Goal: Task Accomplishment & Management: Use online tool/utility

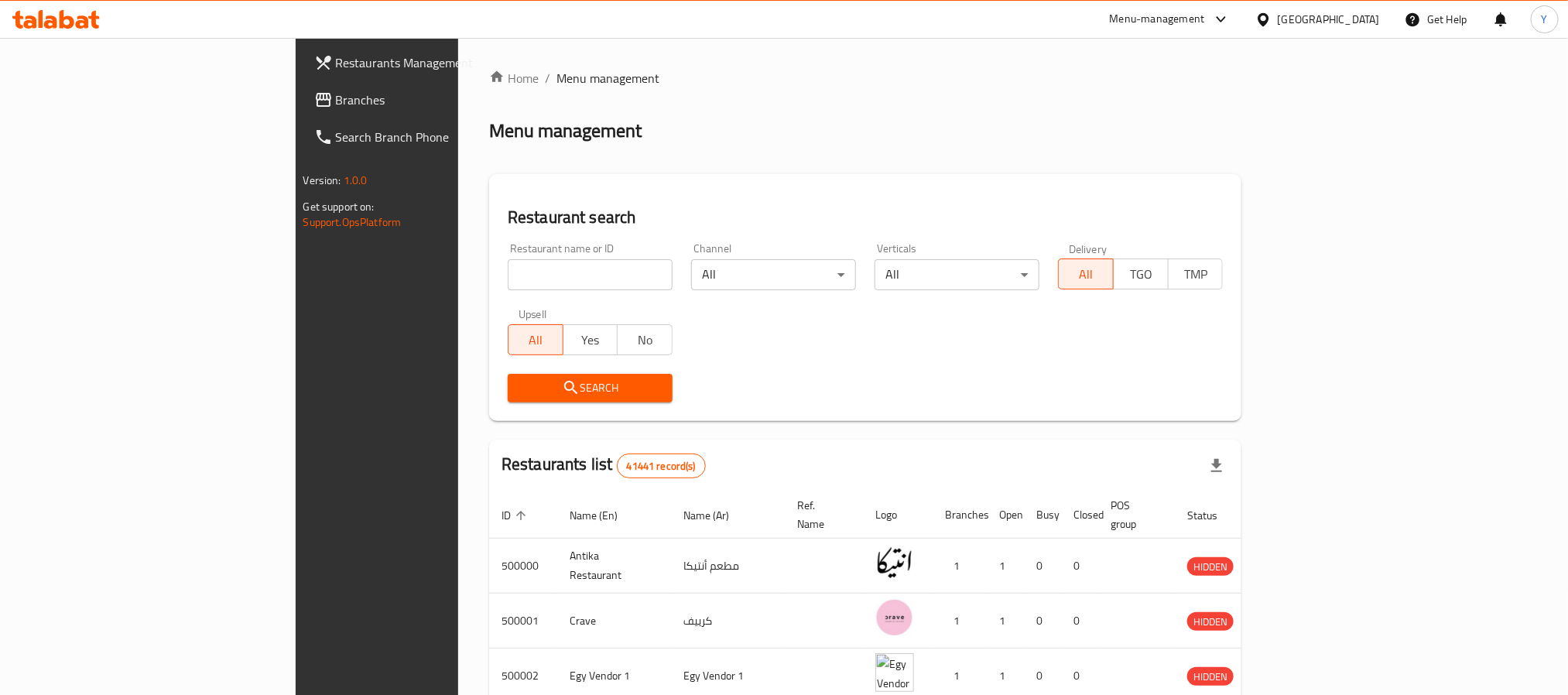
drag, startPoint x: 0, startPoint y: 0, endPoint x: 368, endPoint y: 283, distance: 464.2
click at [507, 283] on input "search" at bounding box center [590, 275] width 165 height 31
paste input "667364"
type input "667364"
click button "Search" at bounding box center [590, 387] width 165 height 28
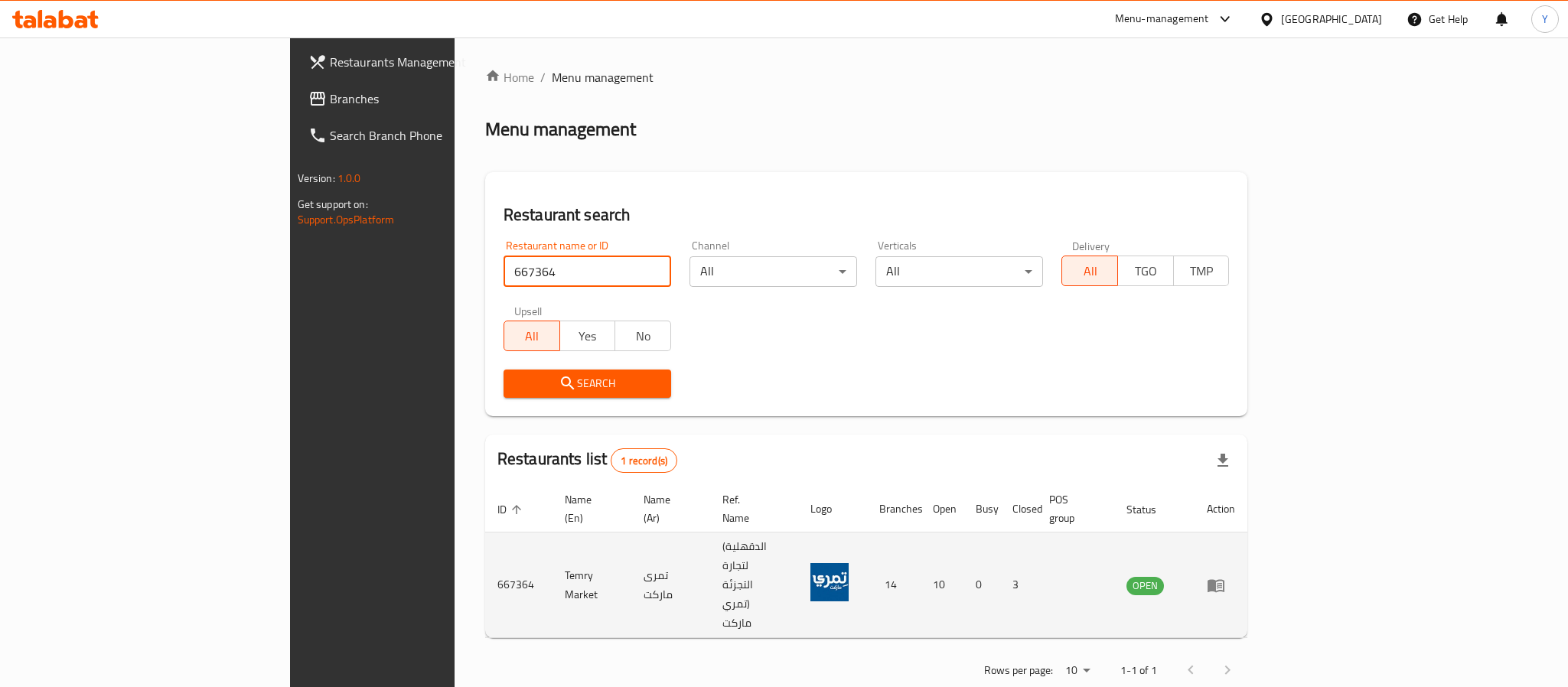
click at [1225, 577] on icon "enhanced table" at bounding box center [1217, 586] width 19 height 19
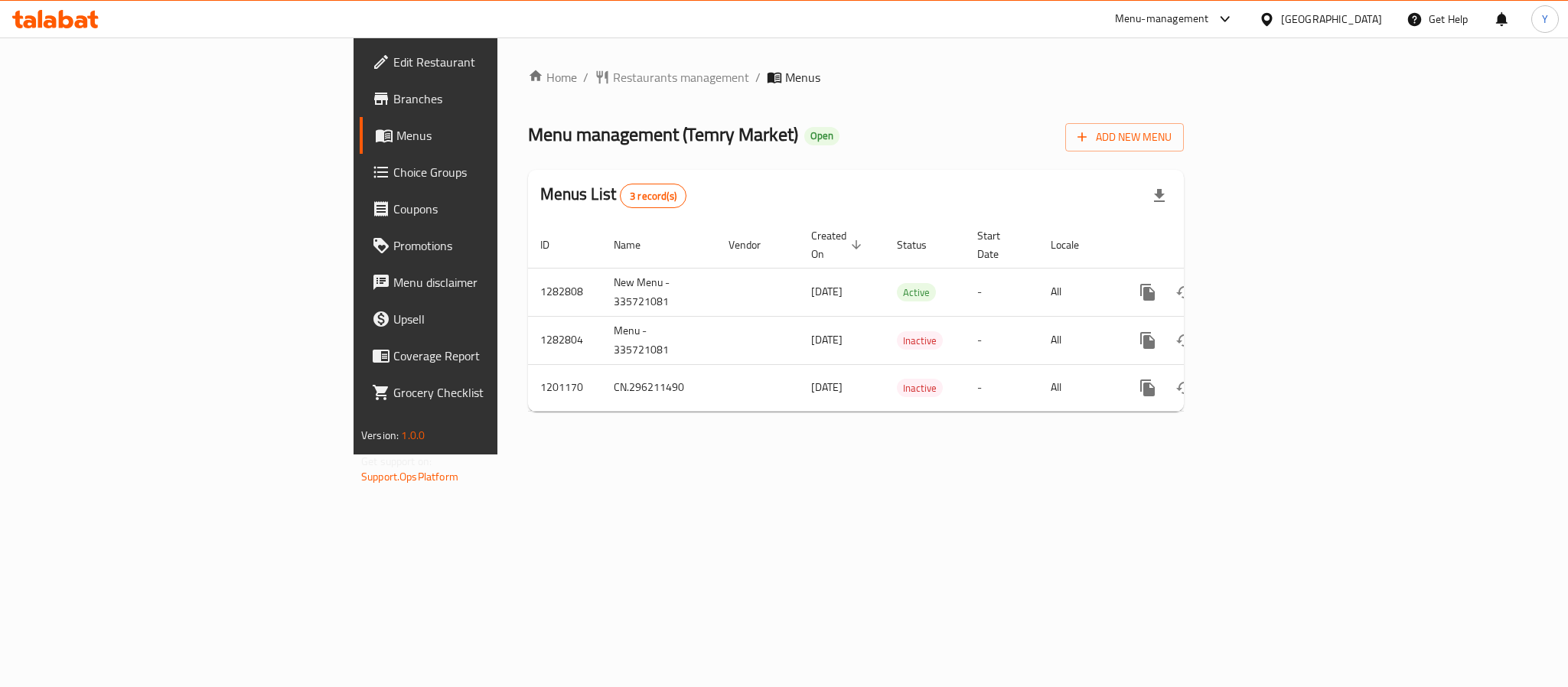
click at [360, 113] on link "Branches" at bounding box center [487, 99] width 256 height 37
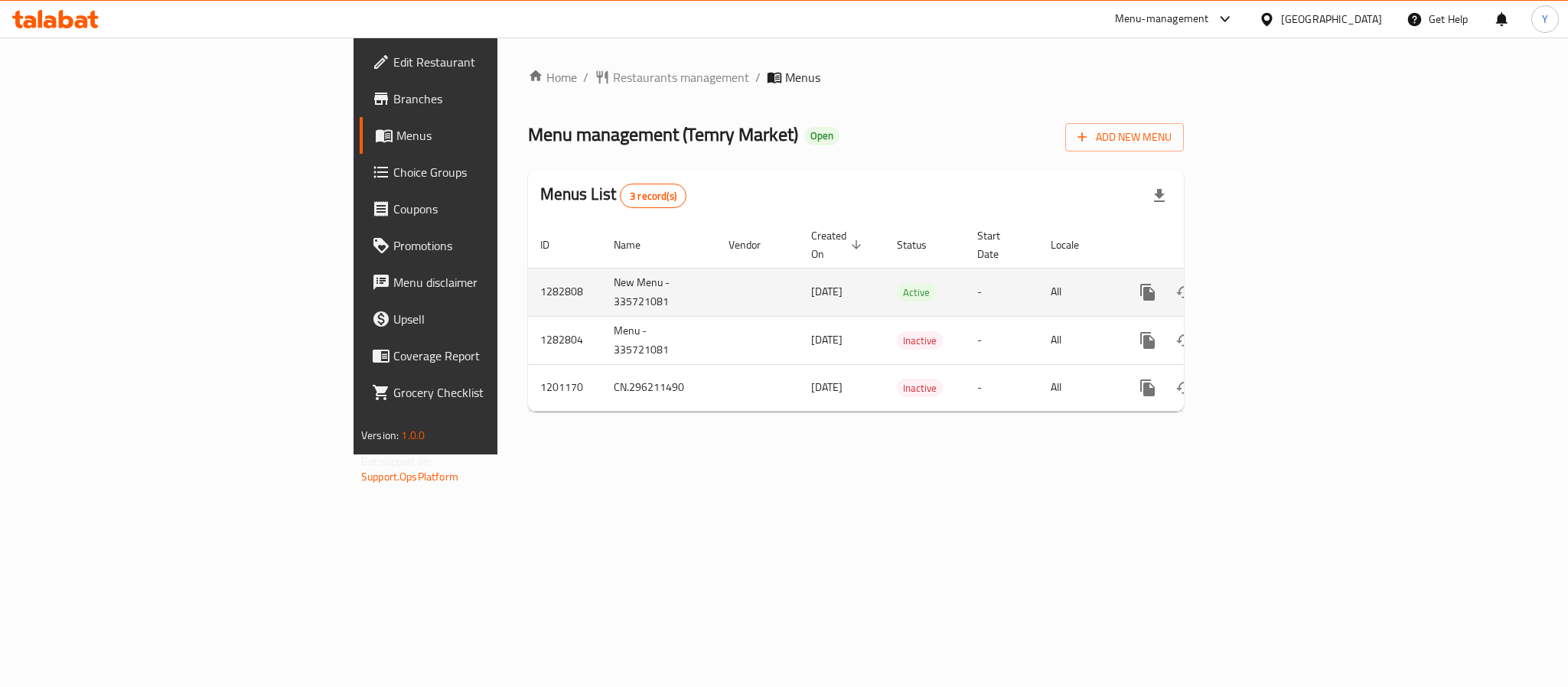
drag, startPoint x: 1491, startPoint y: 291, endPoint x: 1500, endPoint y: 285, distance: 10.8
click at [1277, 291] on div "enhanced table" at bounding box center [1203, 292] width 147 height 37
click at [1267, 284] on icon "enhanced table" at bounding box center [1258, 293] width 19 height 19
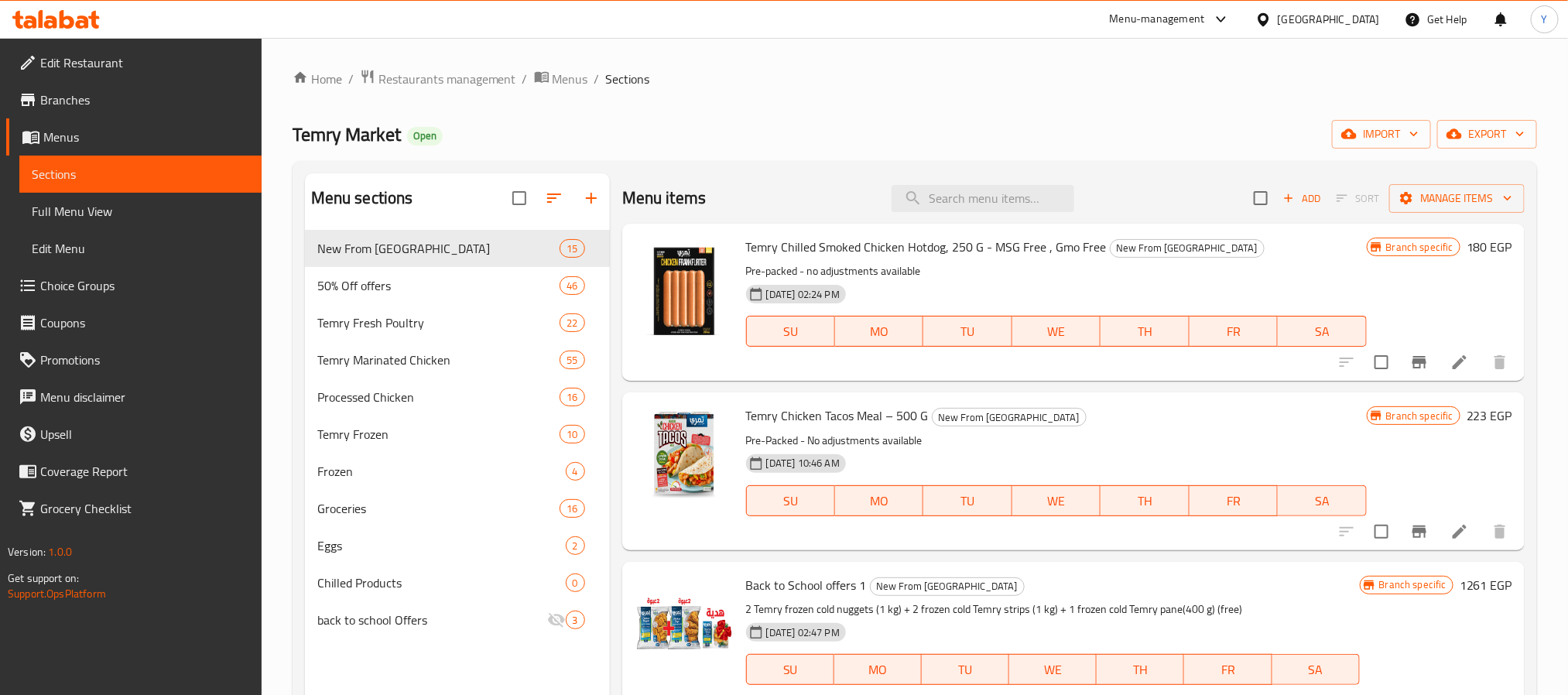
click at [989, 245] on span "Temry Chilled Smoked Chicken Hotdog, 250 G - MSG Free , Gmo Free" at bounding box center [927, 247] width 361 height 23
click at [999, 209] on input "search" at bounding box center [982, 198] width 183 height 27
paste input "تمري دجاجة كاملة فريش 4 قطع [DATE] - [DATE] جرام"
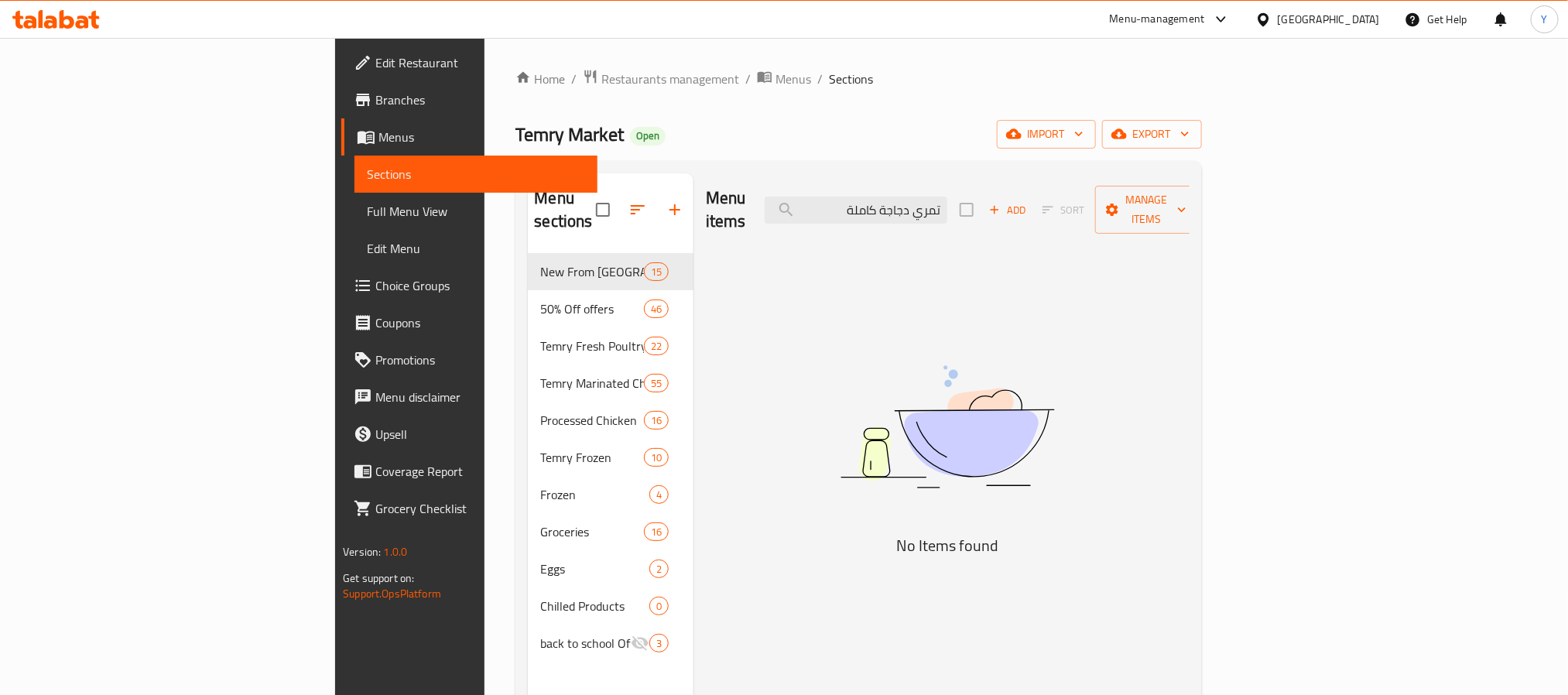
drag, startPoint x: 1043, startPoint y: 198, endPoint x: 1254, endPoint y: 210, distance: 211.3
click at [1190, 210] on div "Menu items تمري دجاجة كاملة Add Sort Manage items" at bounding box center [947, 210] width 483 height 74
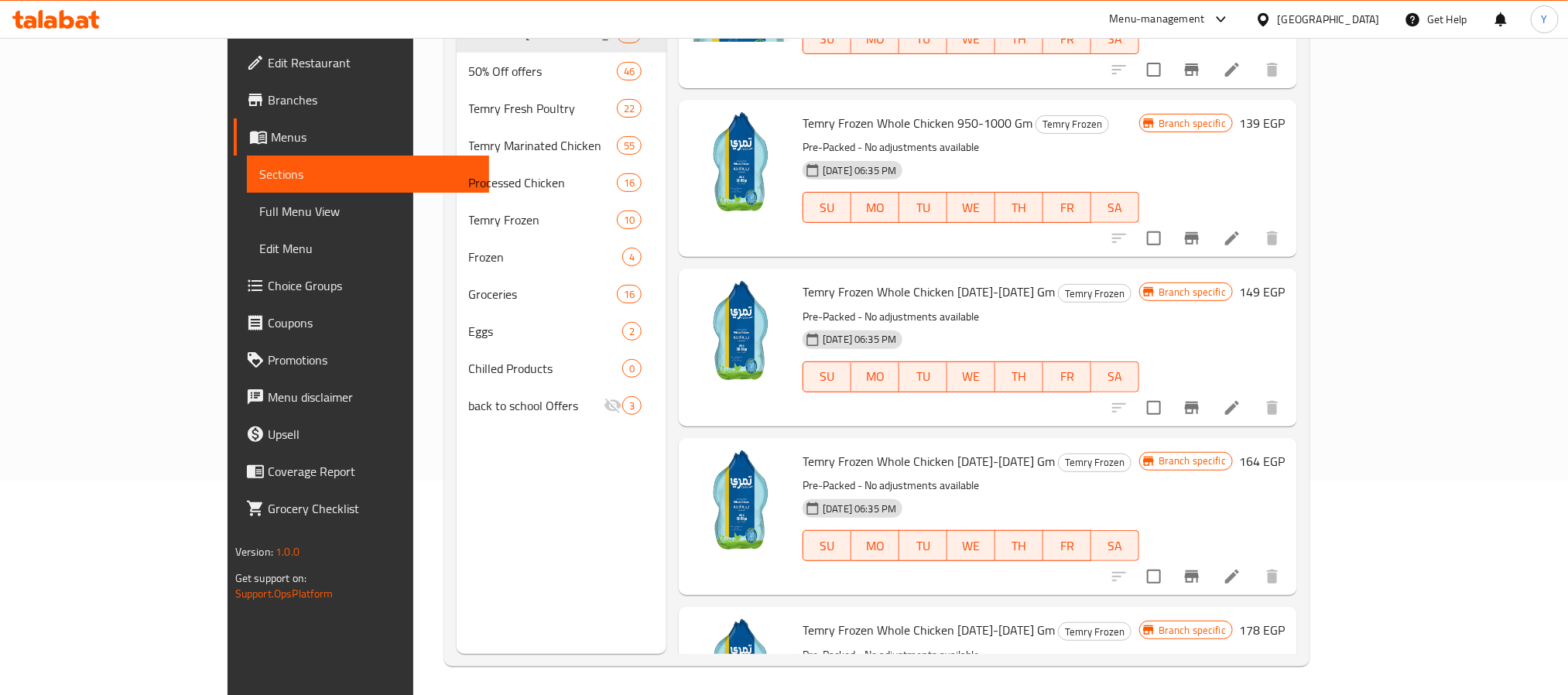
scroll to position [216, 0]
click at [876, 617] on span "Temry Frozen Whole Chicken [DATE]-[DATE] Gm" at bounding box center [929, 628] width 252 height 23
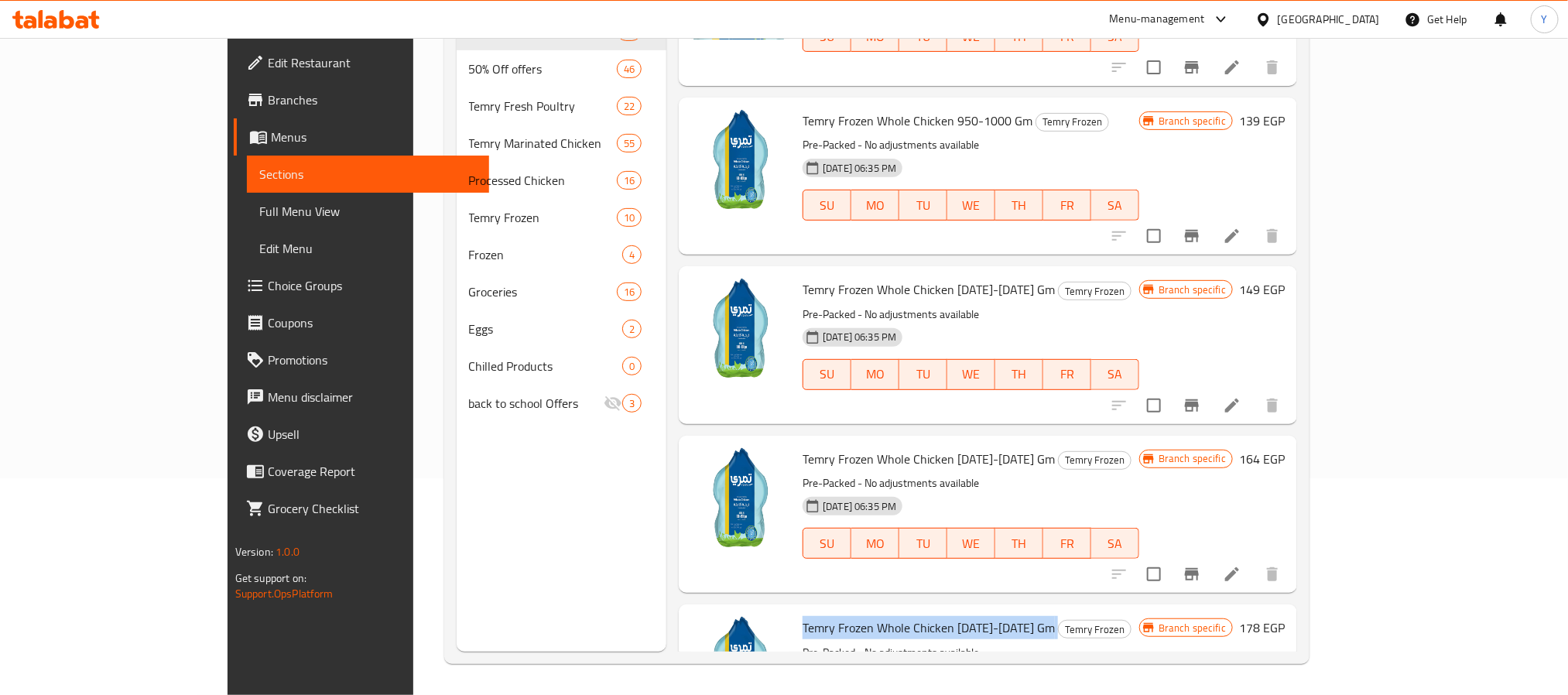
click at [876, 617] on span "Temry Frozen Whole Chicken [DATE]-[DATE] Gm" at bounding box center [929, 628] width 252 height 23
copy h6 "Temry Frozen Whole Chicken [DATE]-[DATE] Gm"
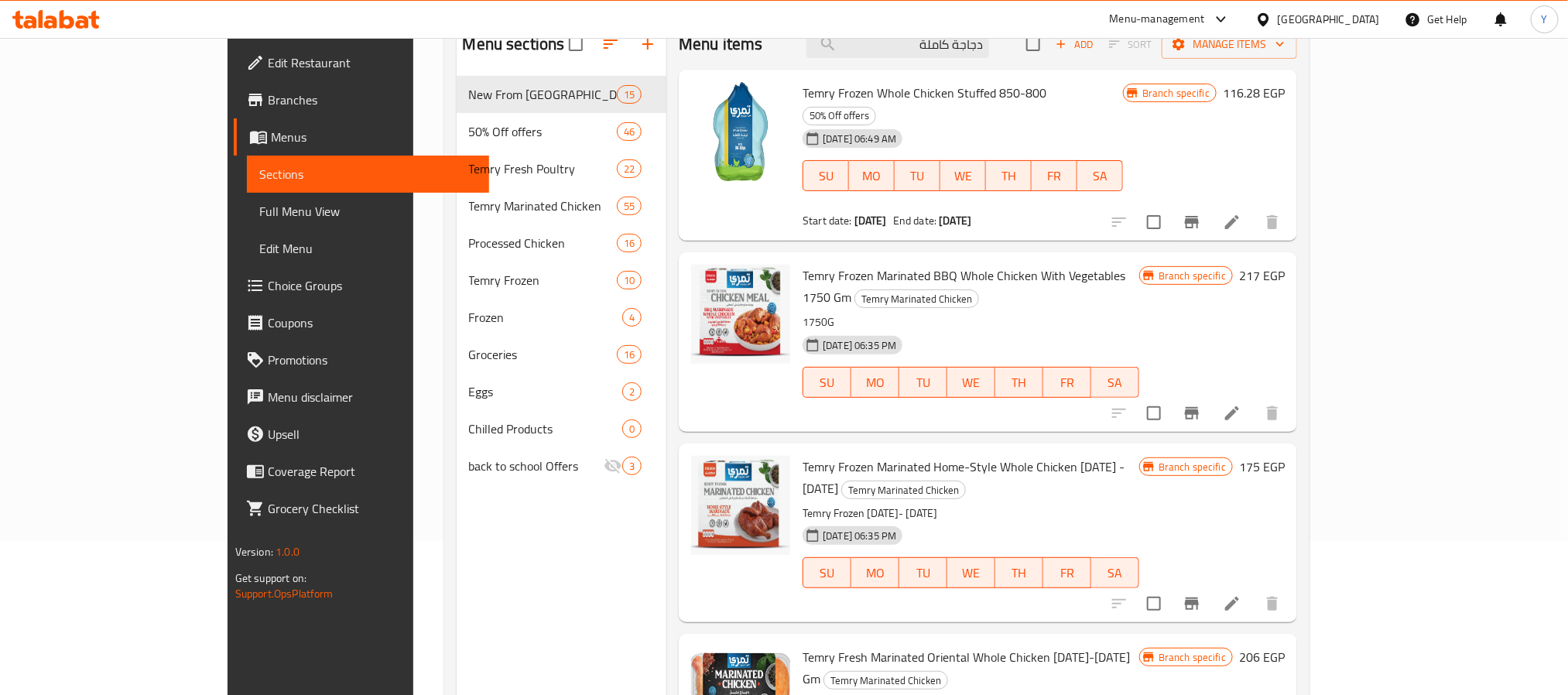
scroll to position [0, 0]
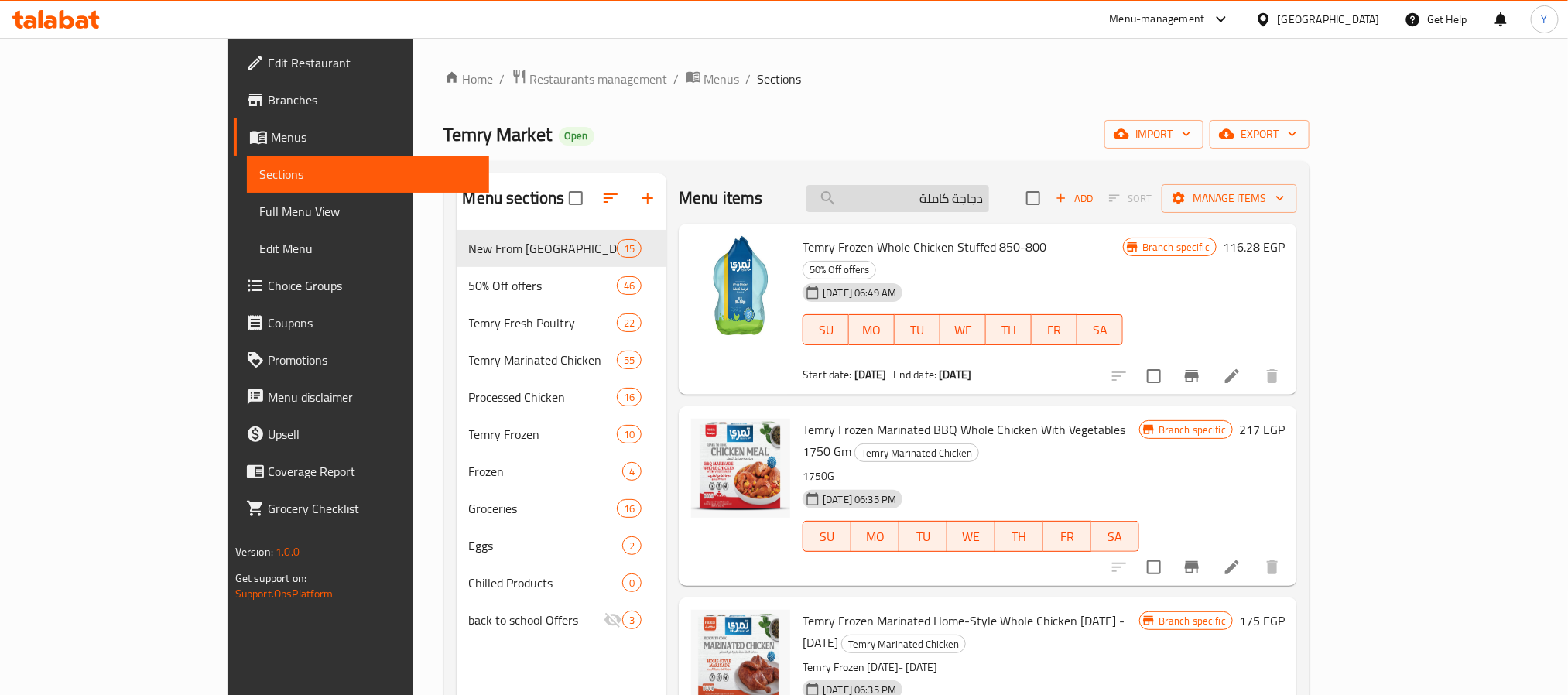
click at [924, 198] on input "دجاجة كاملة" at bounding box center [897, 198] width 183 height 27
paste input "مري شرائح فيليه دجاج فريش 1 كجم"
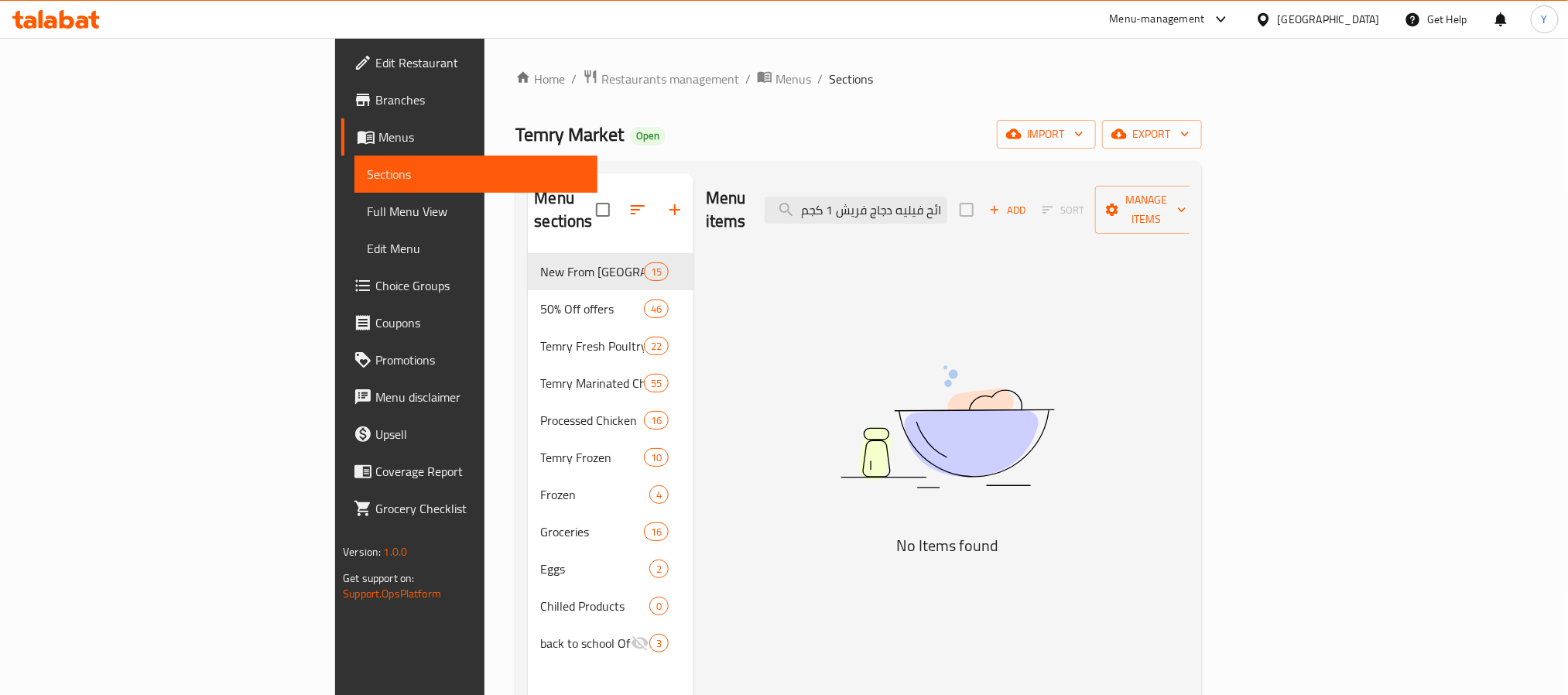
scroll to position [0, 1]
drag, startPoint x: 1056, startPoint y: 200, endPoint x: 1198, endPoint y: 215, distance: 142.8
click at [1190, 215] on div "Menu items تمري شرائح فيليه دجاج فريش 1 كجم Add Sort Manage items" at bounding box center [947, 210] width 483 height 74
drag, startPoint x: 982, startPoint y: 203, endPoint x: 663, endPoint y: 192, distance: 319.2
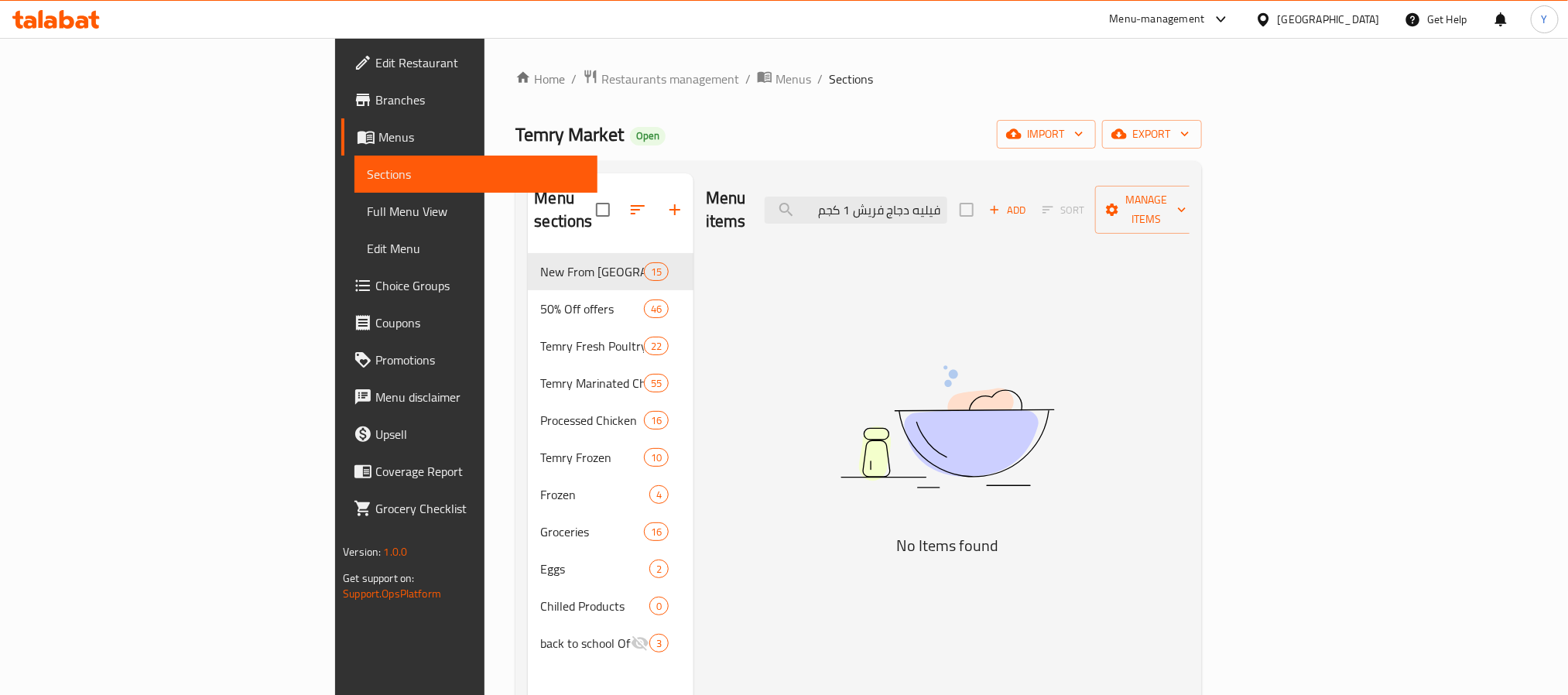
click at [719, 193] on div "Menu items فيليه دجاج فريش 1 كجم Add Sort Manage items" at bounding box center [947, 210] width 483 height 74
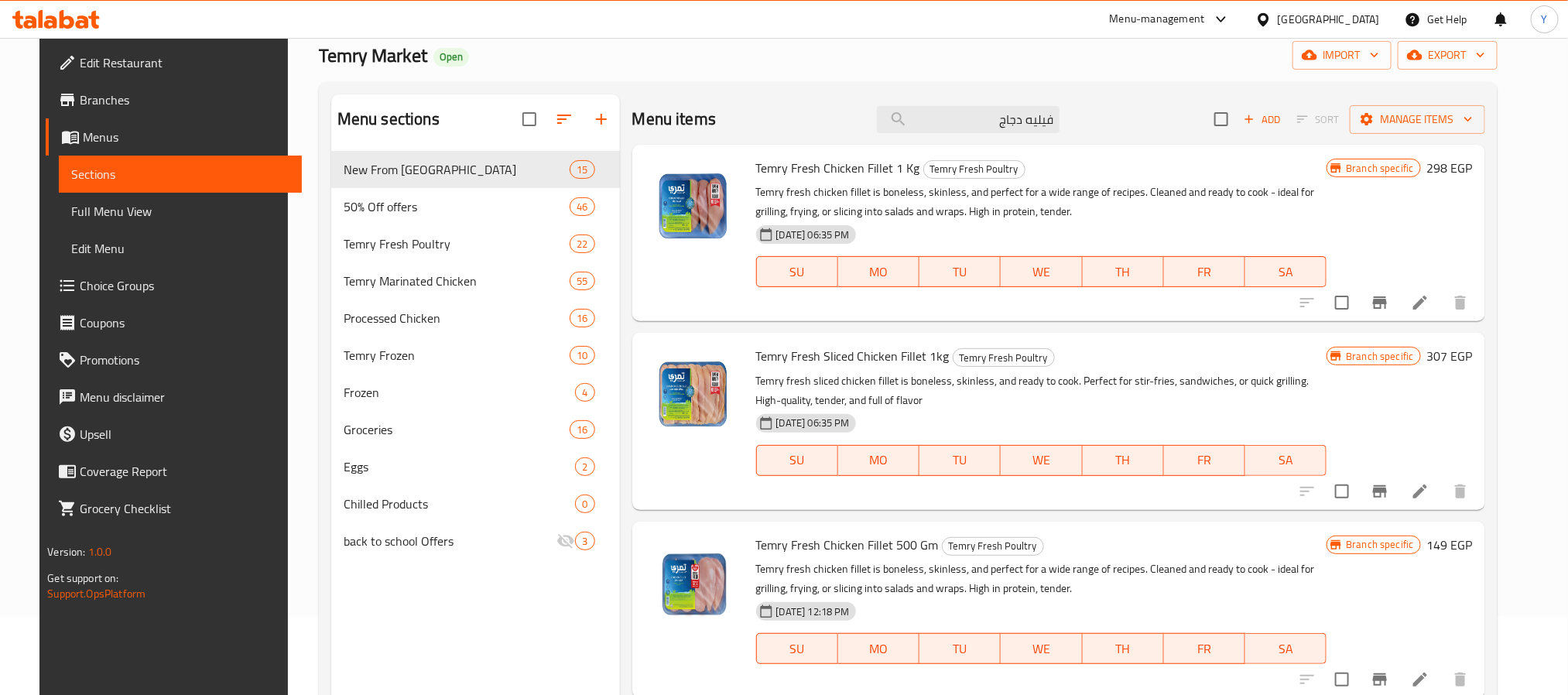
scroll to position [116, 0]
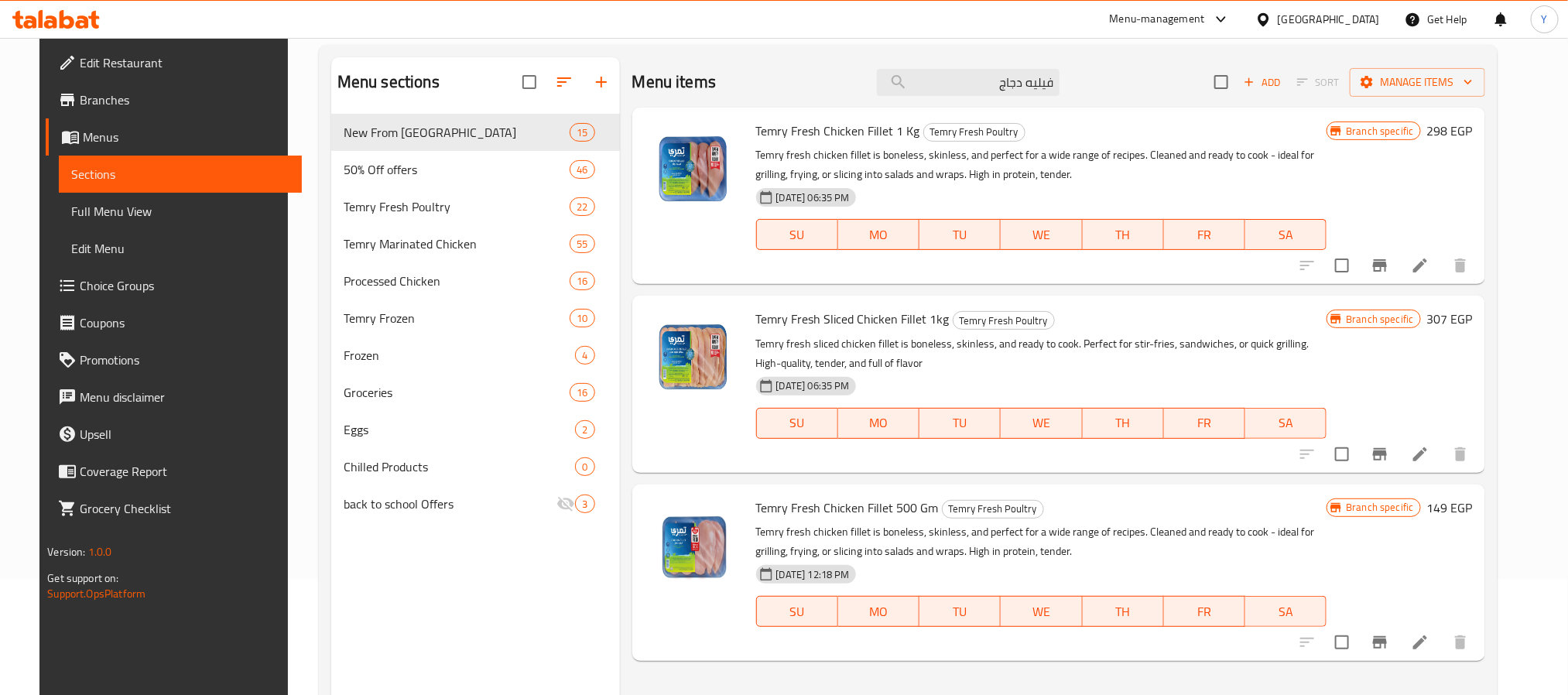
type input "فيليه دجاج"
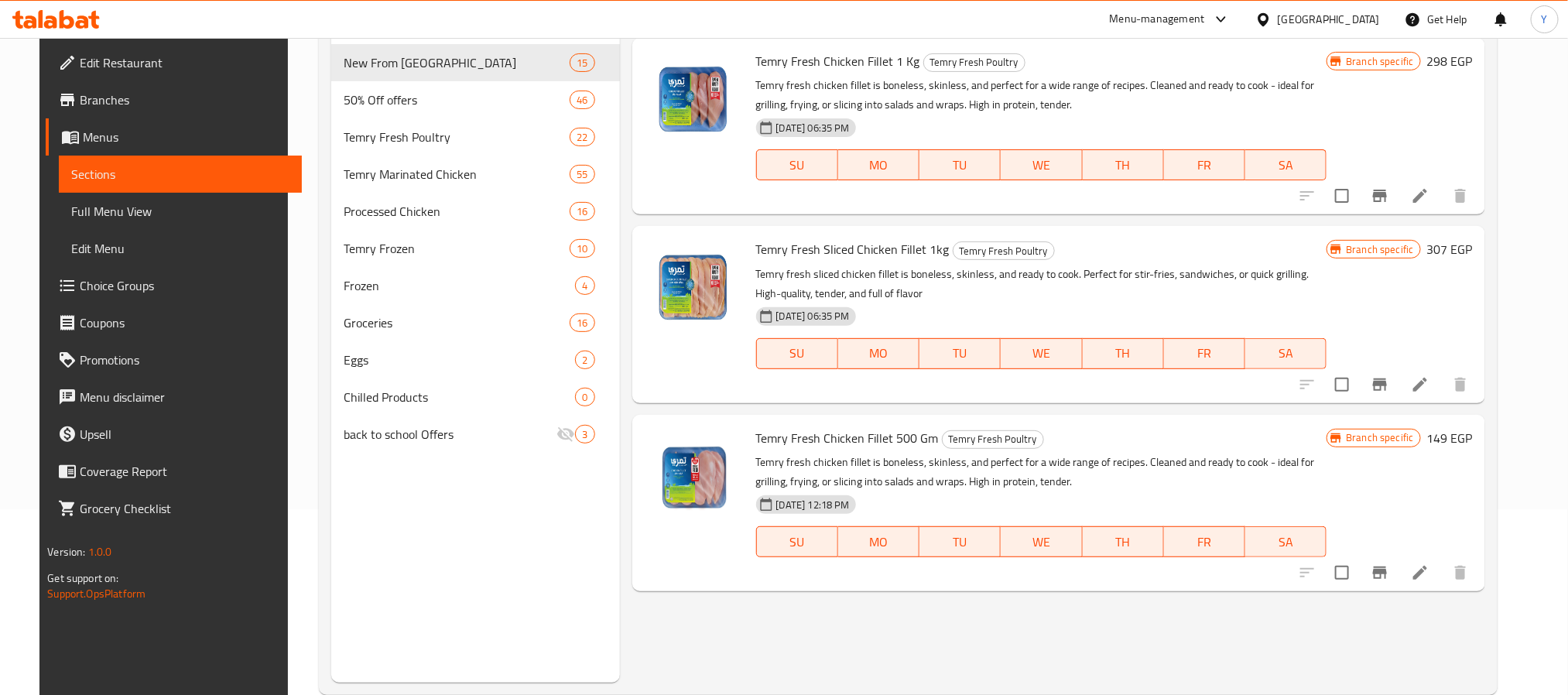
scroll to position [216, 0]
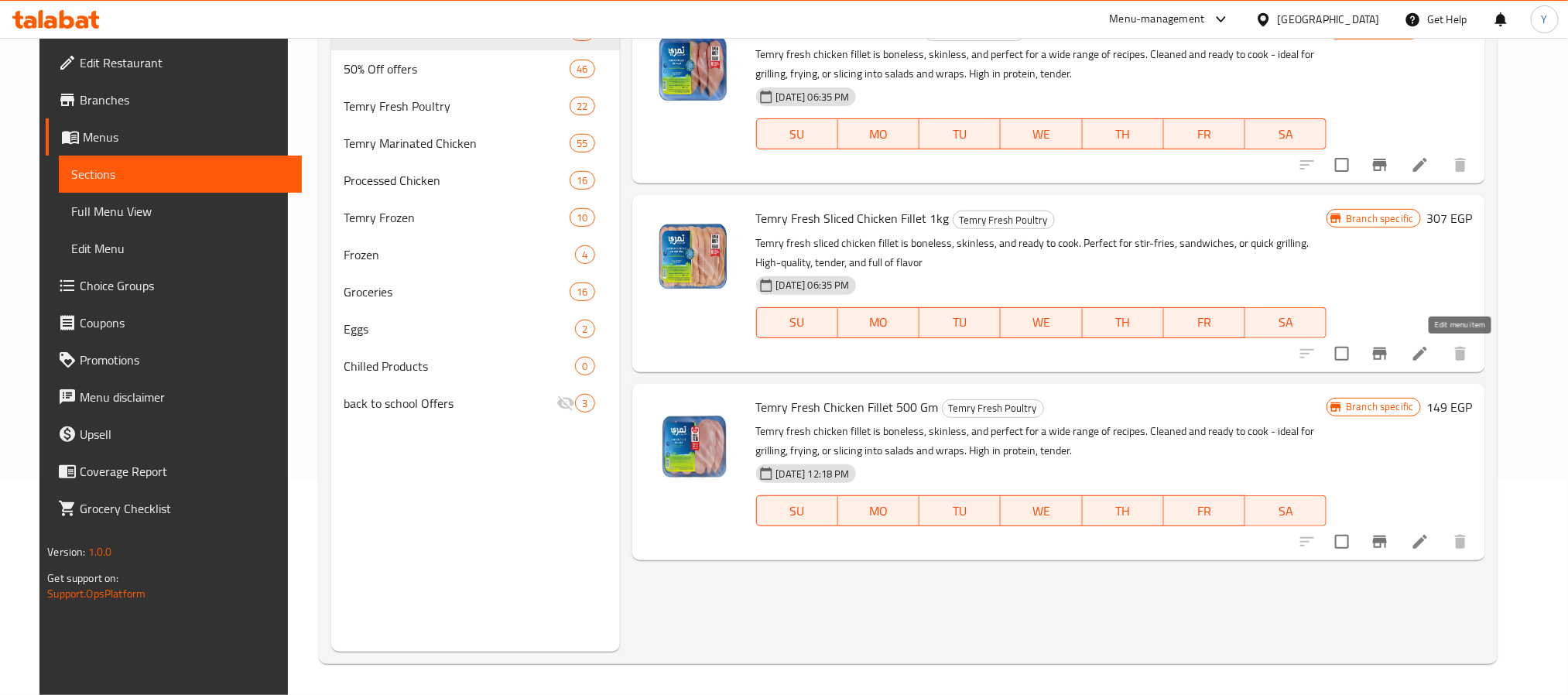
click at [1430, 353] on icon at bounding box center [1420, 354] width 19 height 19
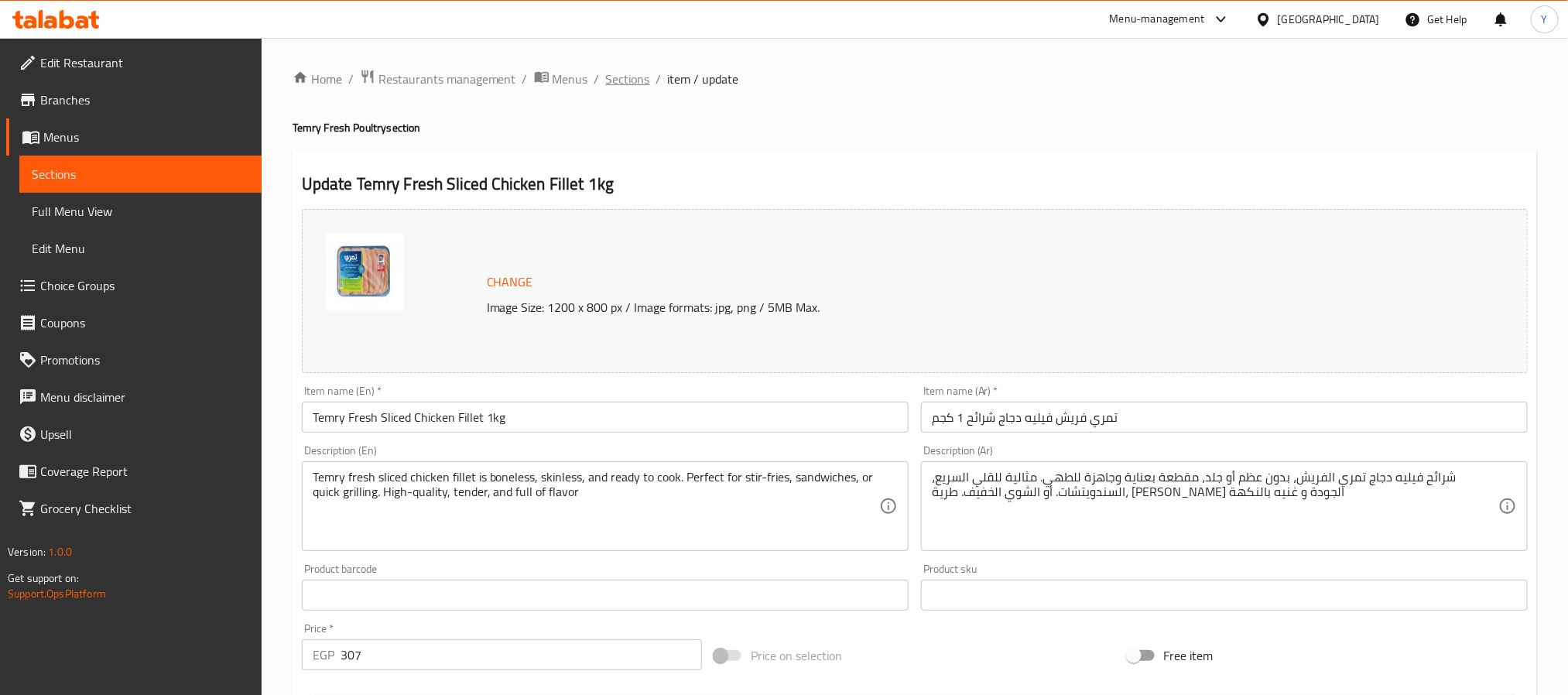
click at [617, 72] on span "Sections" at bounding box center [628, 79] width 44 height 19
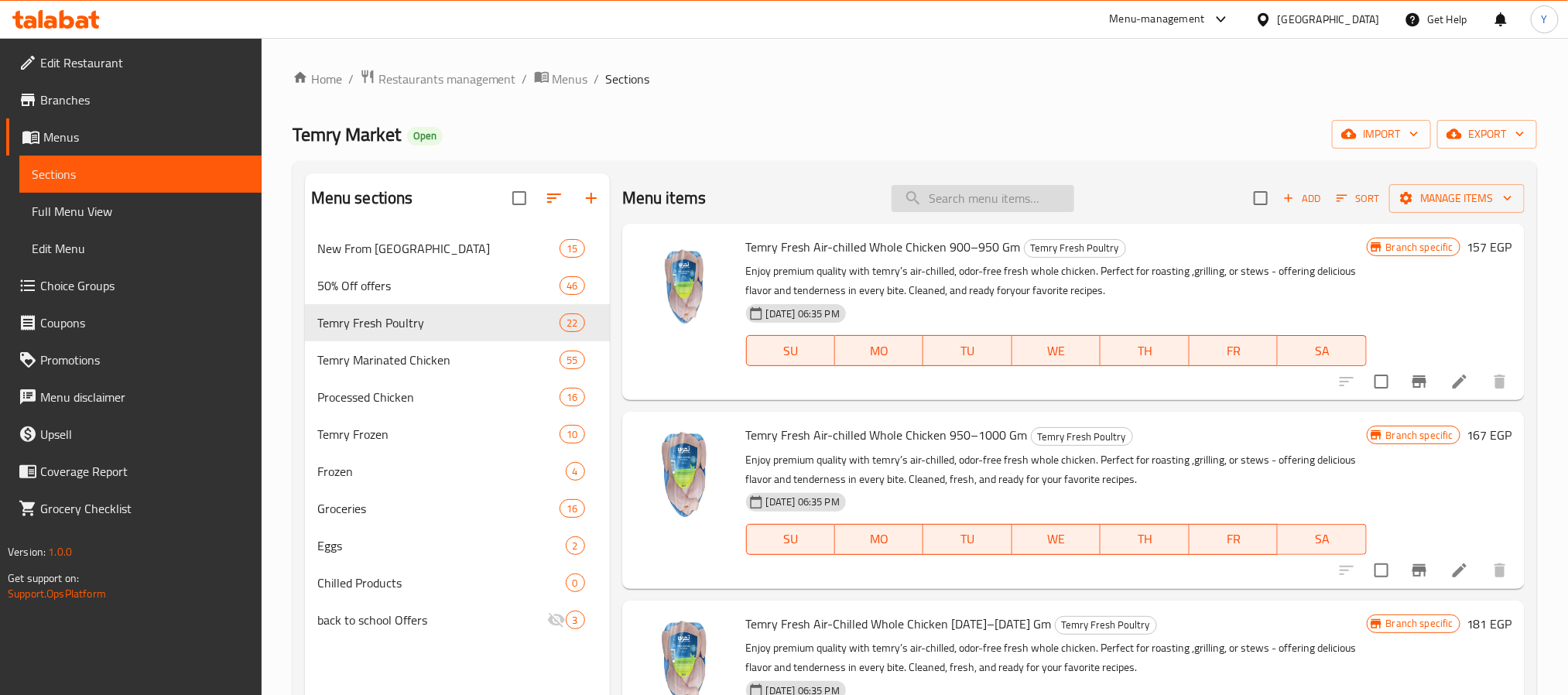
click at [944, 205] on input "search" at bounding box center [982, 198] width 183 height 27
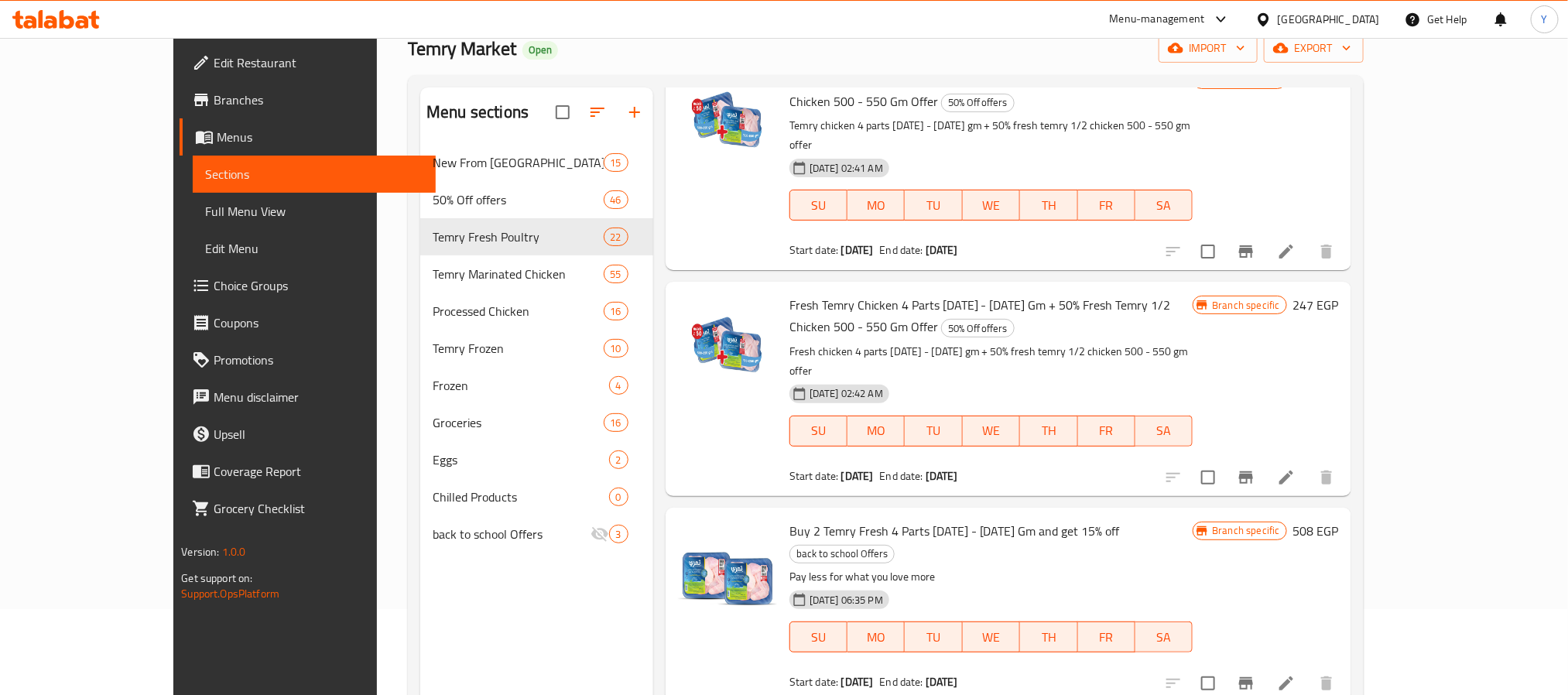
scroll to position [216, 0]
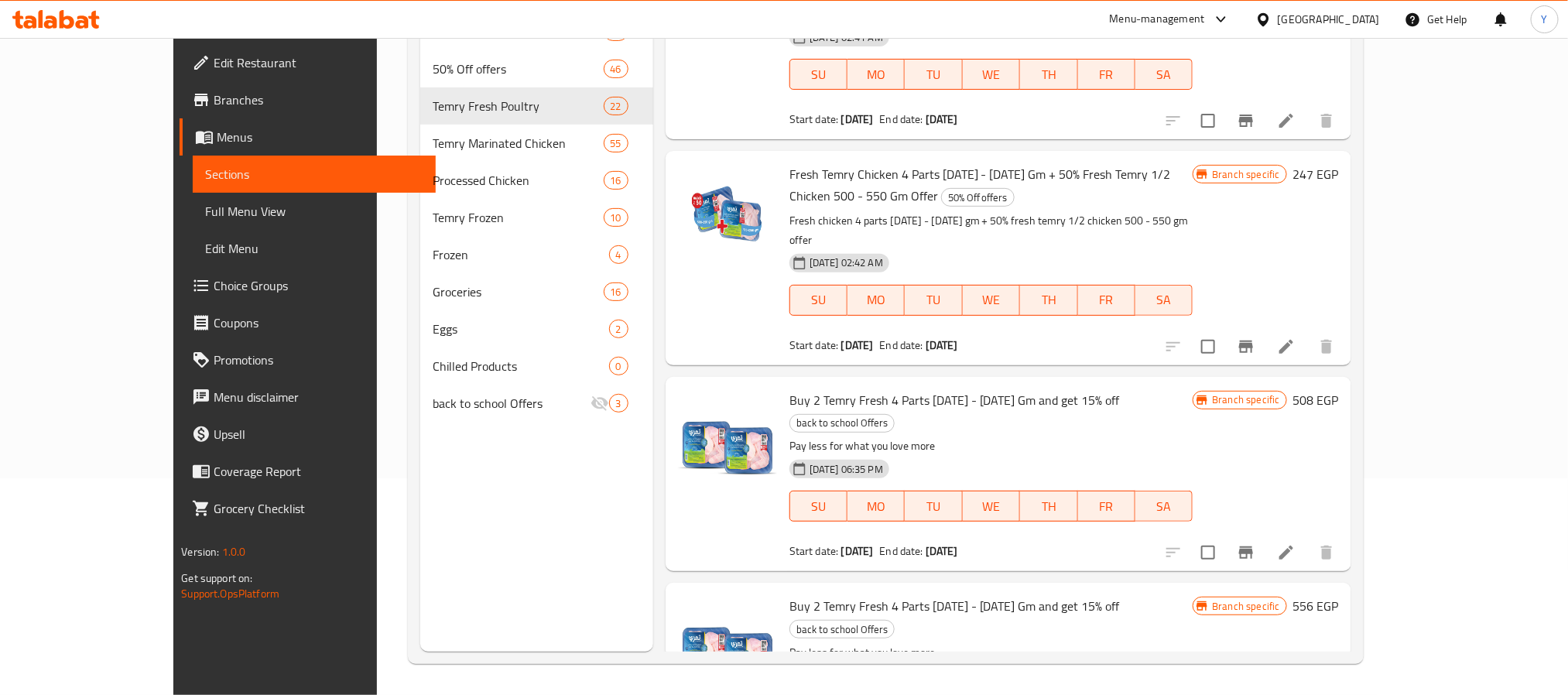
click at [1339, 389] on div "Branch specific 508 EGP" at bounding box center [1265, 473] width 145 height 169
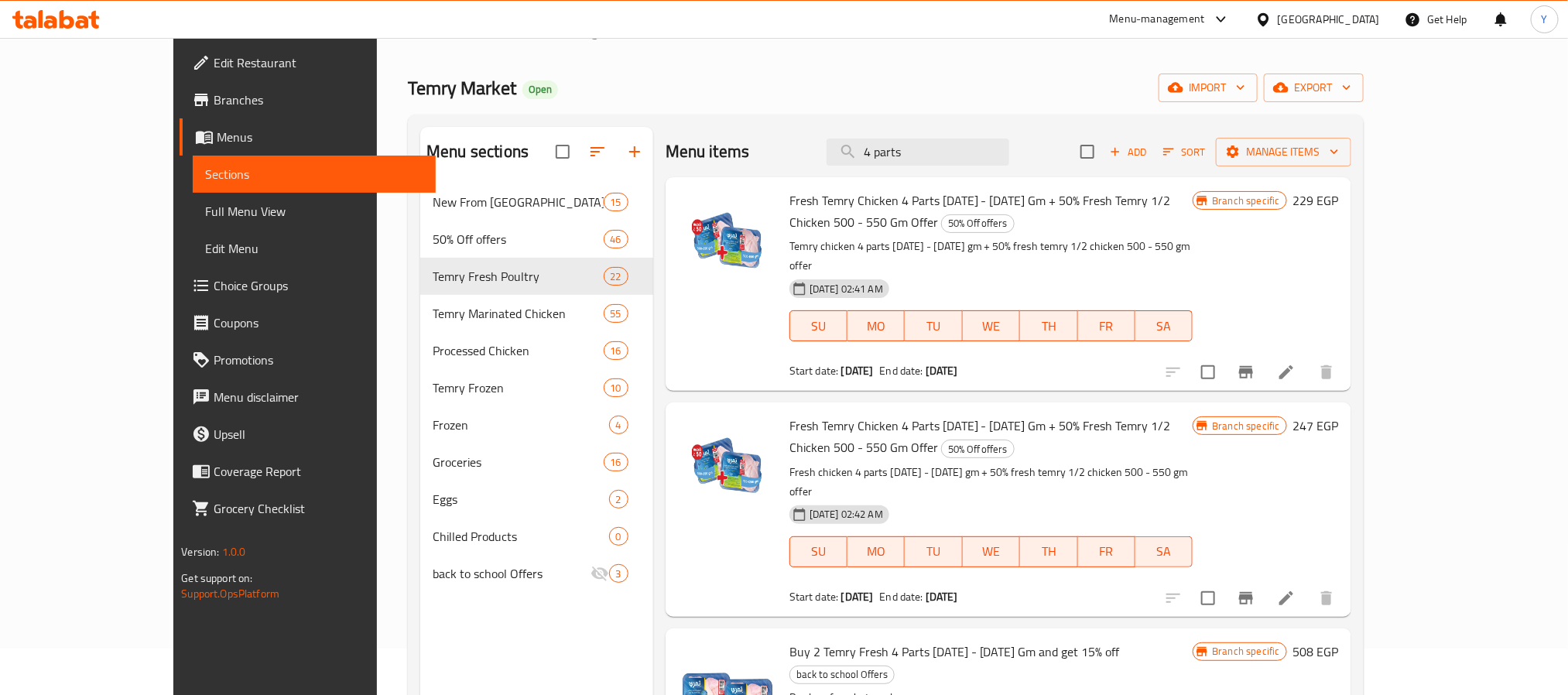
scroll to position [0, 0]
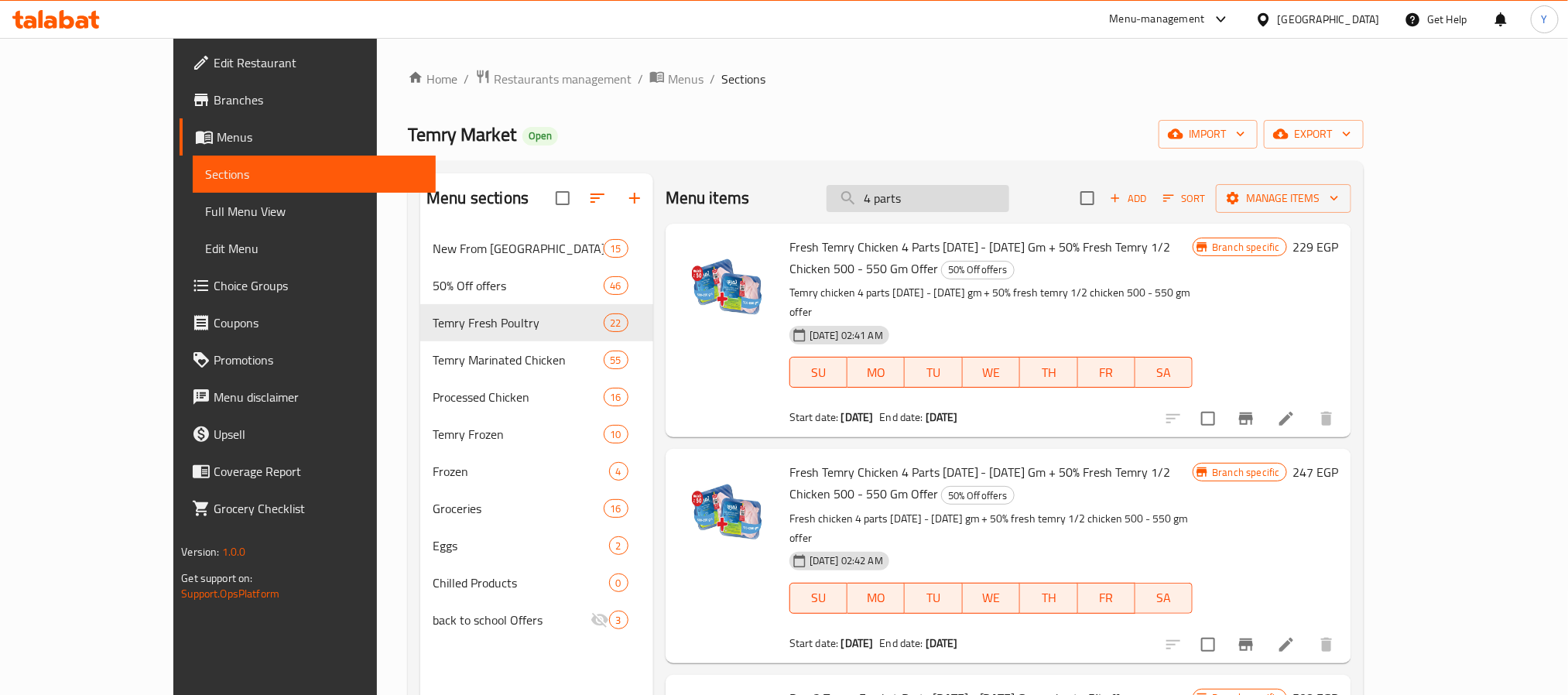
click at [982, 186] on input "4 parts" at bounding box center [918, 198] width 183 height 27
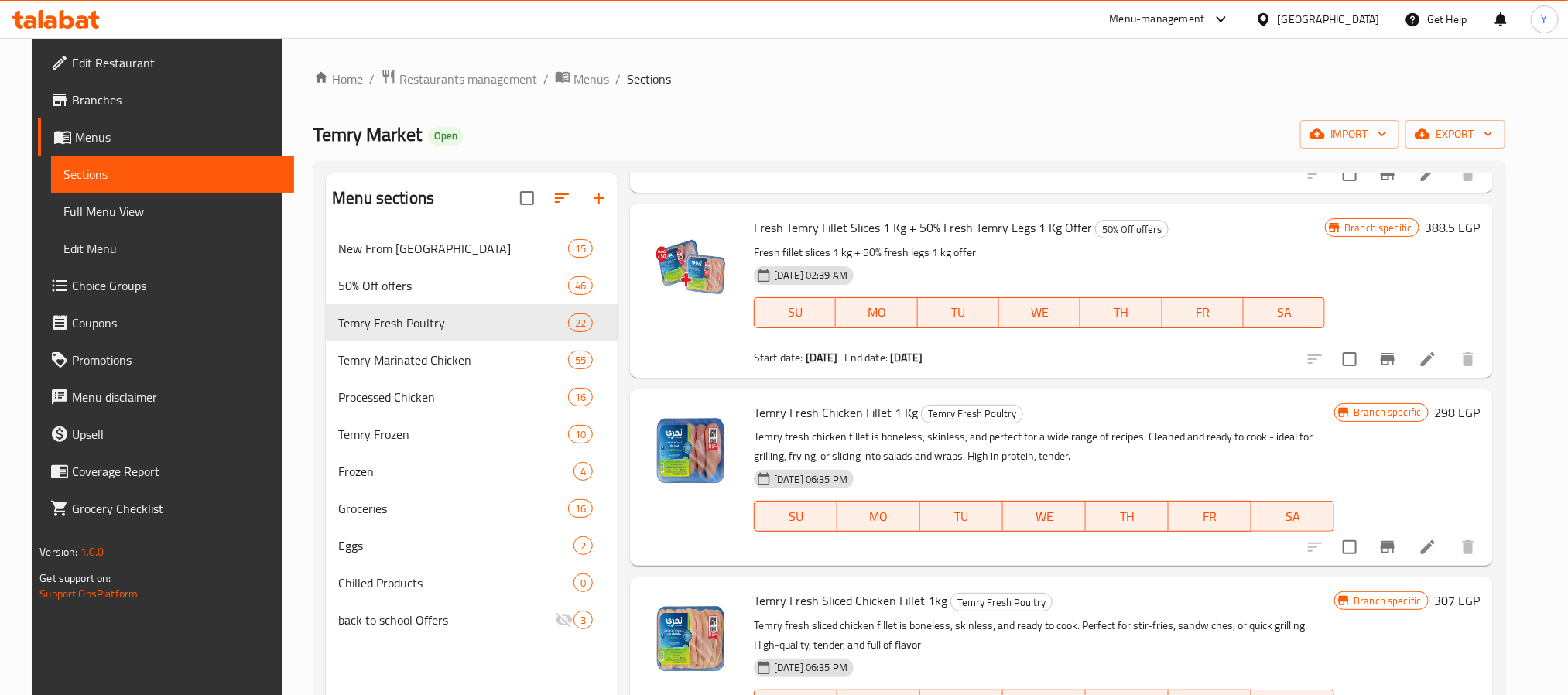
scroll to position [697, 0]
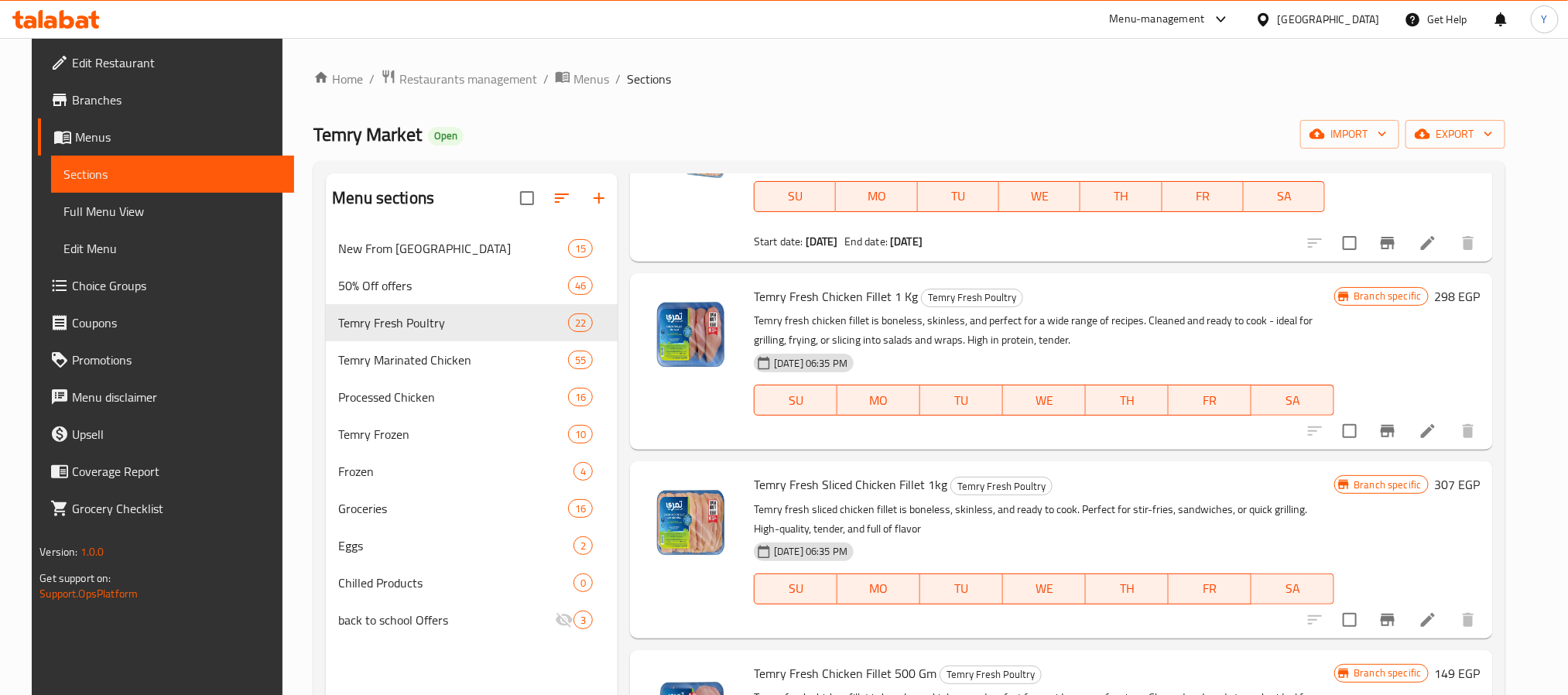
click at [766, 301] on span "Temry Fresh Chicken Fillet 1 Kg" at bounding box center [836, 296] width 164 height 23
copy h6 "Temry Fresh Chicken Fillet 1 Kg"
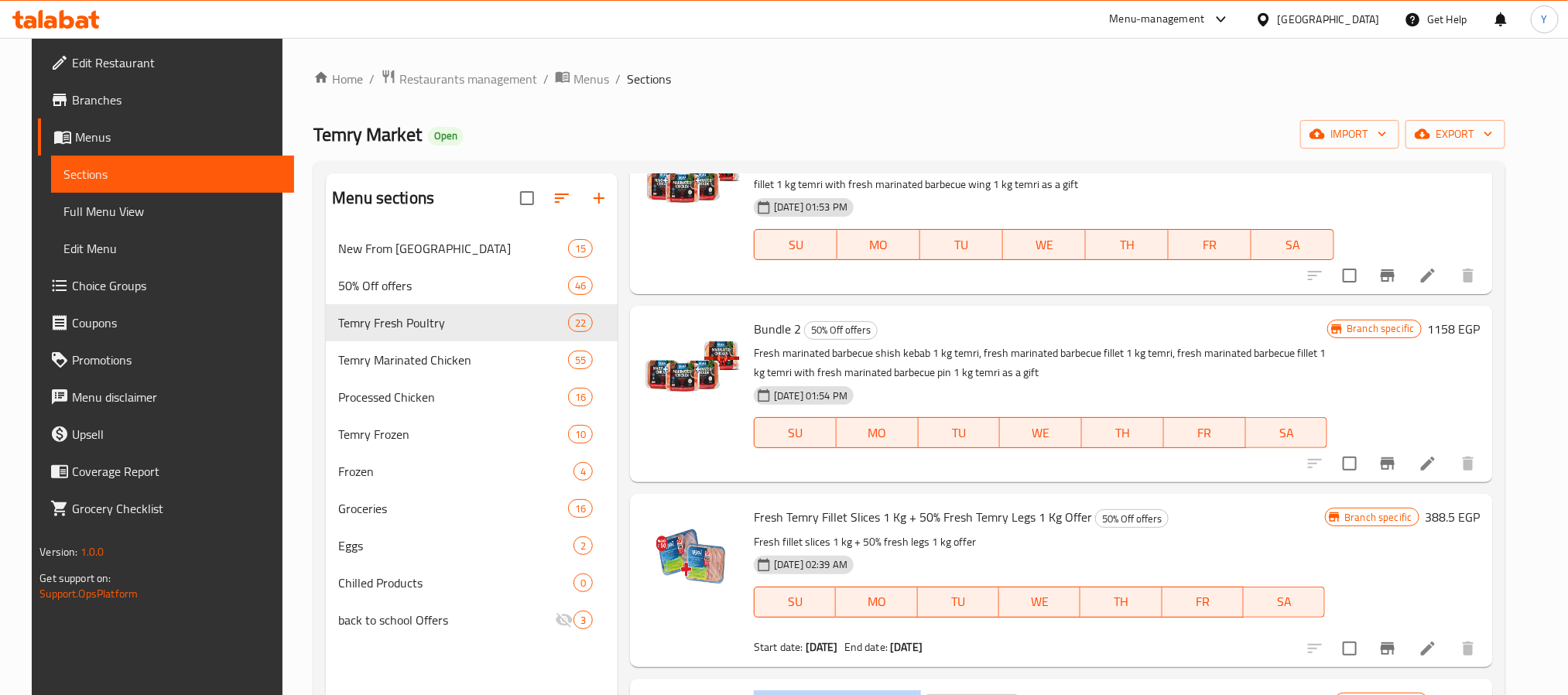
scroll to position [0, 0]
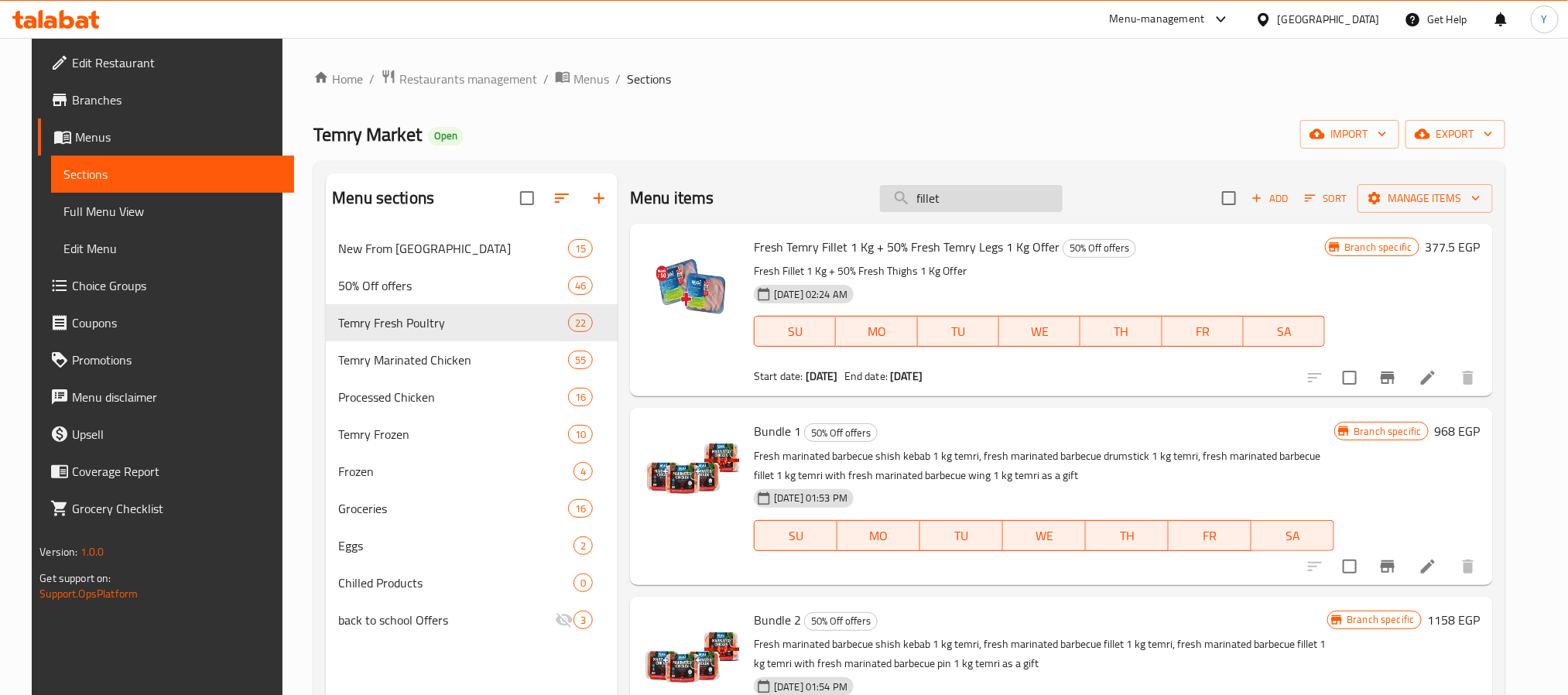
click at [1030, 211] on input "fillet" at bounding box center [971, 198] width 183 height 27
paste input "شيش طاووق"
paste input "search"
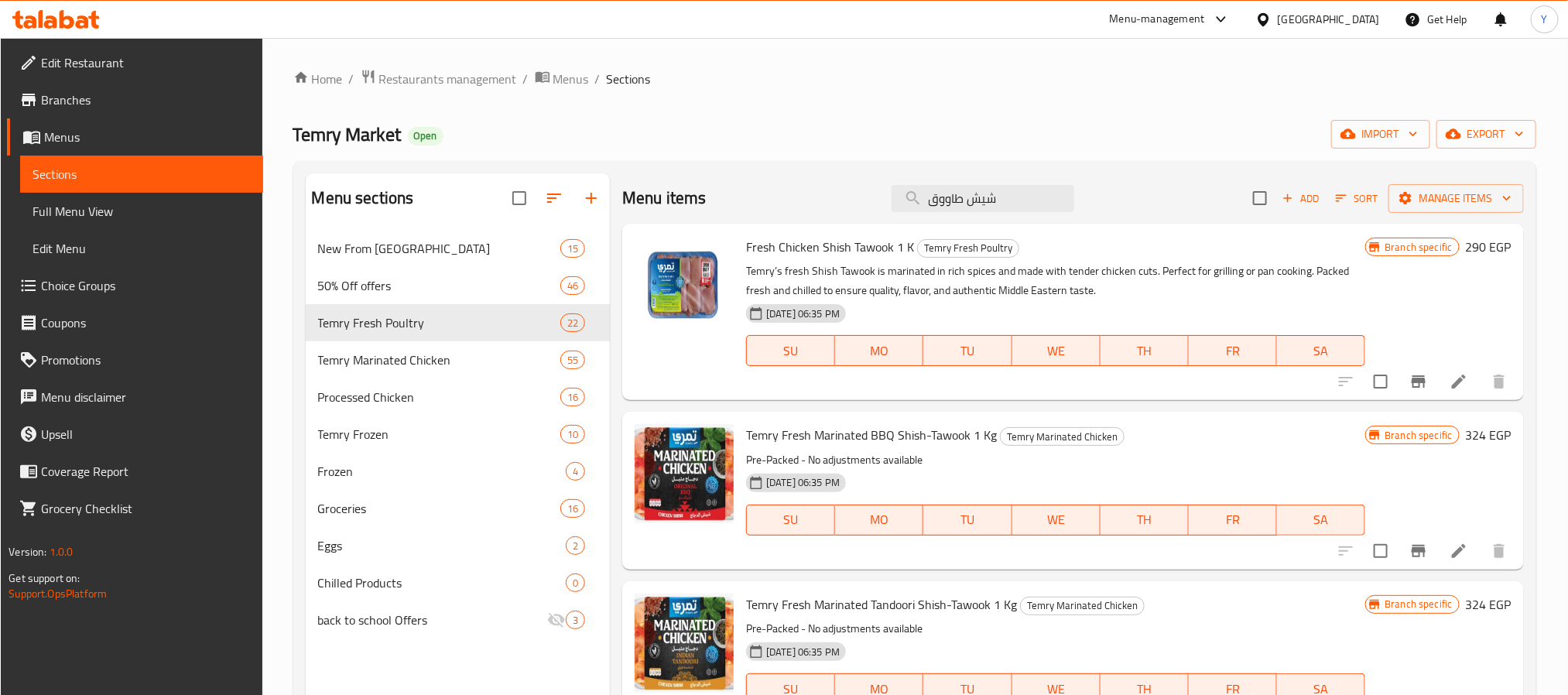
click at [757, 247] on span "Fresh Chicken Shish Tawook 1 K" at bounding box center [830, 247] width 168 height 23
copy h6 "Fresh Chicken Shish Tawook 1 K"
click at [1006, 193] on input "شيش طاووق" at bounding box center [982, 198] width 183 height 27
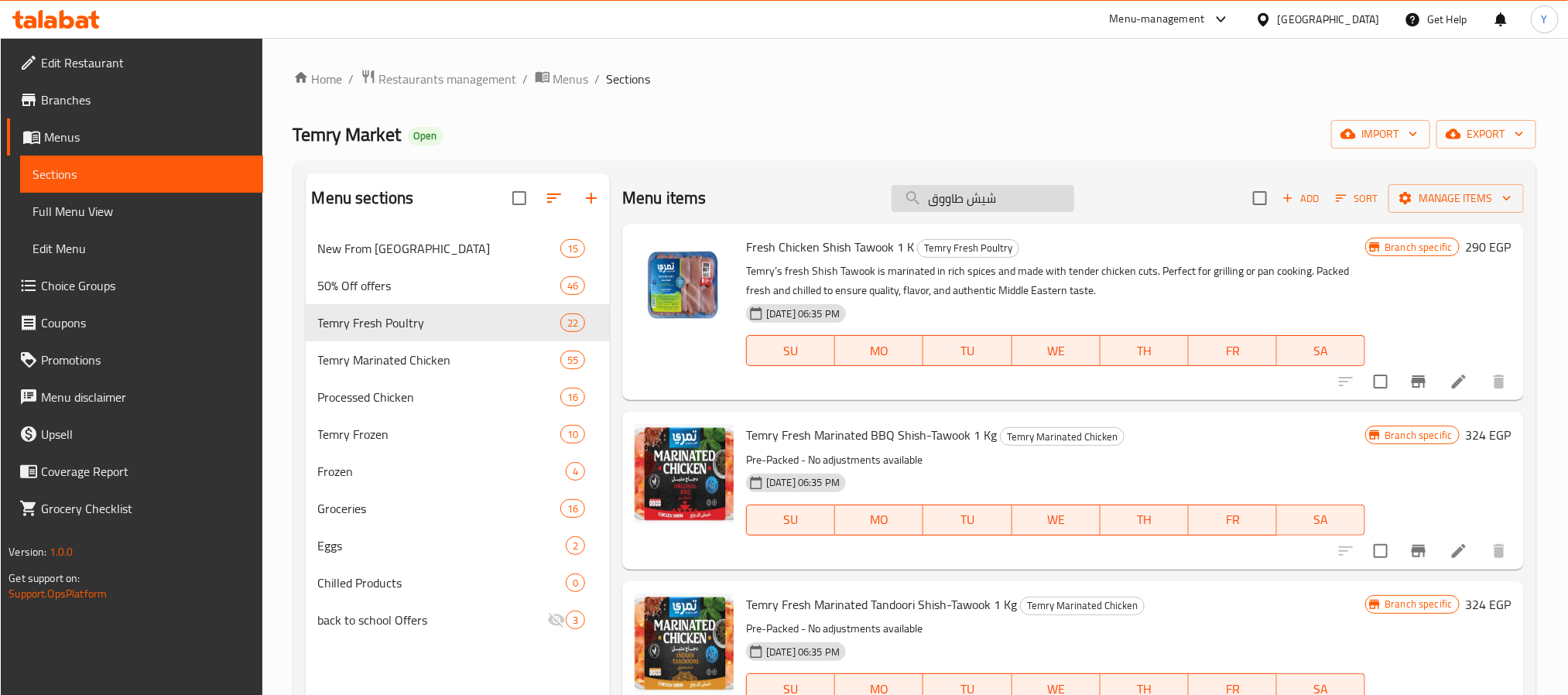
click at [1006, 193] on input "شيش طاووق" at bounding box center [982, 198] width 183 height 27
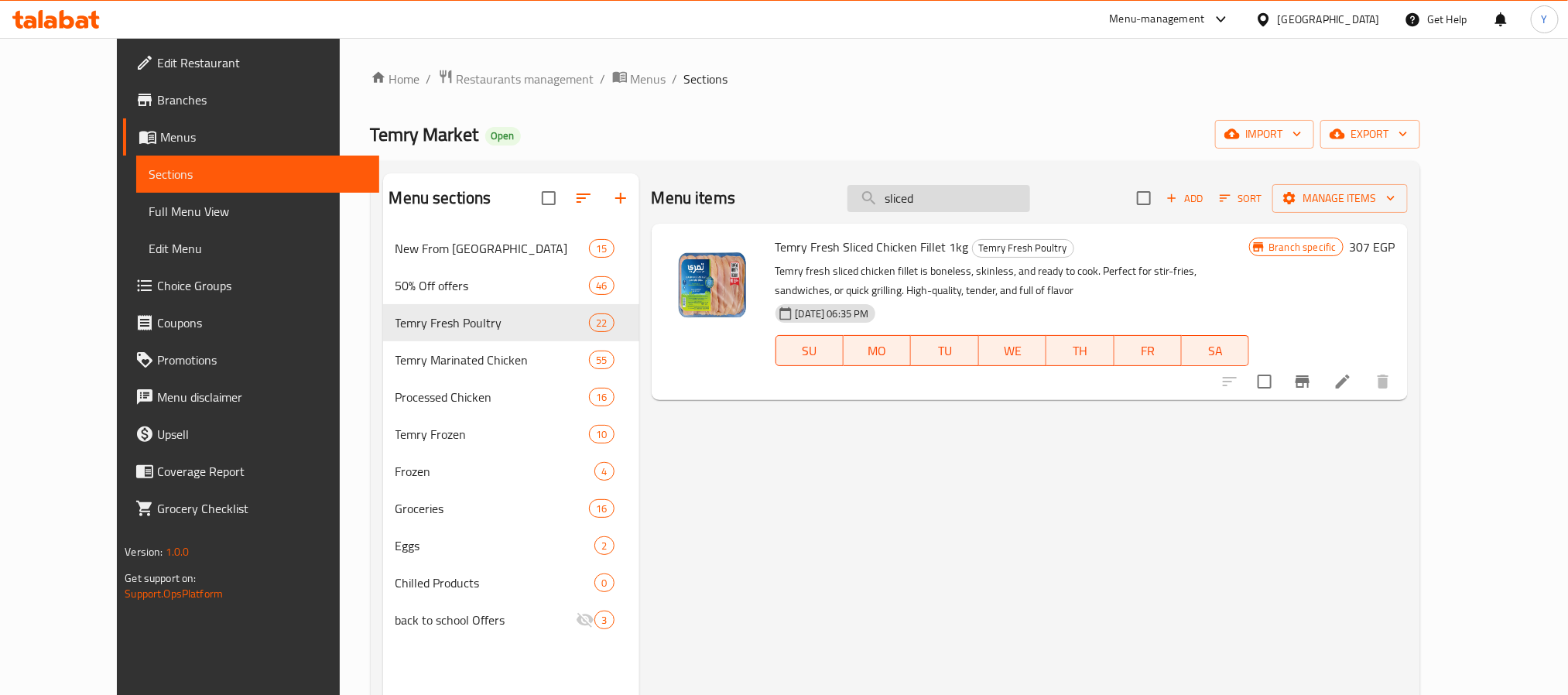
paste input "تمري دبابيس دجاج طازج 1 كيلو"
paste input "search"
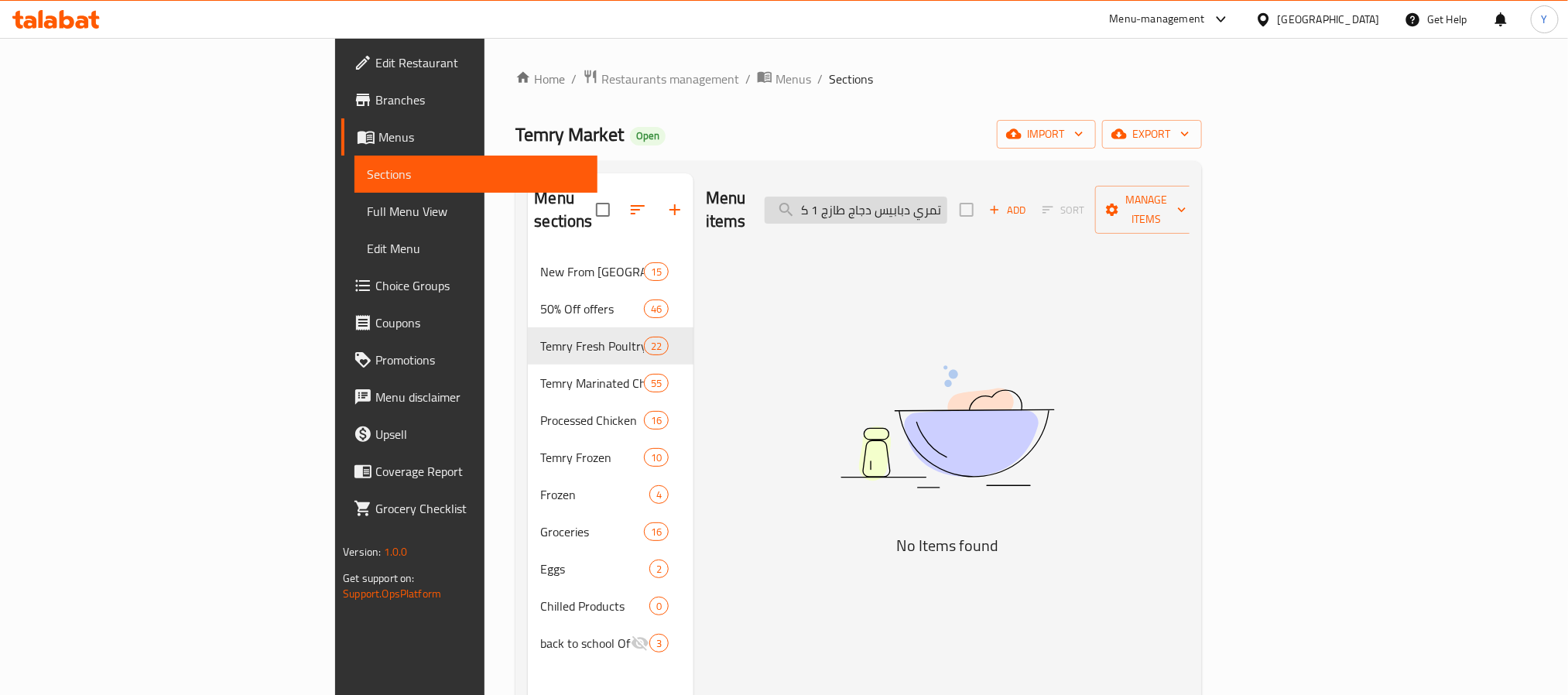
click at [947, 200] on input "تمري دبابيس دجاج طازج 1 كيلو" at bounding box center [856, 210] width 183 height 27
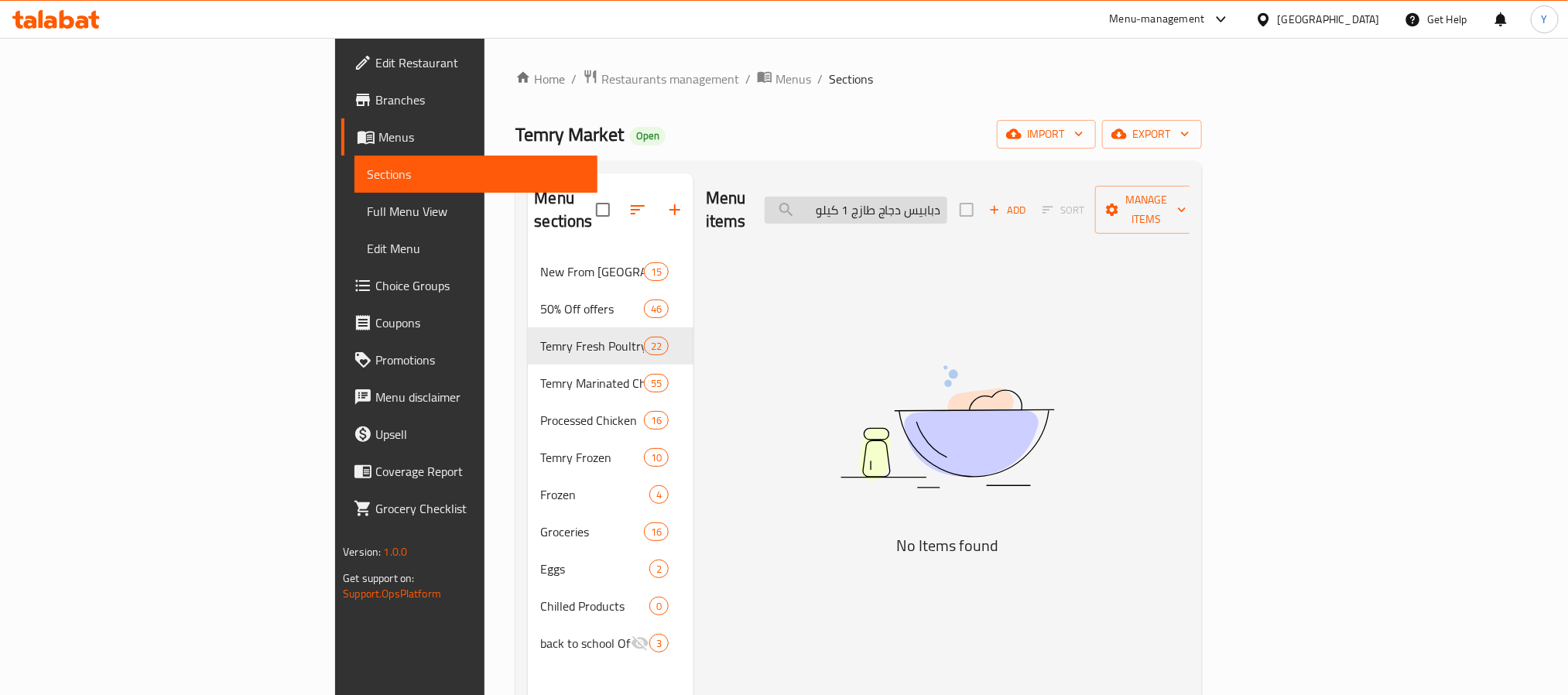
click at [925, 203] on input "دبابيس دجاج طازج 1 كيلو" at bounding box center [856, 210] width 183 height 27
drag, startPoint x: 925, startPoint y: 203, endPoint x: 980, endPoint y: 209, distance: 55.3
click at [947, 209] on input "دبابيس دجاج طازج 1 كيلو" at bounding box center [856, 210] width 183 height 27
click at [947, 198] on input "دبابيس دجاج طازج" at bounding box center [856, 210] width 183 height 27
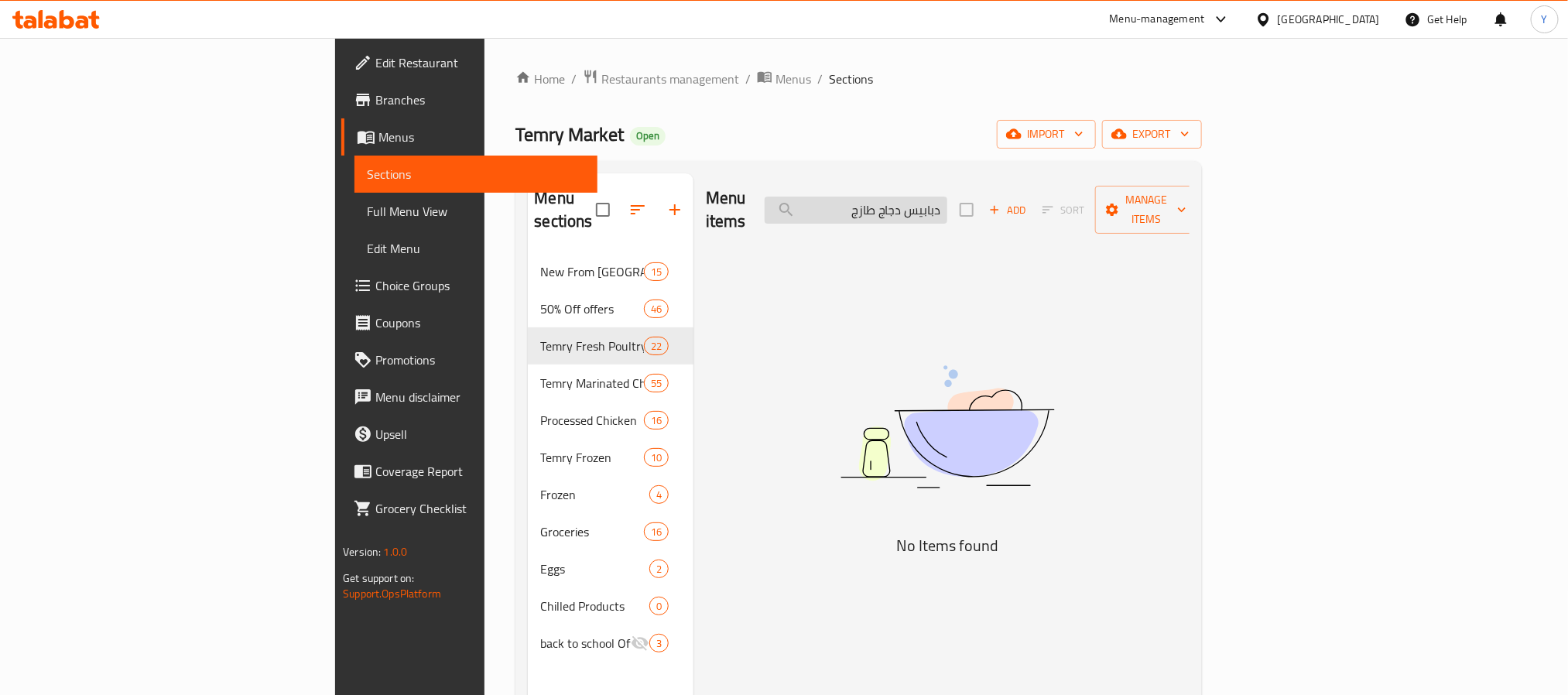
click at [947, 203] on input "دبابيس دجاج طازج" at bounding box center [856, 210] width 183 height 27
click at [947, 202] on input "دبابيس دجاج طازج" at bounding box center [856, 210] width 183 height 27
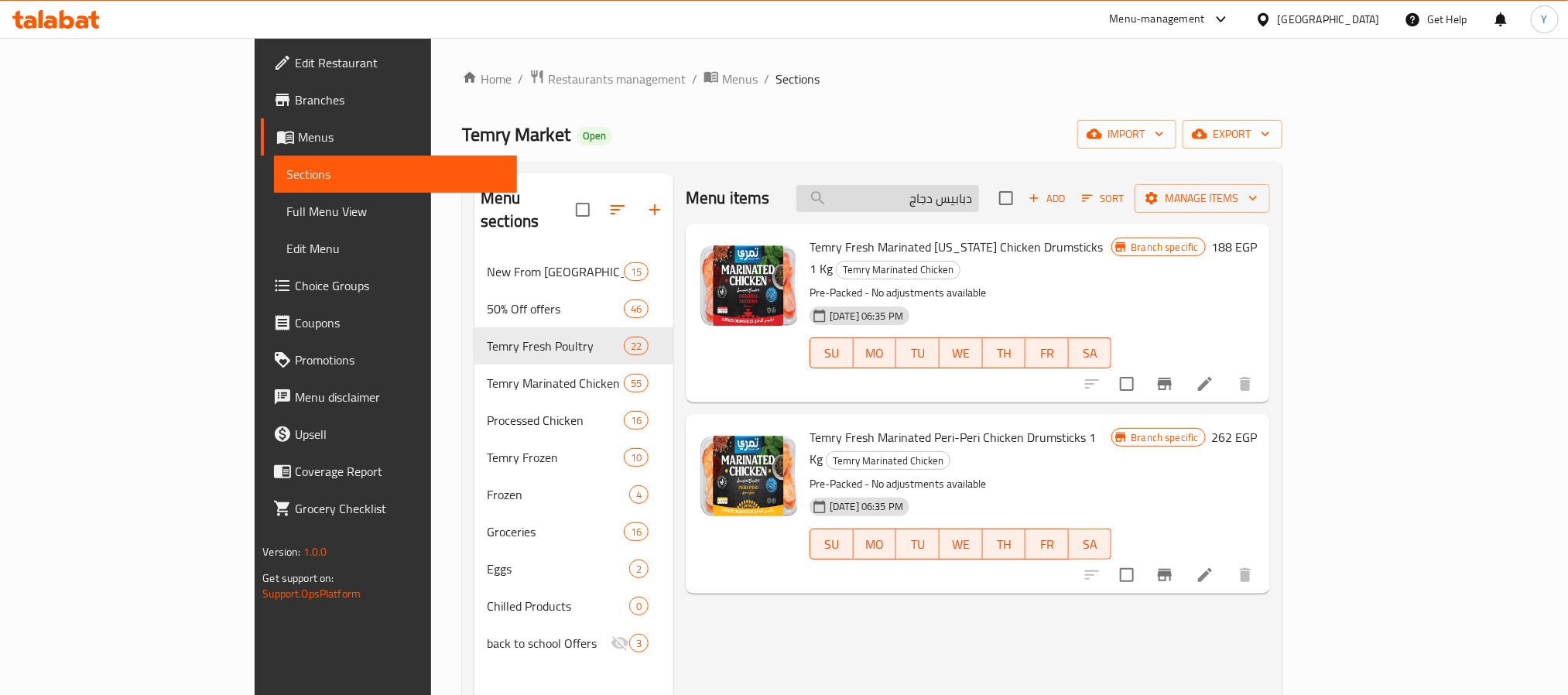
click at [979, 191] on input "دبابيس دجاج" at bounding box center [888, 198] width 183 height 27
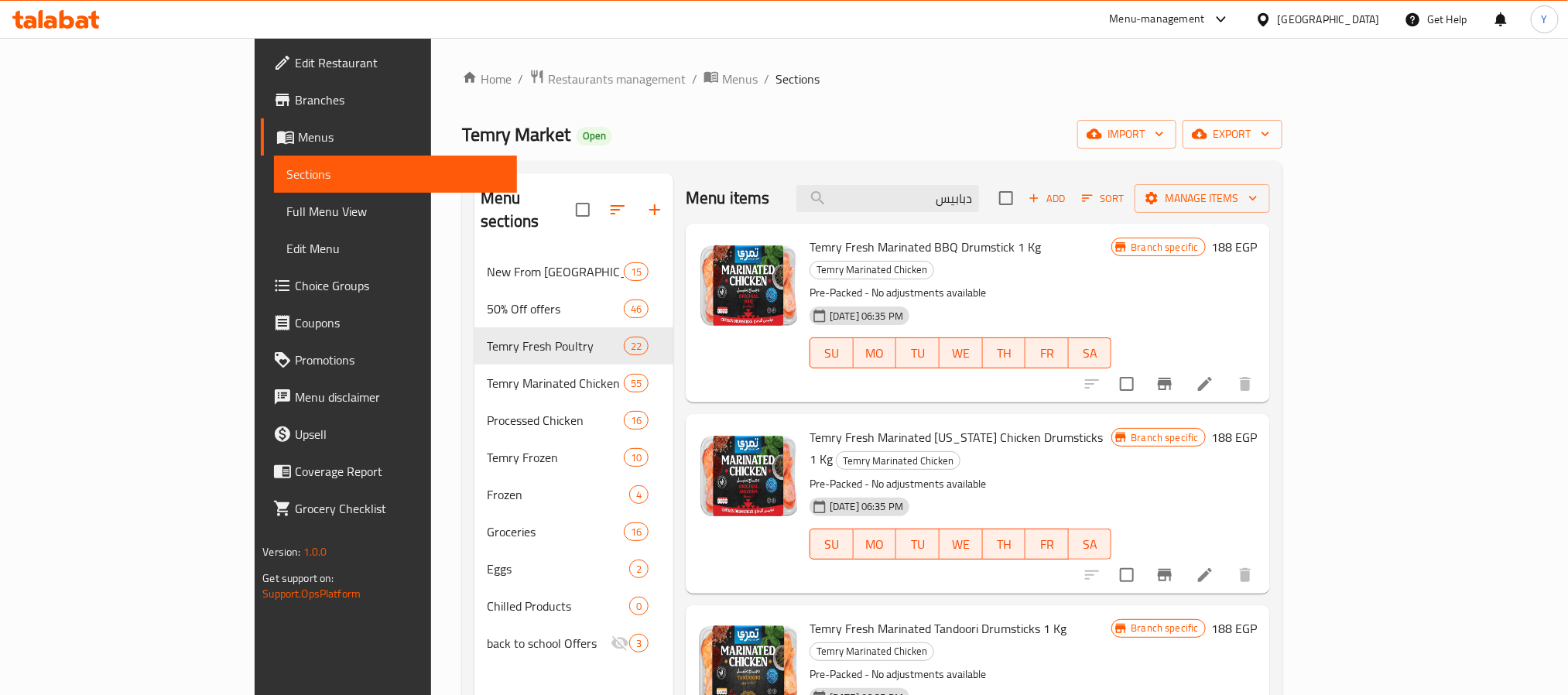
click at [810, 247] on span "Temry Fresh Marinated BBQ Drumstick 1 Kg" at bounding box center [926, 247] width 232 height 23
drag, startPoint x: 760, startPoint y: 247, endPoint x: 962, endPoint y: 240, distance: 202.1
click at [962, 240] on span "Temry Fresh Marinated BBQ Drumstick 1 Kg" at bounding box center [926, 247] width 232 height 23
click at [890, 283] on p "Pre-Packed - No adjustments available" at bounding box center [961, 293] width 302 height 20
click at [979, 211] on input "دبابيس" at bounding box center [888, 198] width 183 height 27
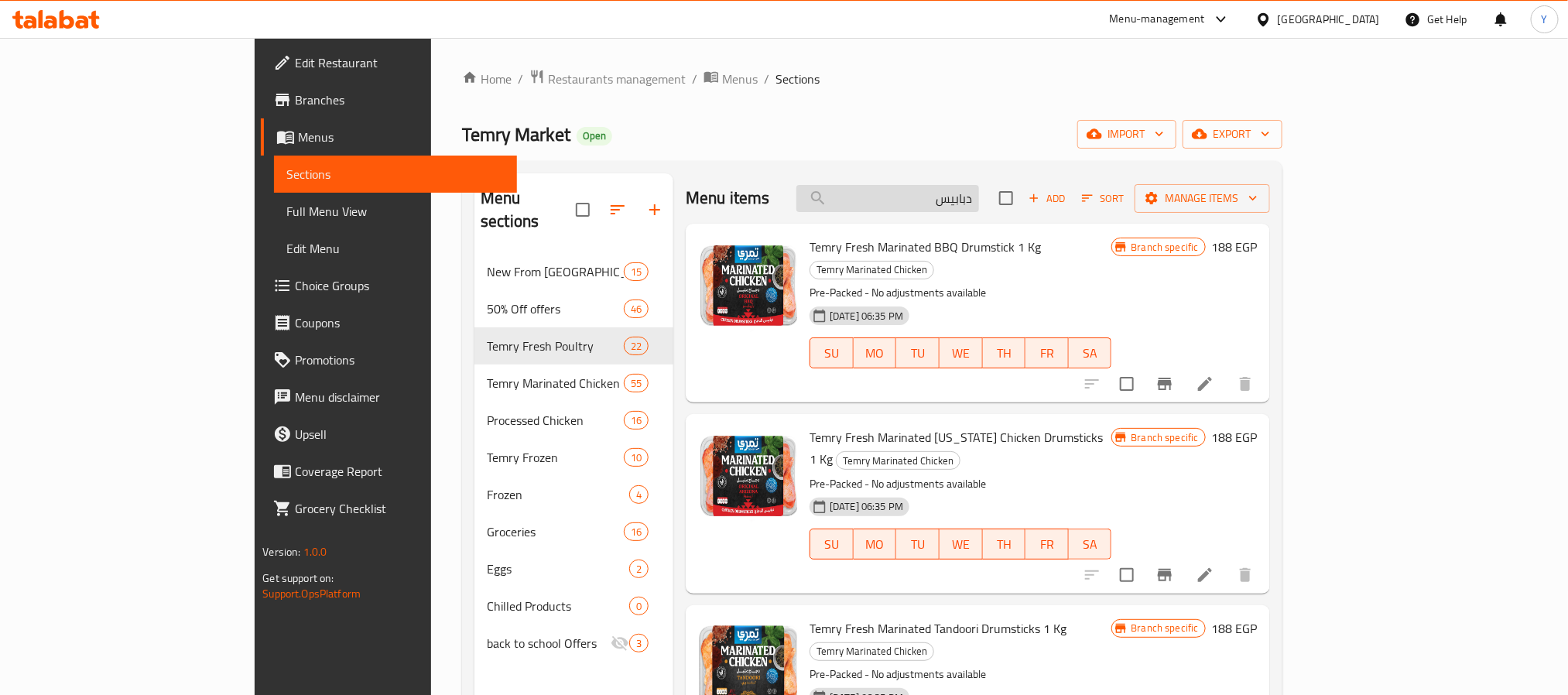
paste input "drums"
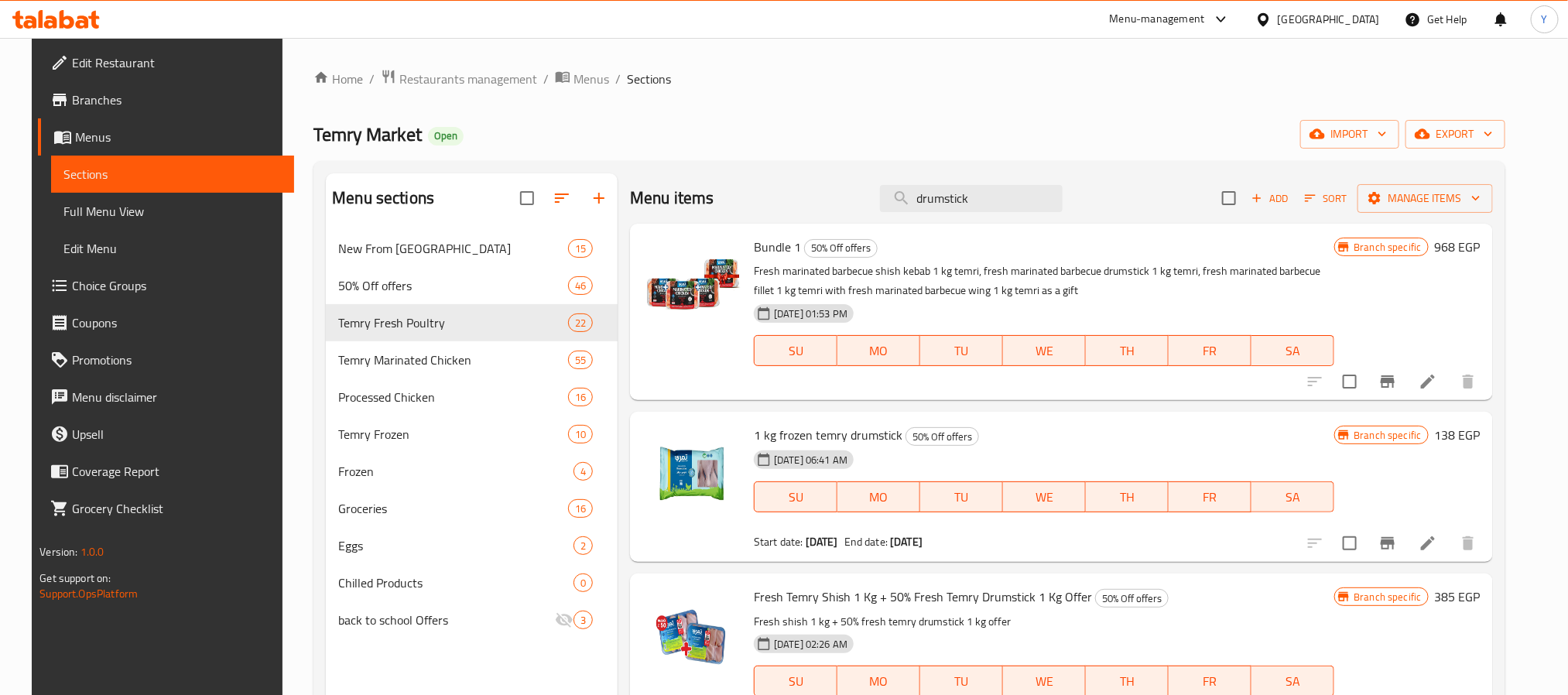
type input "drumstick"
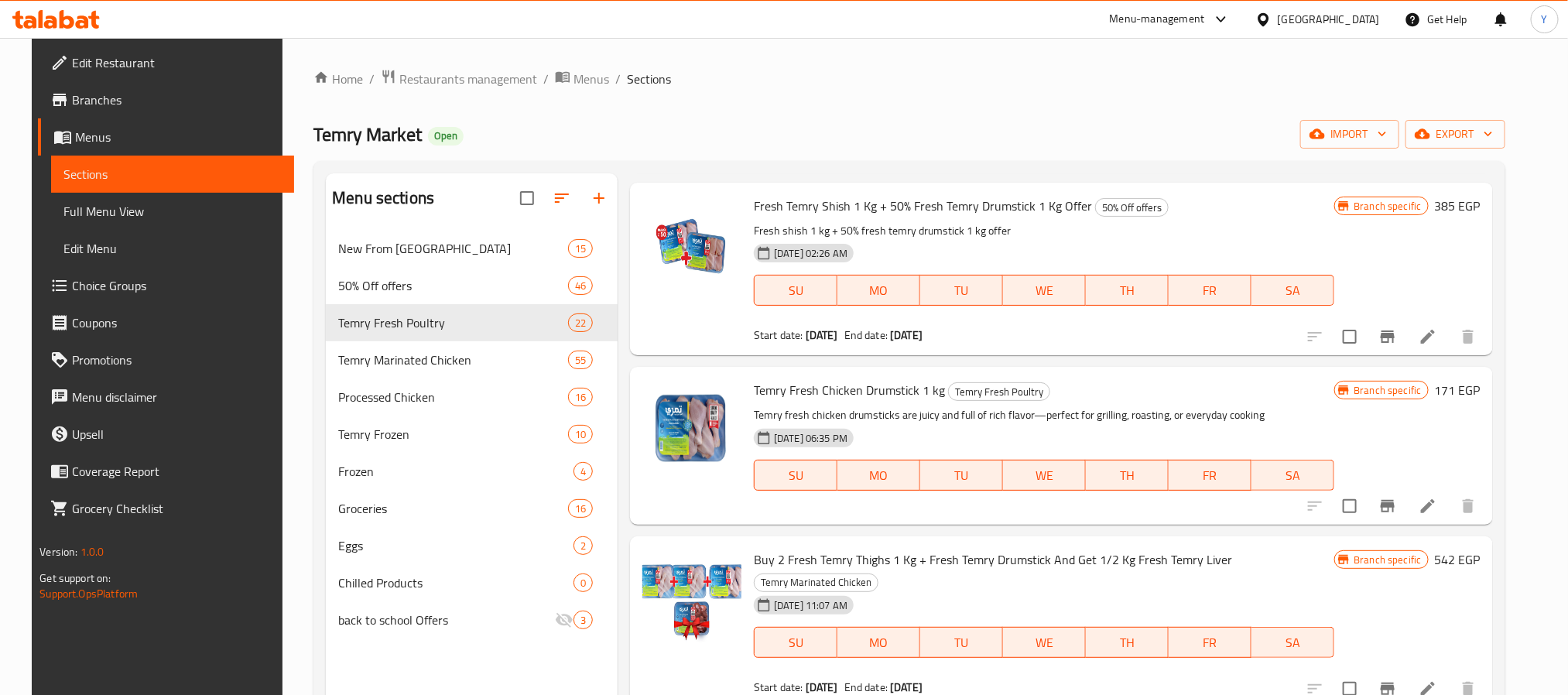
scroll to position [465, 0]
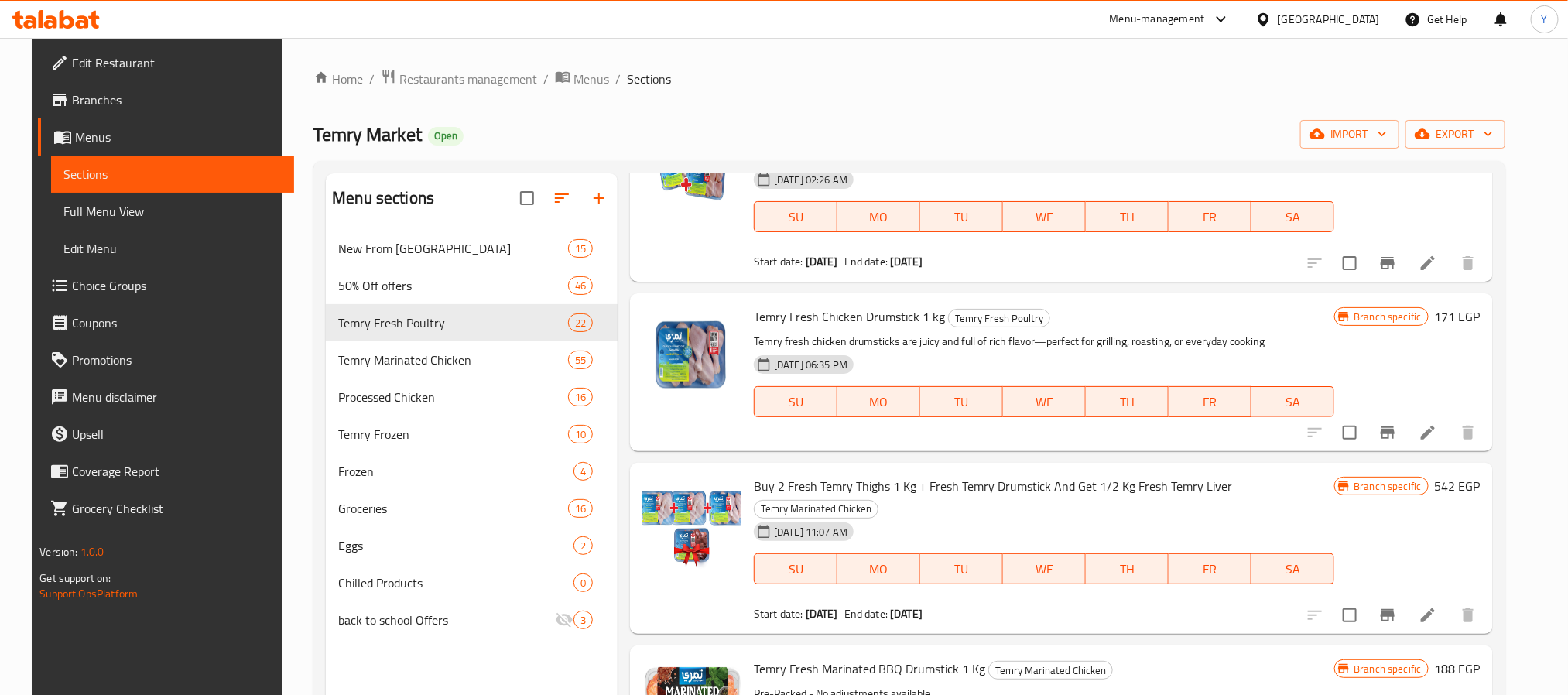
click at [805, 324] on span "Temry Fresh Chicken Drumstick 1 kg" at bounding box center [849, 316] width 191 height 23
copy h6 "Temry Fresh Chicken Drumstick 1 kg"
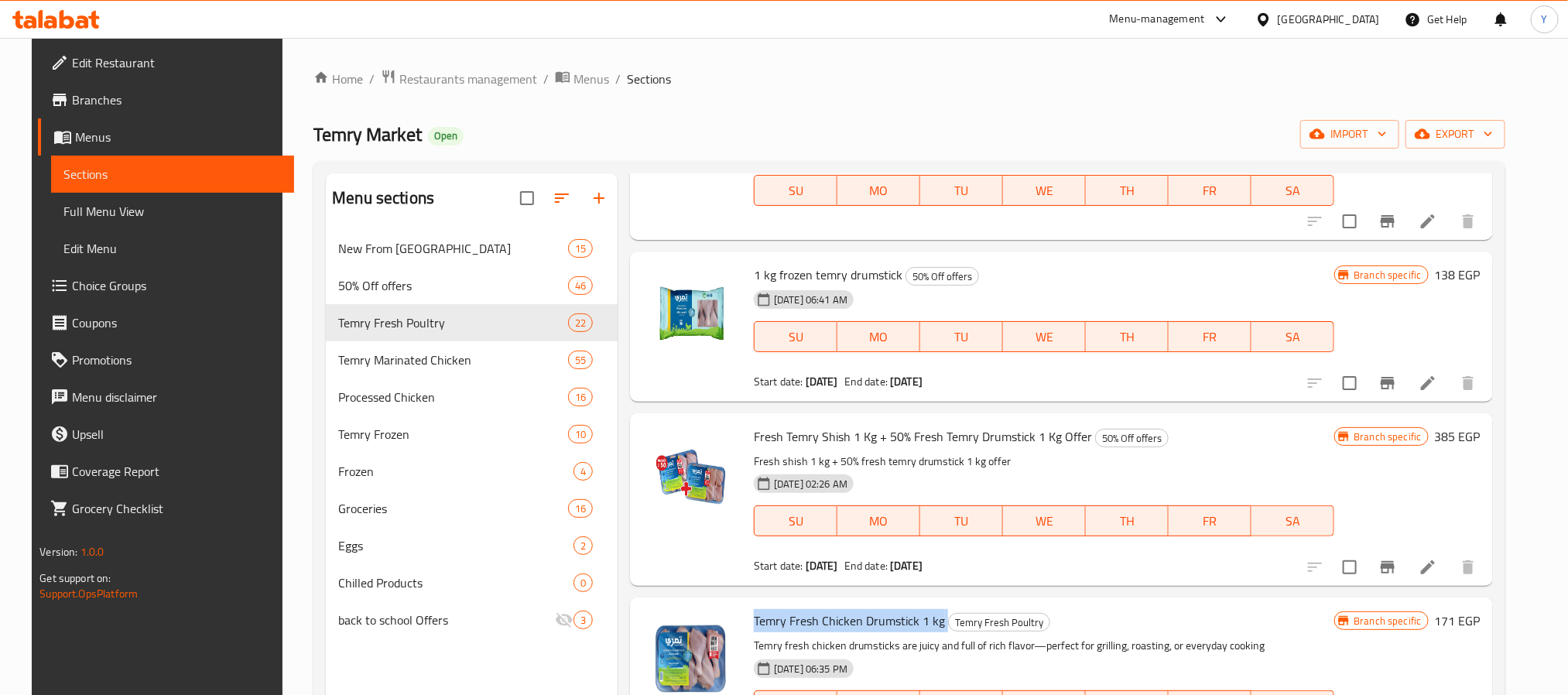
scroll to position [0, 0]
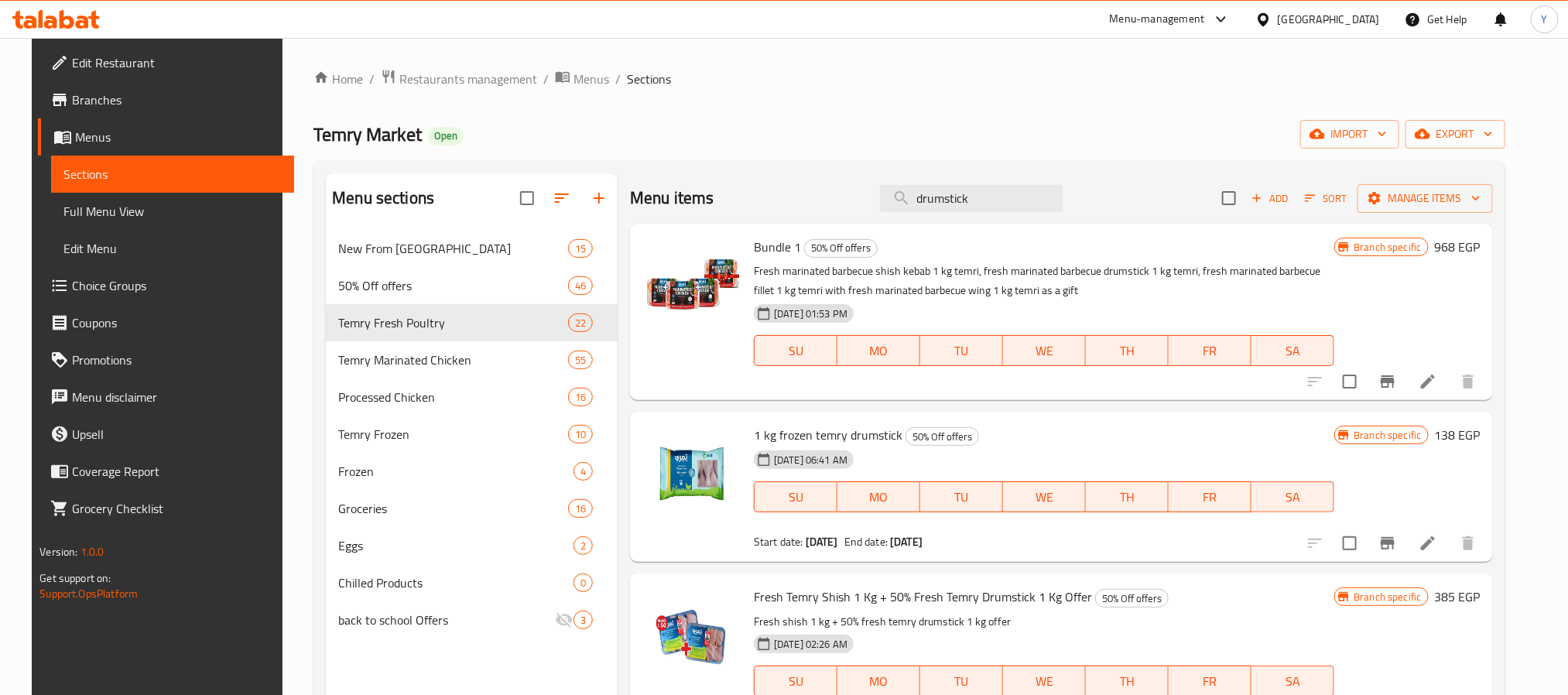
click at [1003, 214] on div "Menu items drumstick Add Sort Manage items" at bounding box center [1061, 198] width 863 height 51
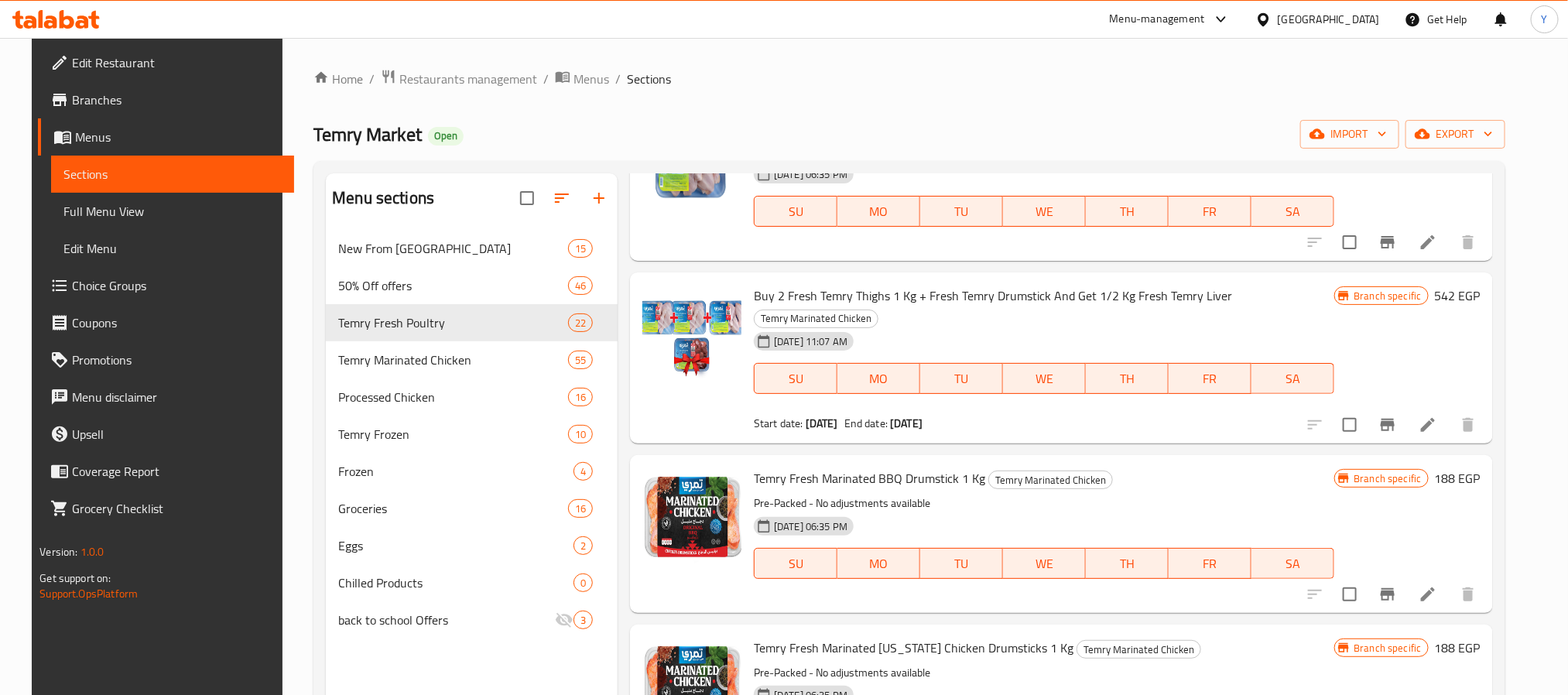
scroll to position [581, 0]
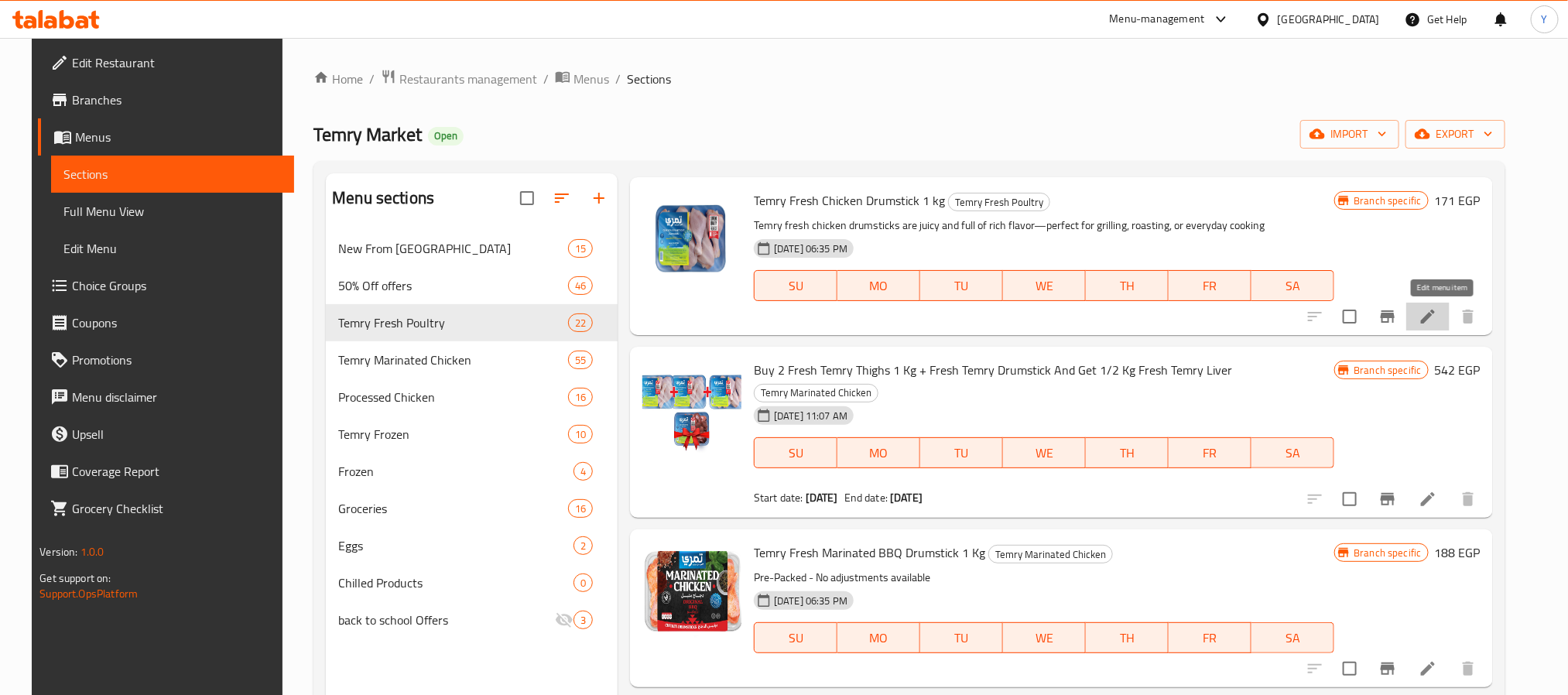
click at [1437, 318] on icon at bounding box center [1428, 317] width 19 height 19
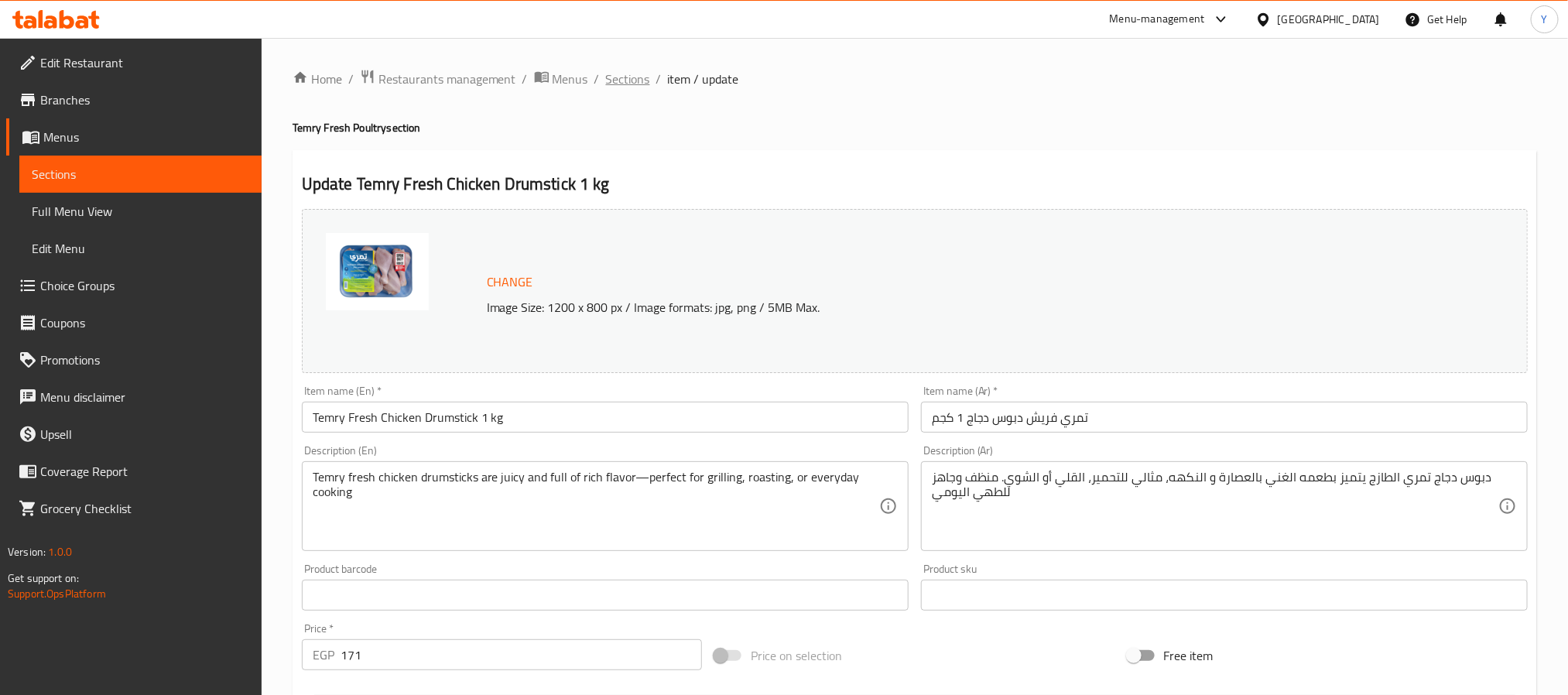
click at [644, 73] on span "Sections" at bounding box center [628, 79] width 44 height 19
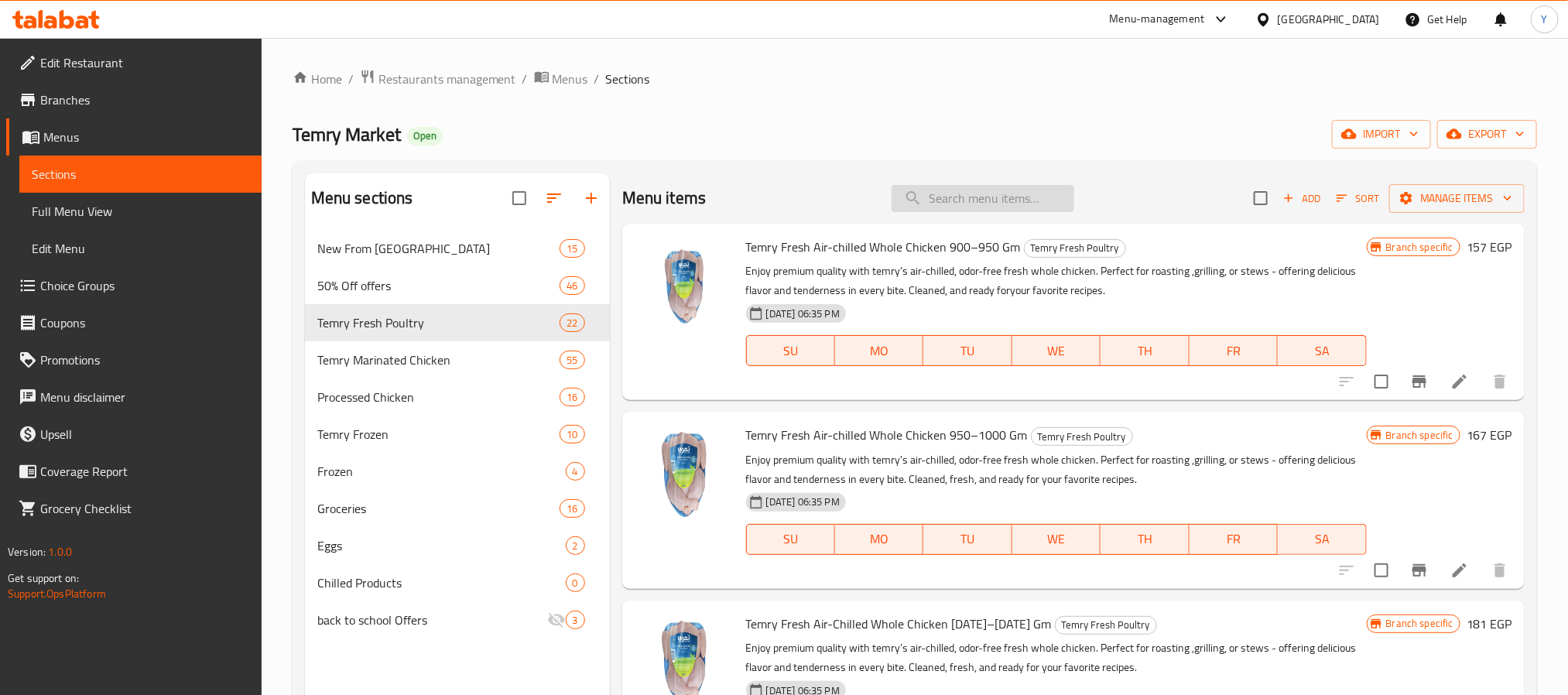
click at [936, 209] on input "search" at bounding box center [982, 198] width 183 height 27
paste input "sliced"
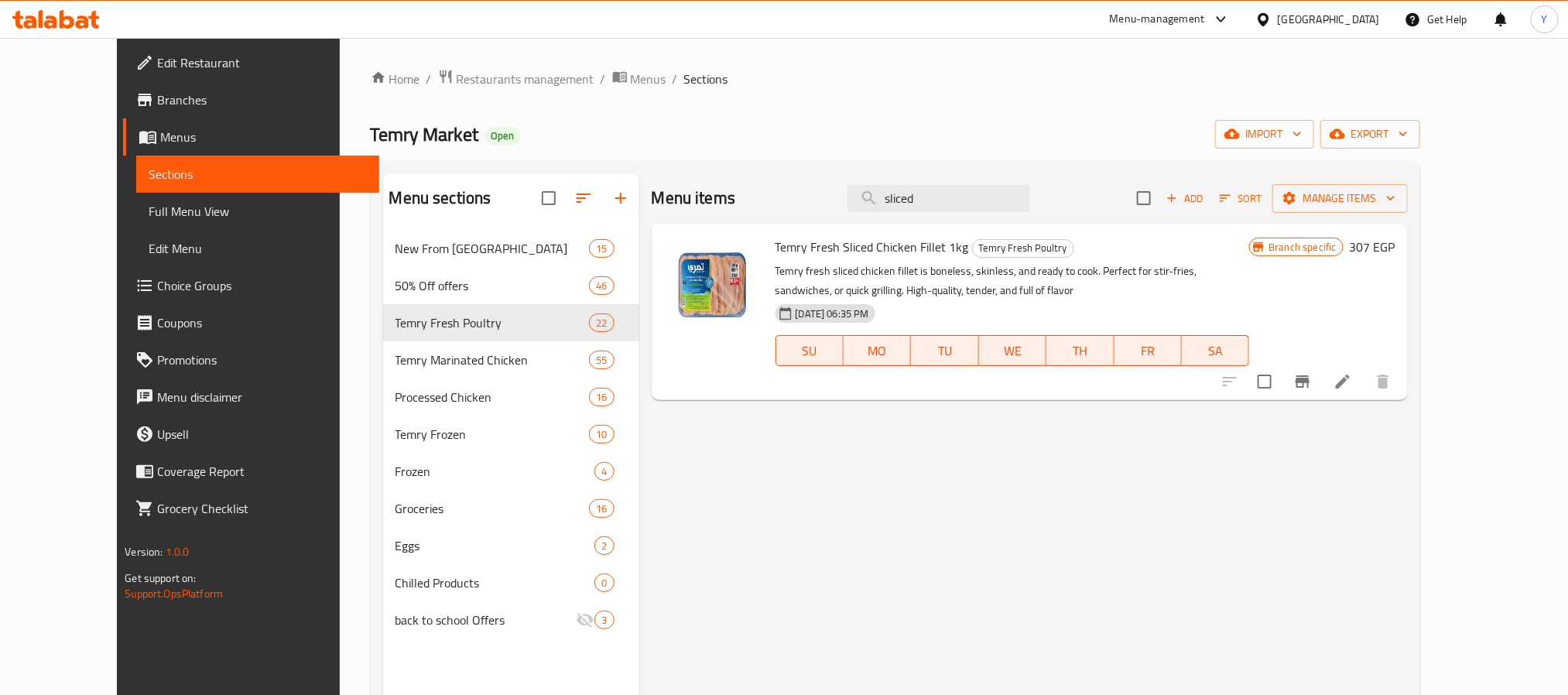
click at [860, 232] on div "Temry Fresh Sliced Chicken Fillet 1kg Temry Fresh Poultry Temry fresh sliced ch…" at bounding box center [1012, 312] width 487 height 164
click at [851, 252] on span "Temry Fresh Sliced Chicken Fillet 1kg" at bounding box center [872, 247] width 193 height 23
copy h6 "Temry Fresh Sliced Chicken Fillet 1kg"
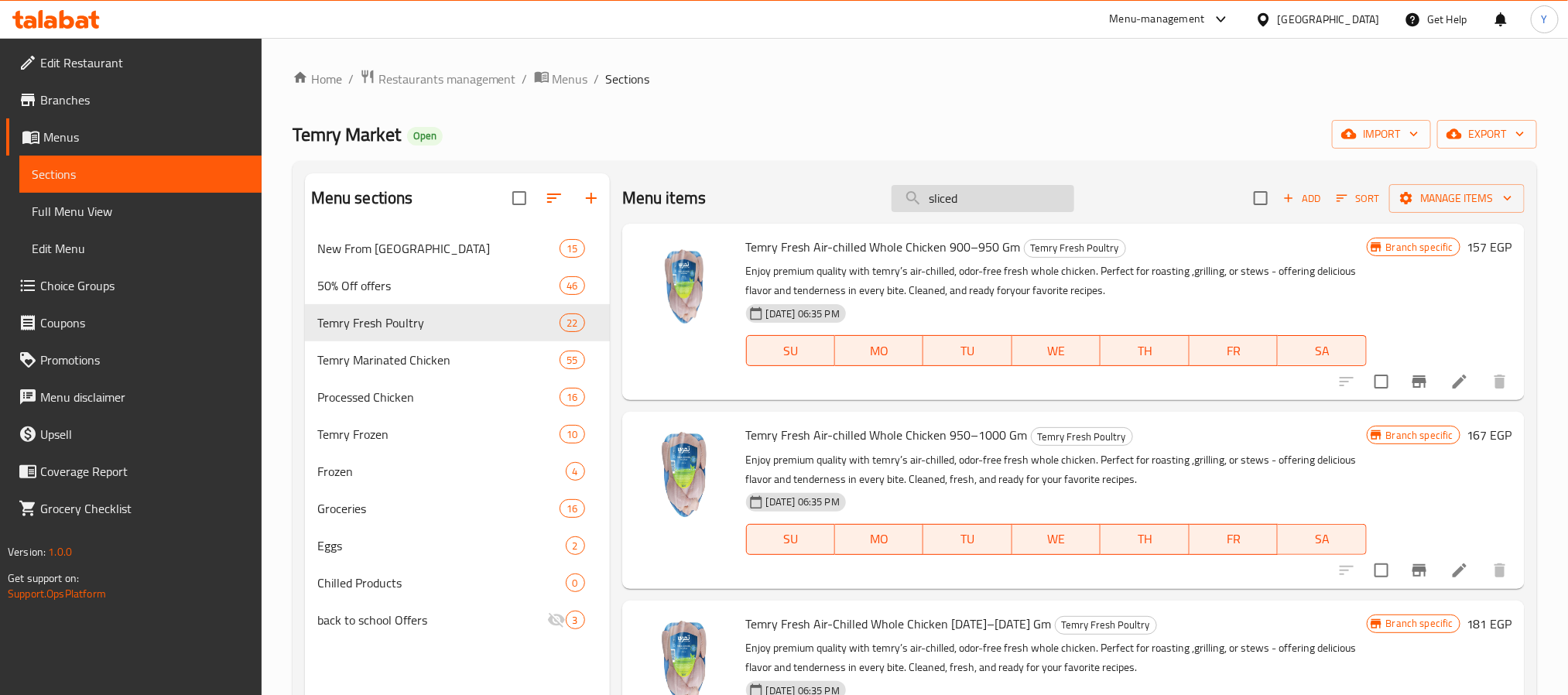
click at [1001, 203] on input "sliced" at bounding box center [982, 198] width 183 height 27
paste input "كبدة"
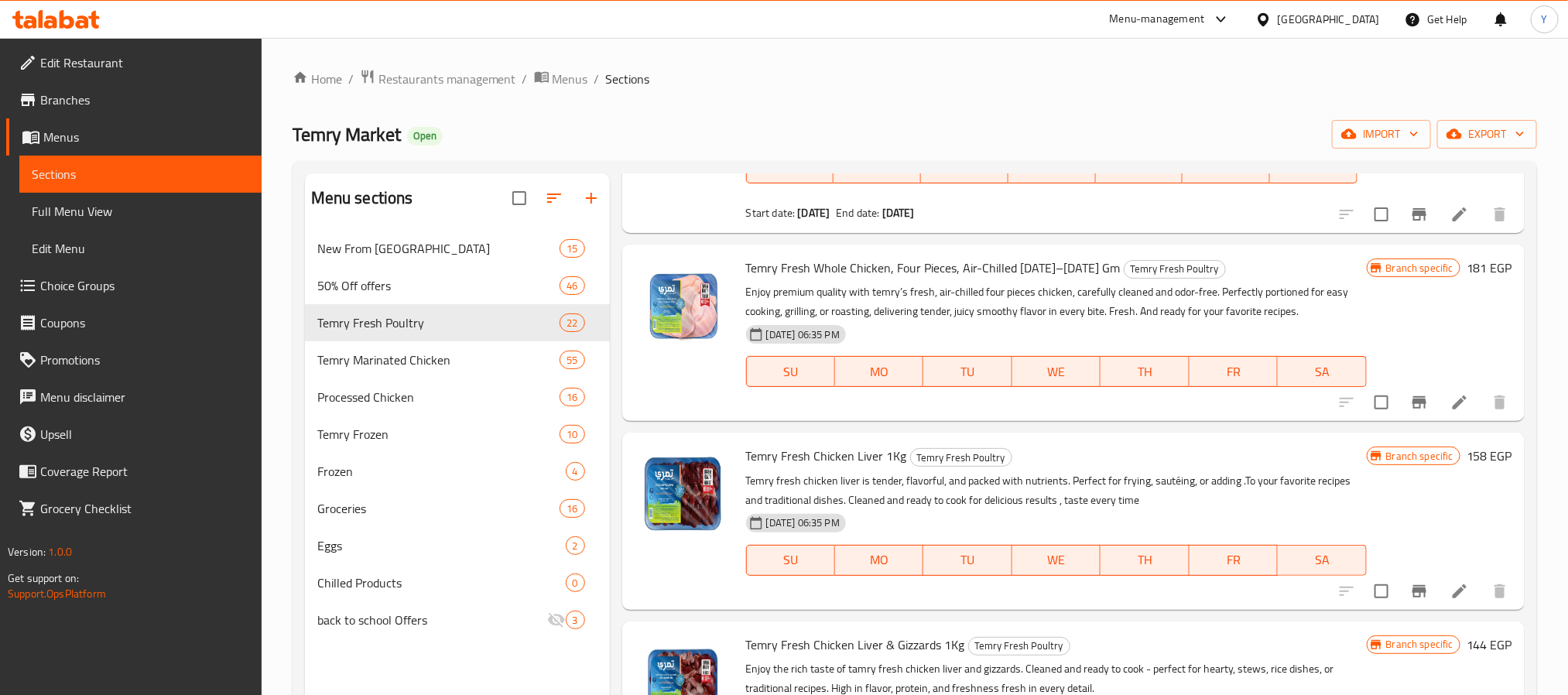
scroll to position [581, 0]
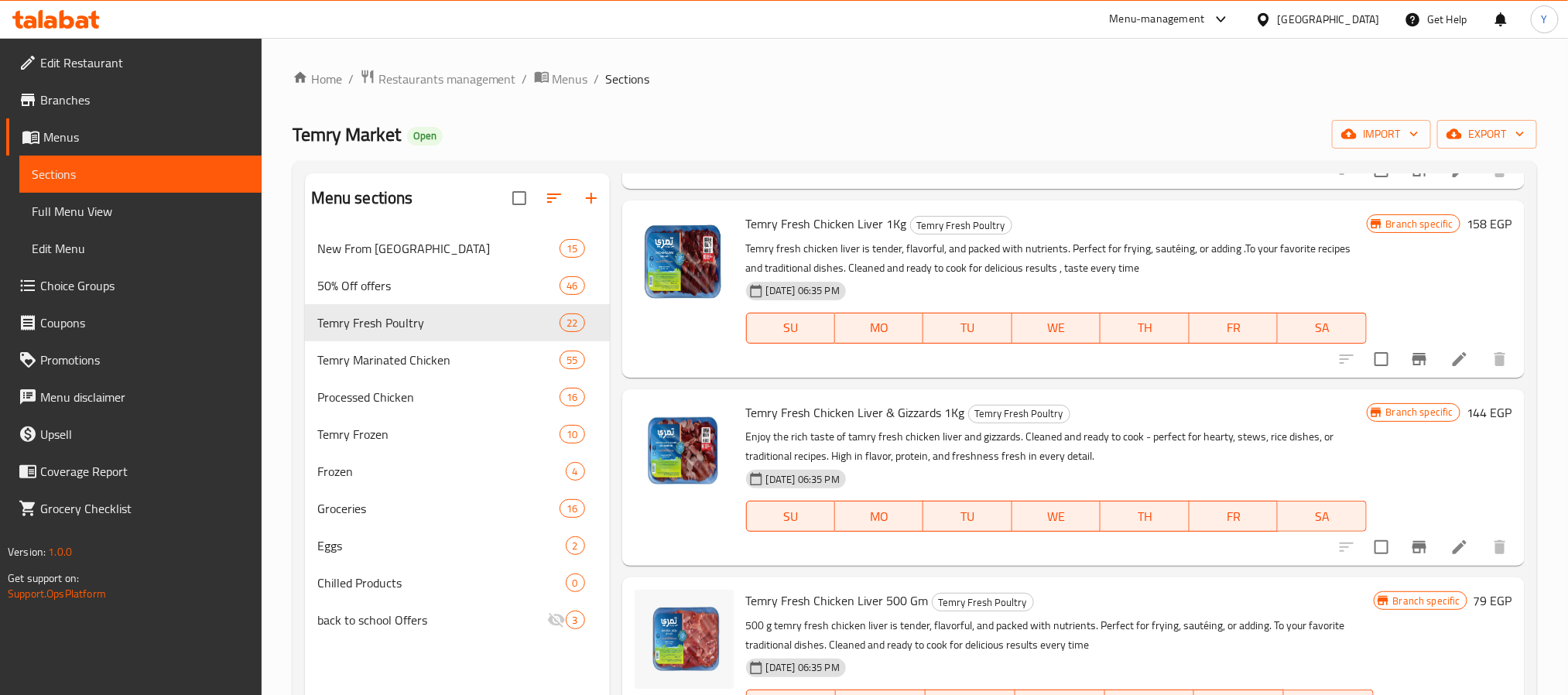
click at [811, 224] on span "Temry Fresh Chicken Liver 1Kg" at bounding box center [827, 223] width 161 height 23
copy h6 "Temry Fresh Chicken Liver 1Kg"
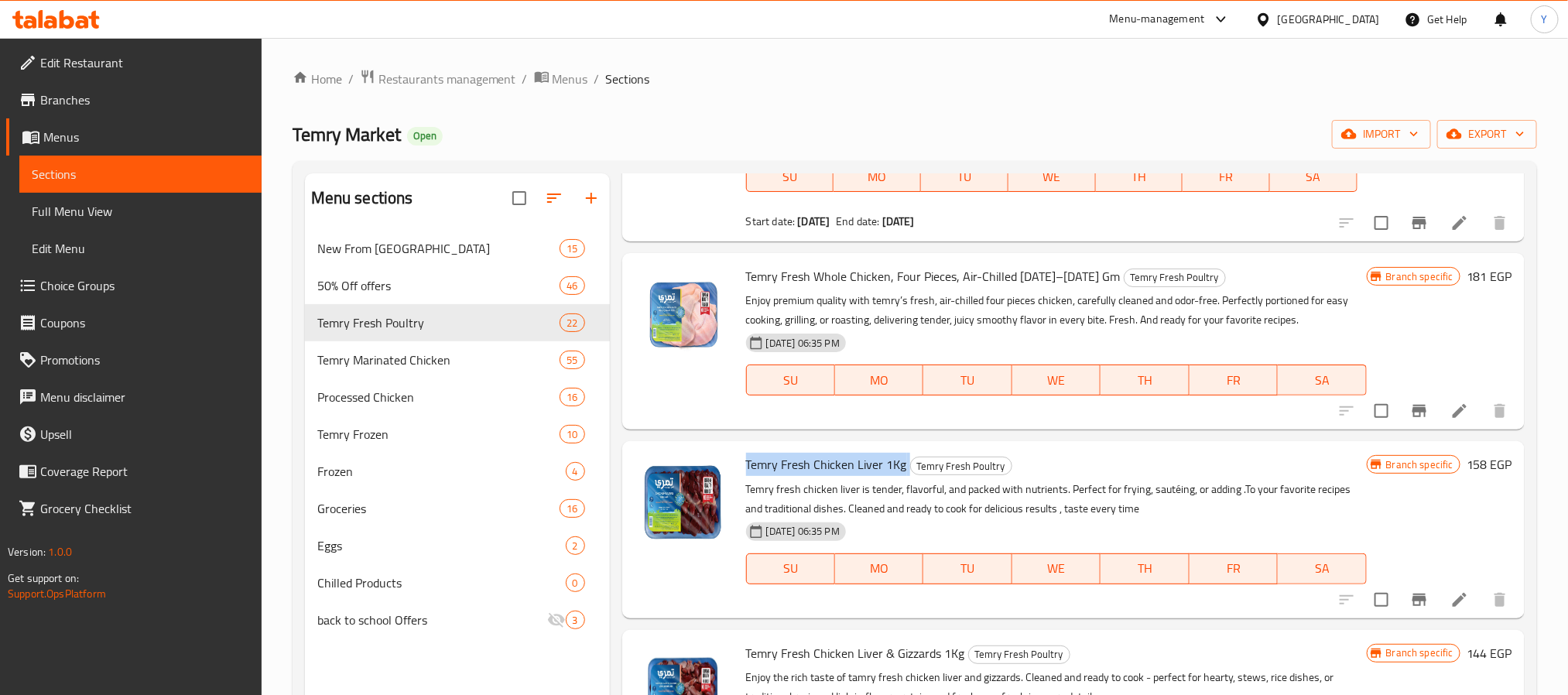
scroll to position [0, 0]
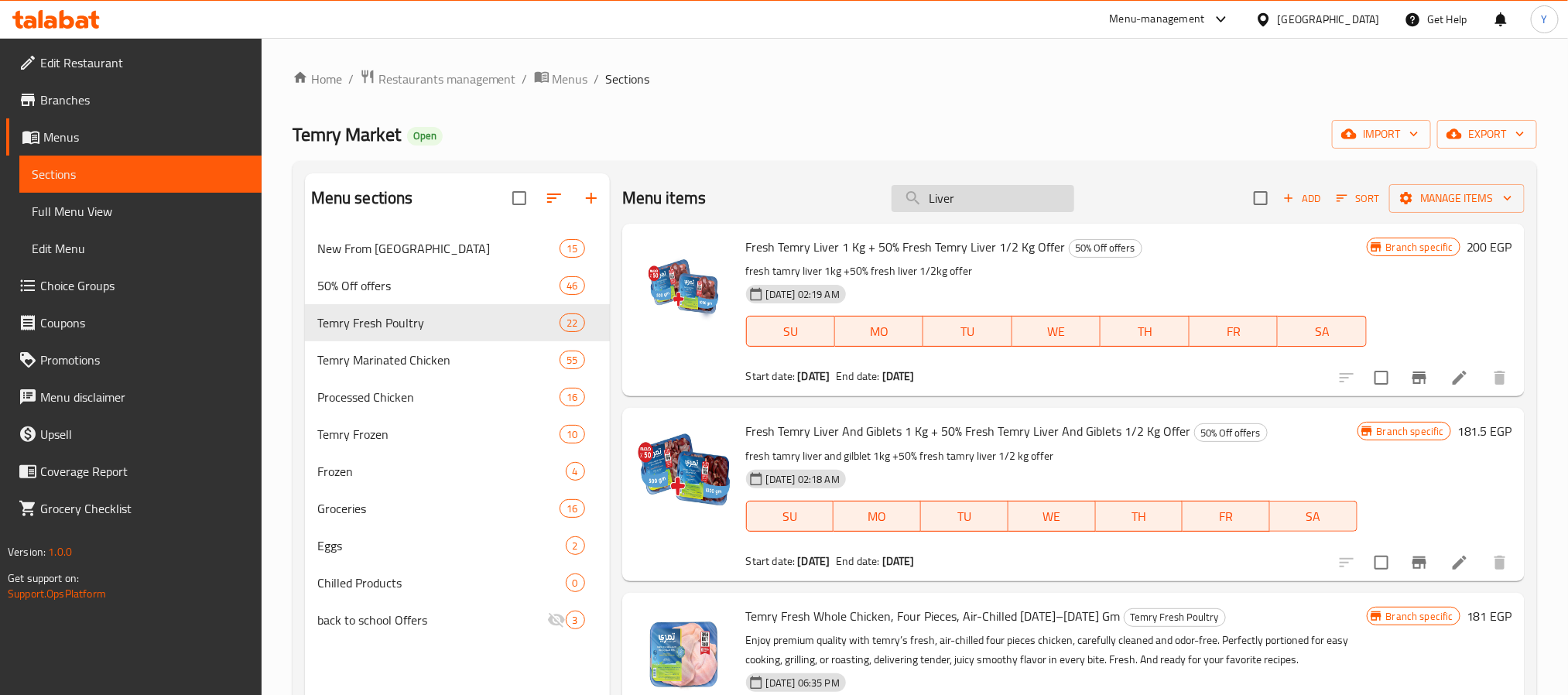
click at [1020, 200] on input "Liver" at bounding box center [982, 198] width 183 height 27
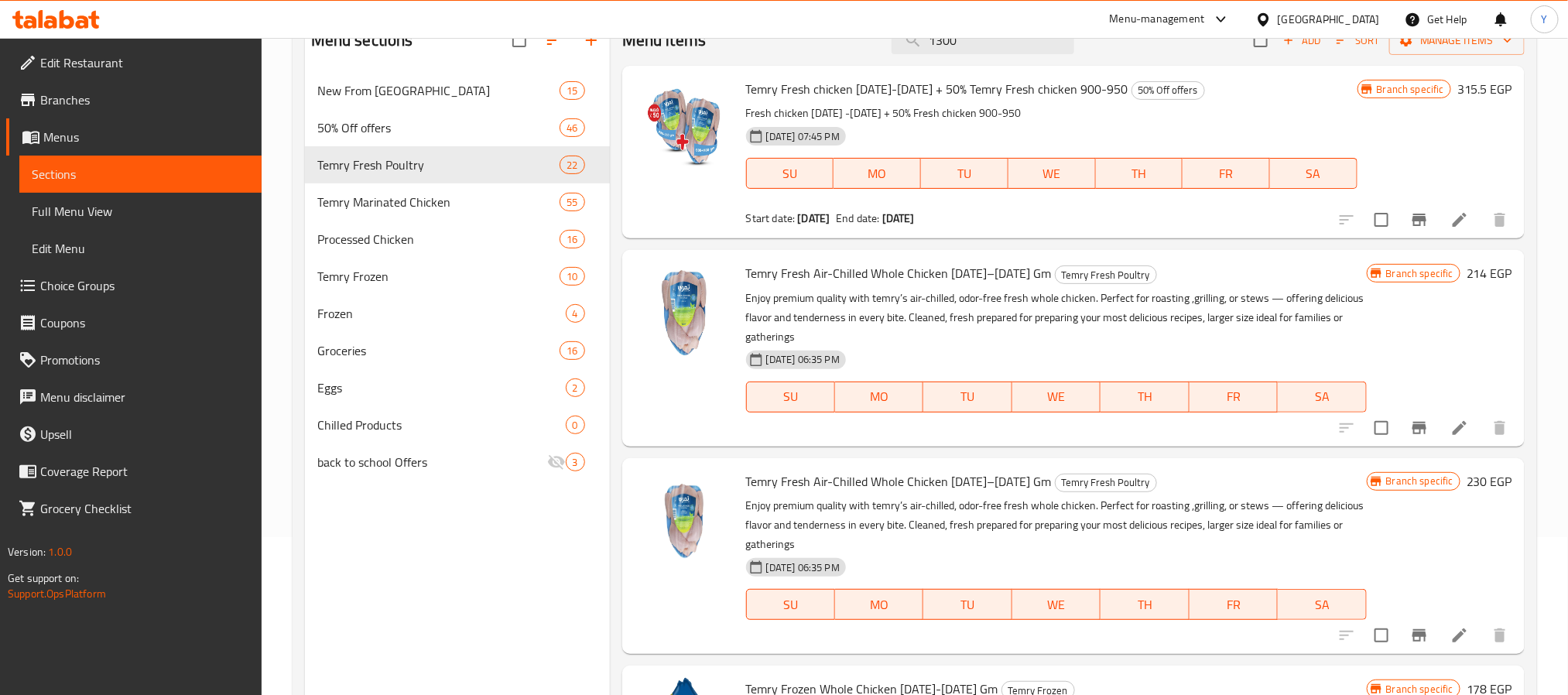
scroll to position [101, 0]
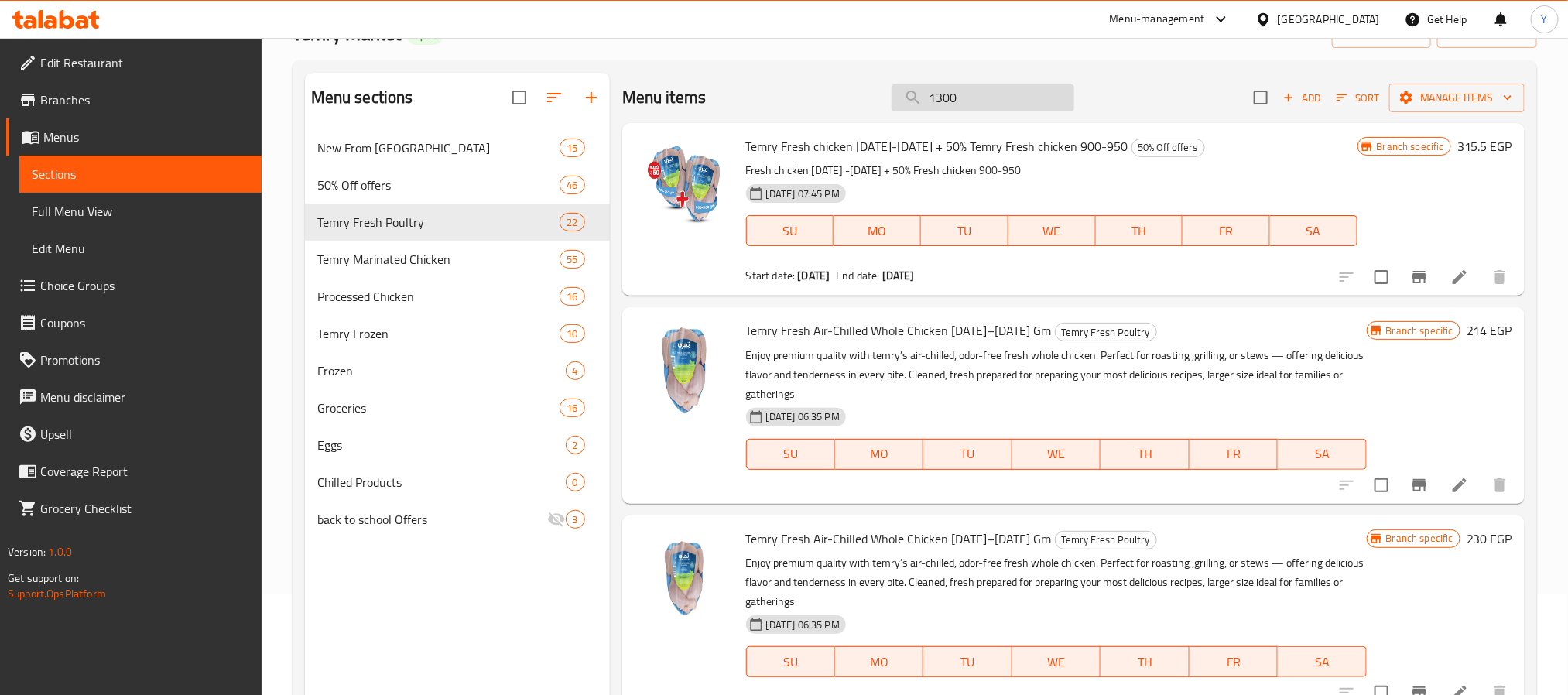
click at [963, 110] on input "1300" at bounding box center [982, 98] width 183 height 27
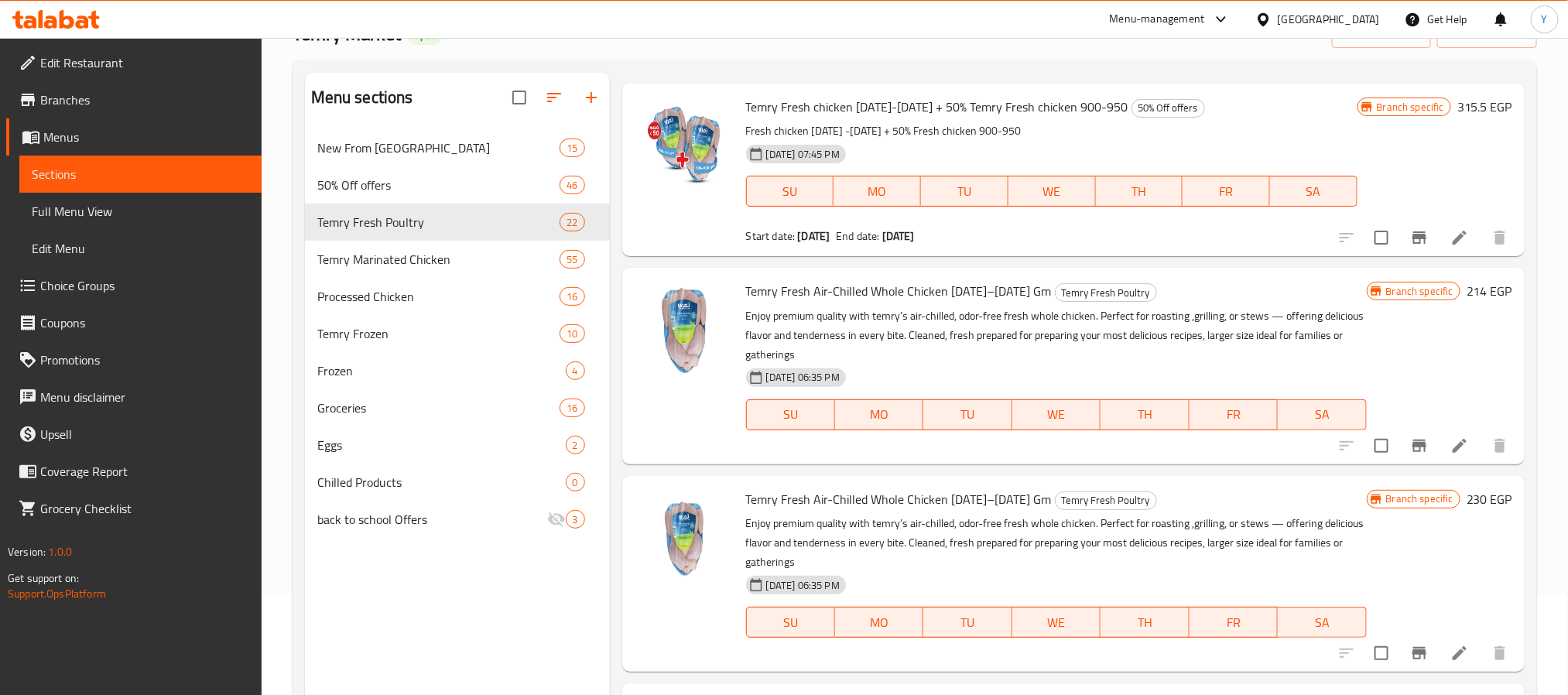
scroll to position [0, 0]
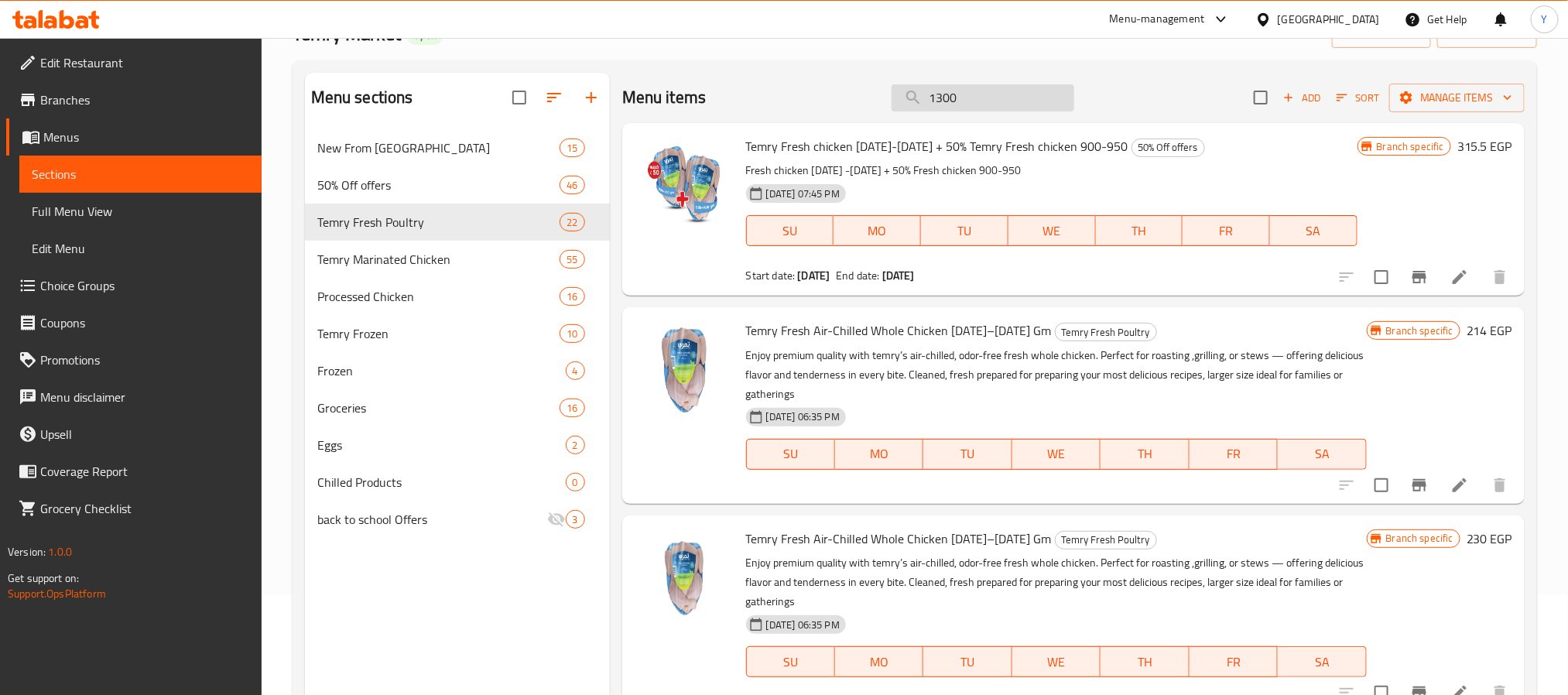
click at [923, 107] on input "1300" at bounding box center [982, 98] width 183 height 27
drag, startPoint x: 921, startPoint y: 98, endPoint x: 881, endPoint y: 107, distance: 41.0
click at [881, 107] on div "Menu items 1300 Add Sort Manage items" at bounding box center [1073, 98] width 903 height 51
click at [924, 98] on input "1300" at bounding box center [982, 98] width 183 height 27
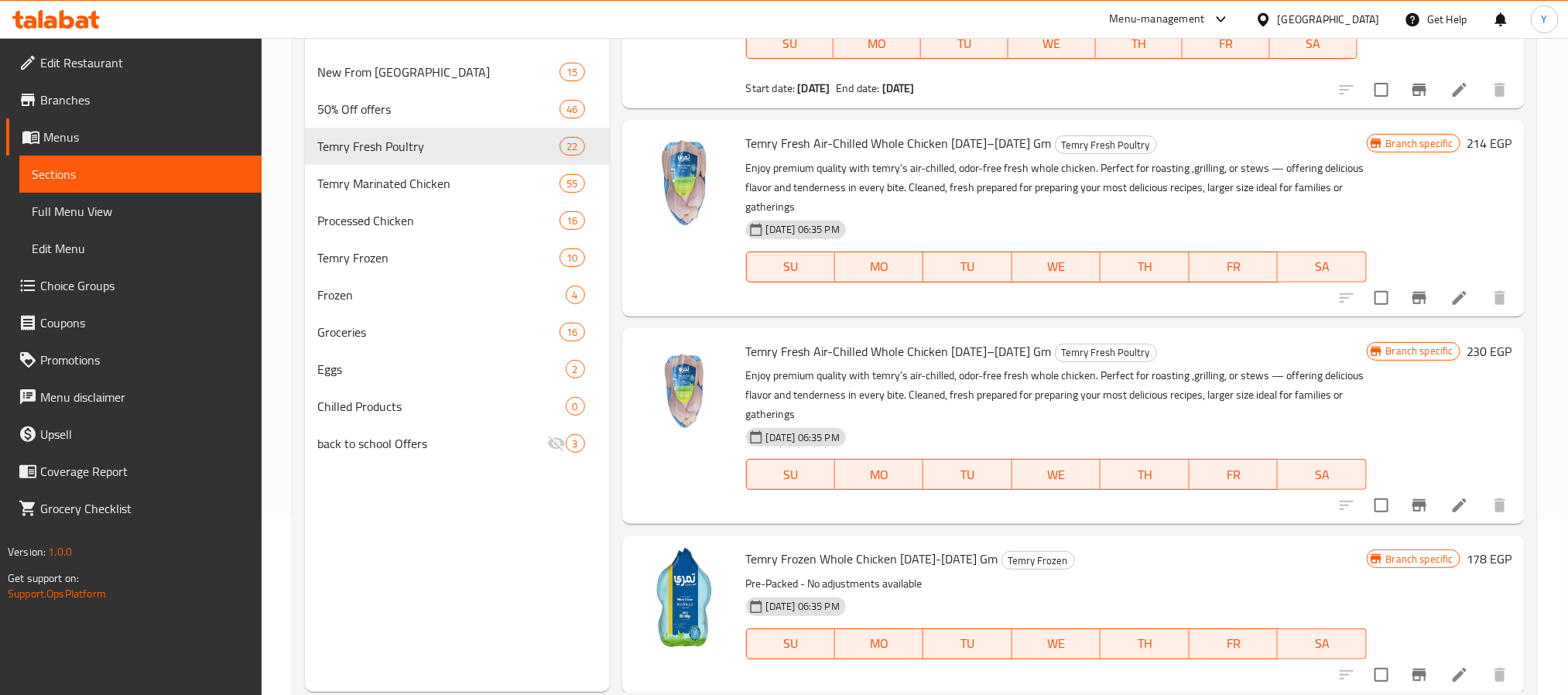
scroll to position [216, 0]
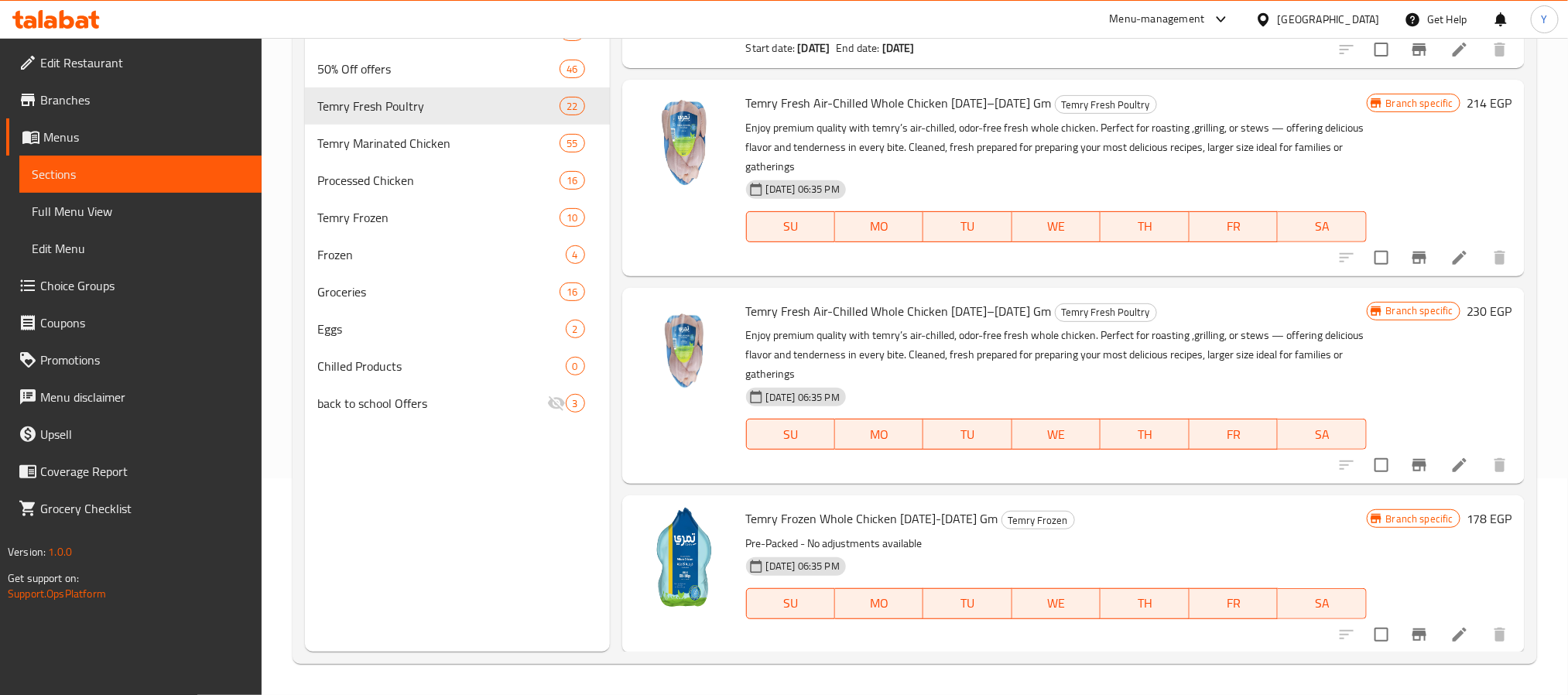
click at [917, 516] on span "Temry Frozen Whole Chicken [DATE]-[DATE] Gm" at bounding box center [872, 518] width 252 height 23
drag, startPoint x: 917, startPoint y: 516, endPoint x: 946, endPoint y: 515, distance: 29.0
click at [946, 515] on span "Temry Frozen Whole Chicken [DATE]-[DATE] Gm" at bounding box center [872, 518] width 252 height 23
copy span "[DATE]-[DATE]"
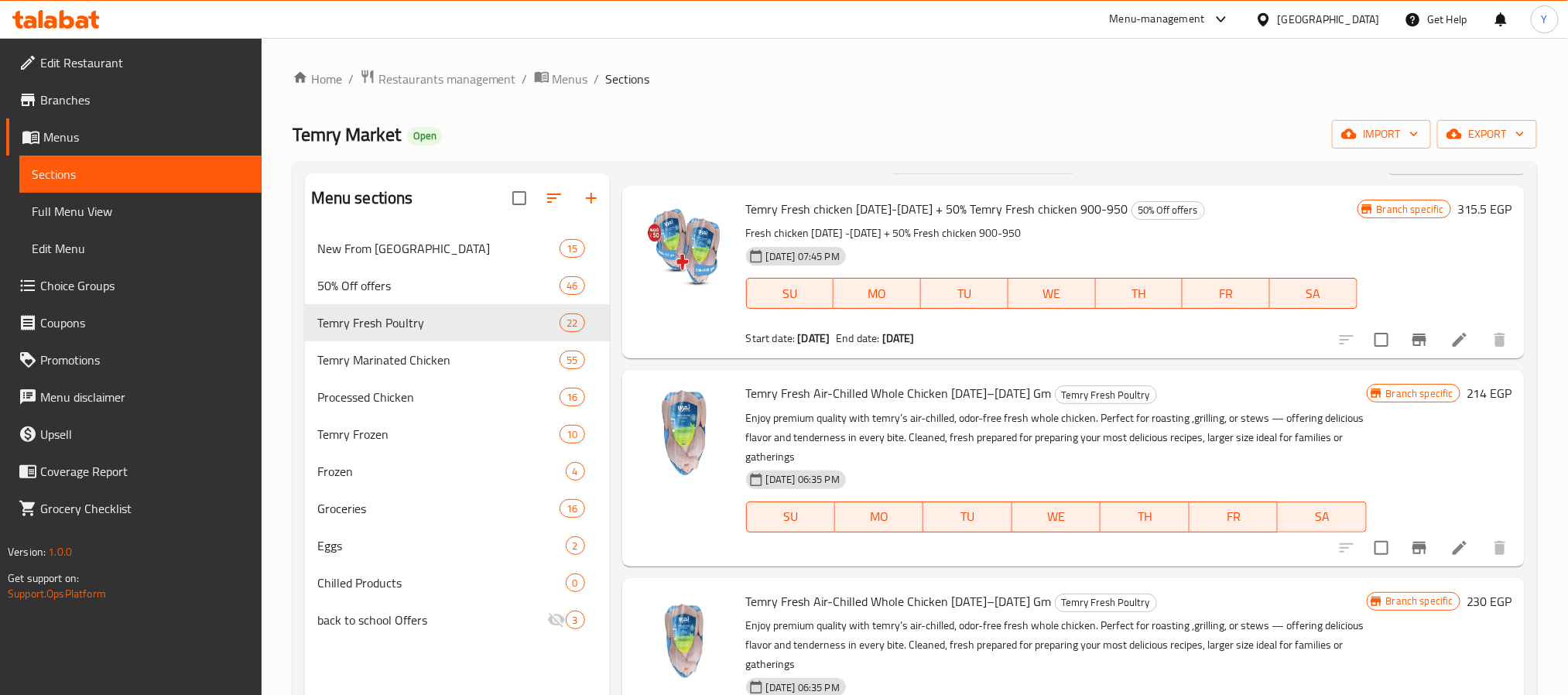
scroll to position [0, 0]
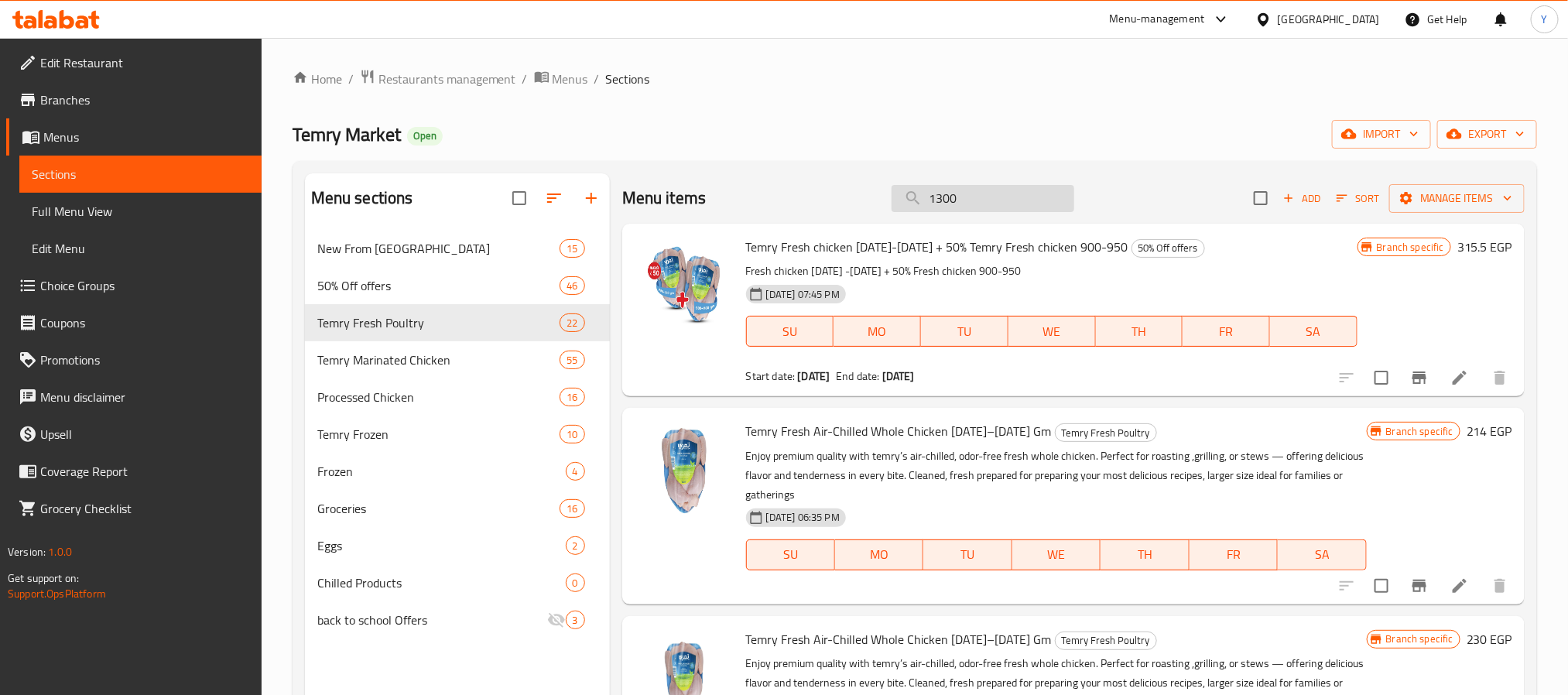
click at [940, 212] on input "1300" at bounding box center [982, 198] width 183 height 27
paste input "1200-"
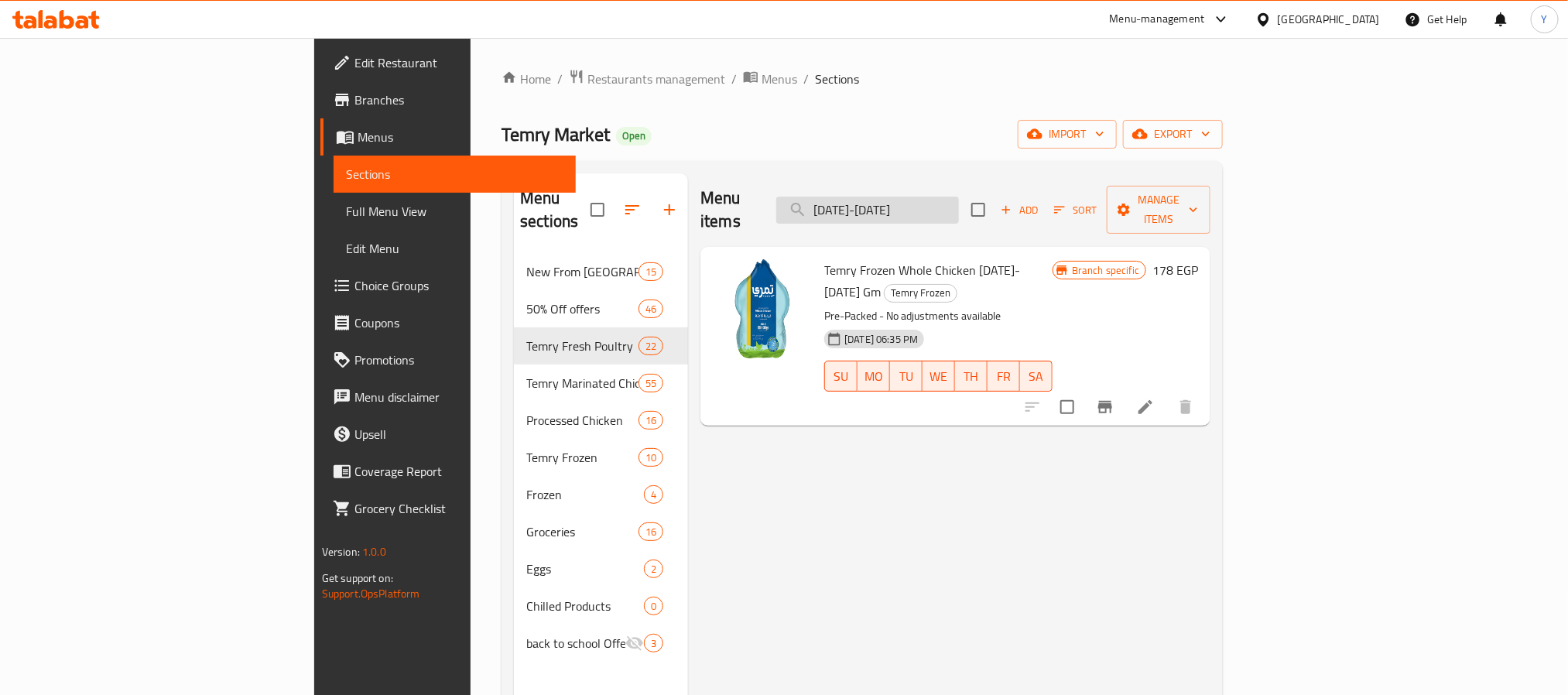
click at [959, 197] on input "[DATE]-[DATE]" at bounding box center [867, 210] width 183 height 27
click at [824, 259] on span "Temry Frozen Whole Chicken [DATE]-[DATE] Gm" at bounding box center [922, 281] width 196 height 45
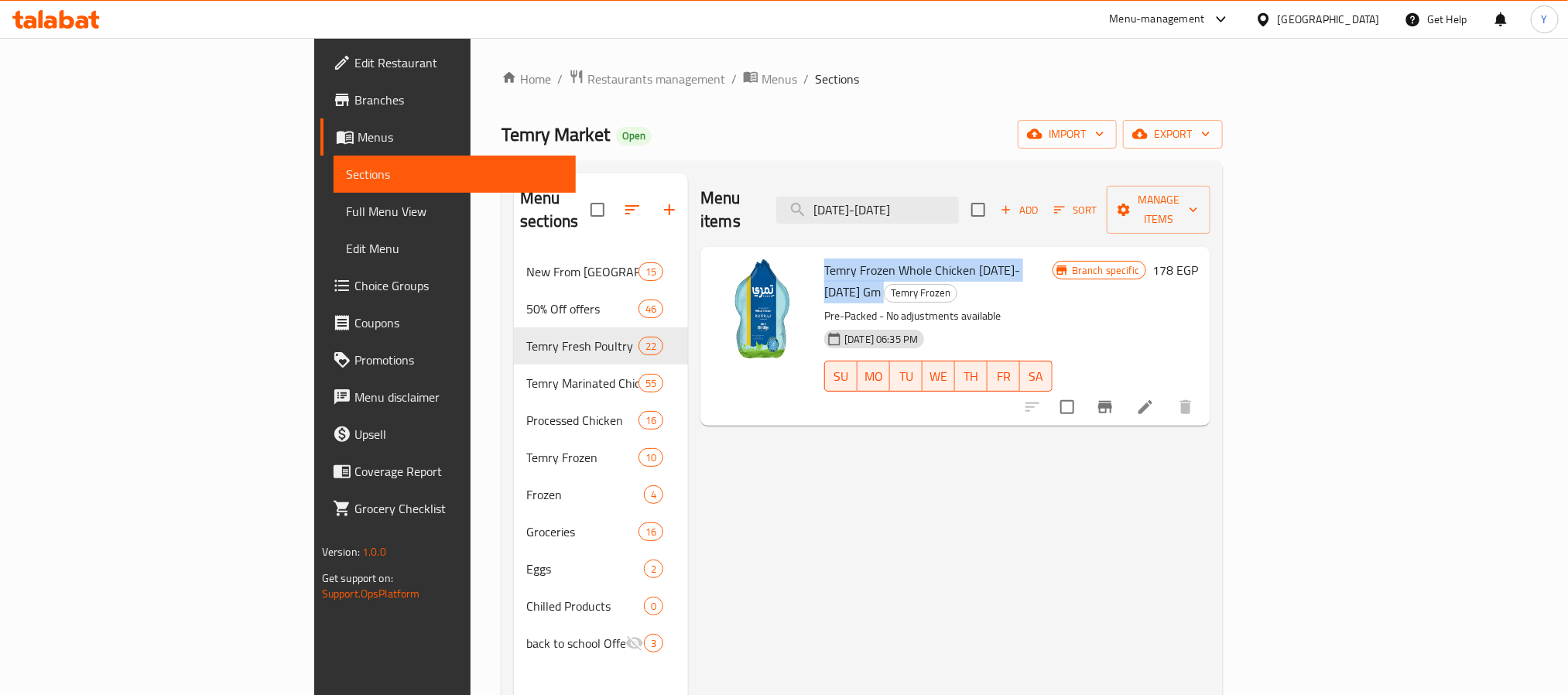
click at [824, 259] on span "Temry Frozen Whole Chicken [DATE]-[DATE] Gm" at bounding box center [922, 281] width 196 height 45
click at [964, 444] on div "Menu items [DATE]-[DATE] Add Sort Manage items Temry Frozen Whole Chicken [DATE…" at bounding box center [949, 521] width 522 height 695
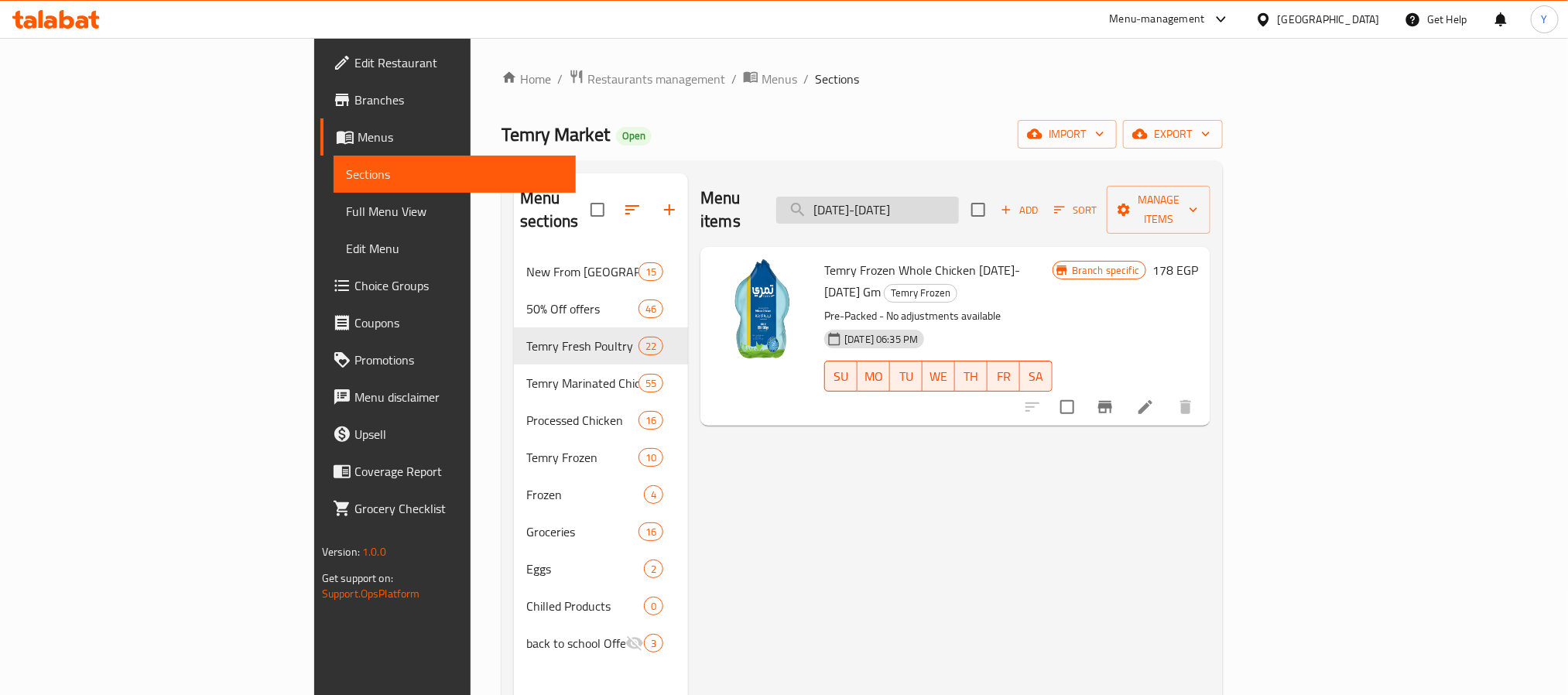
click at [959, 197] on input "[DATE]-[DATE]" at bounding box center [867, 210] width 183 height 27
click at [933, 259] on span "Temry Frozen Whole Chicken [DATE]-[DATE] Gm" at bounding box center [922, 281] width 196 height 45
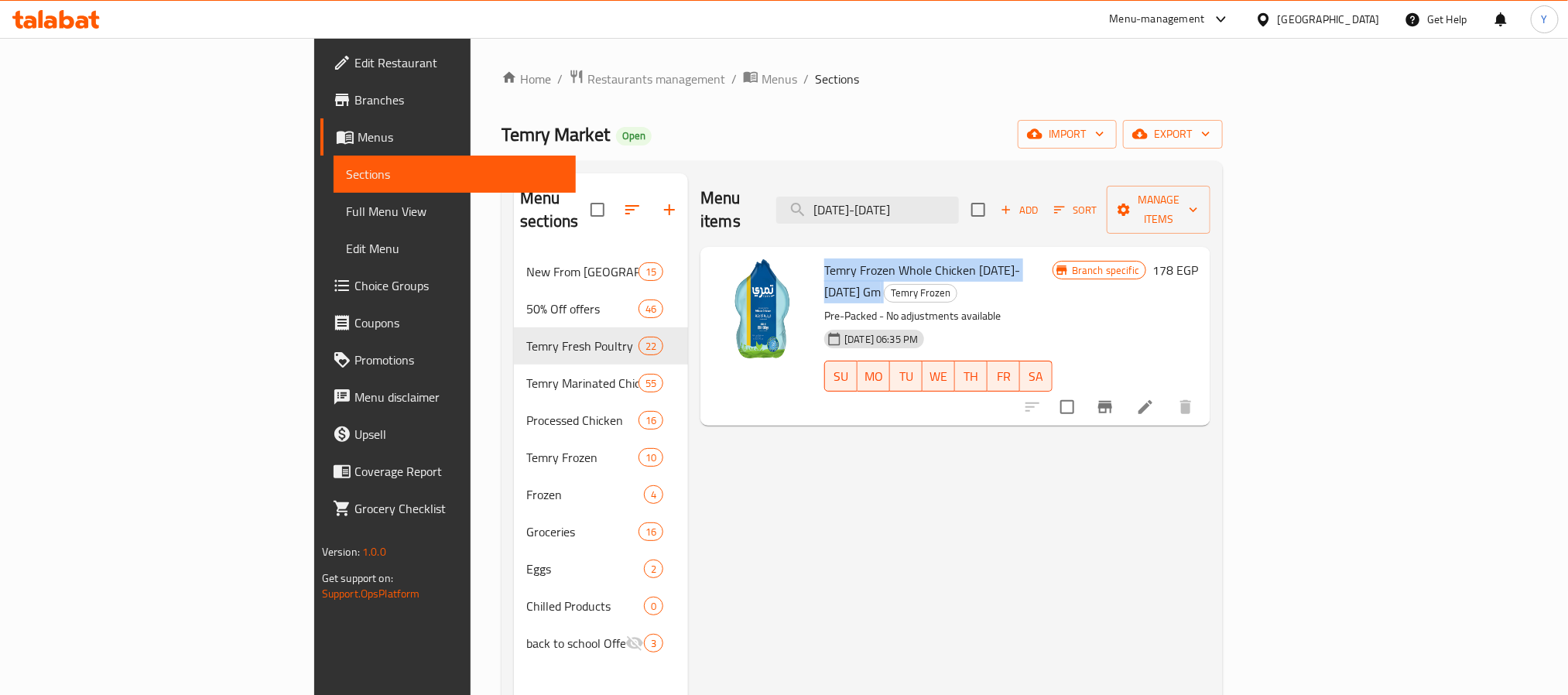
click at [933, 259] on span "Temry Frozen Whole Chicken [DATE]-[DATE] Gm" at bounding box center [922, 281] width 196 height 45
copy h6 "Temry Frozen Whole Chicken [DATE]-[DATE] Gm"
click at [1030, 169] on div "Menu sections New From Temry 15 50% Off offers 46 Temry Fresh Poultry 22 Temry …" at bounding box center [862, 521] width 721 height 720
click at [1010, 180] on div "Menu items [DATE]-[DATE] Add Sort Manage items" at bounding box center [956, 210] width 510 height 74
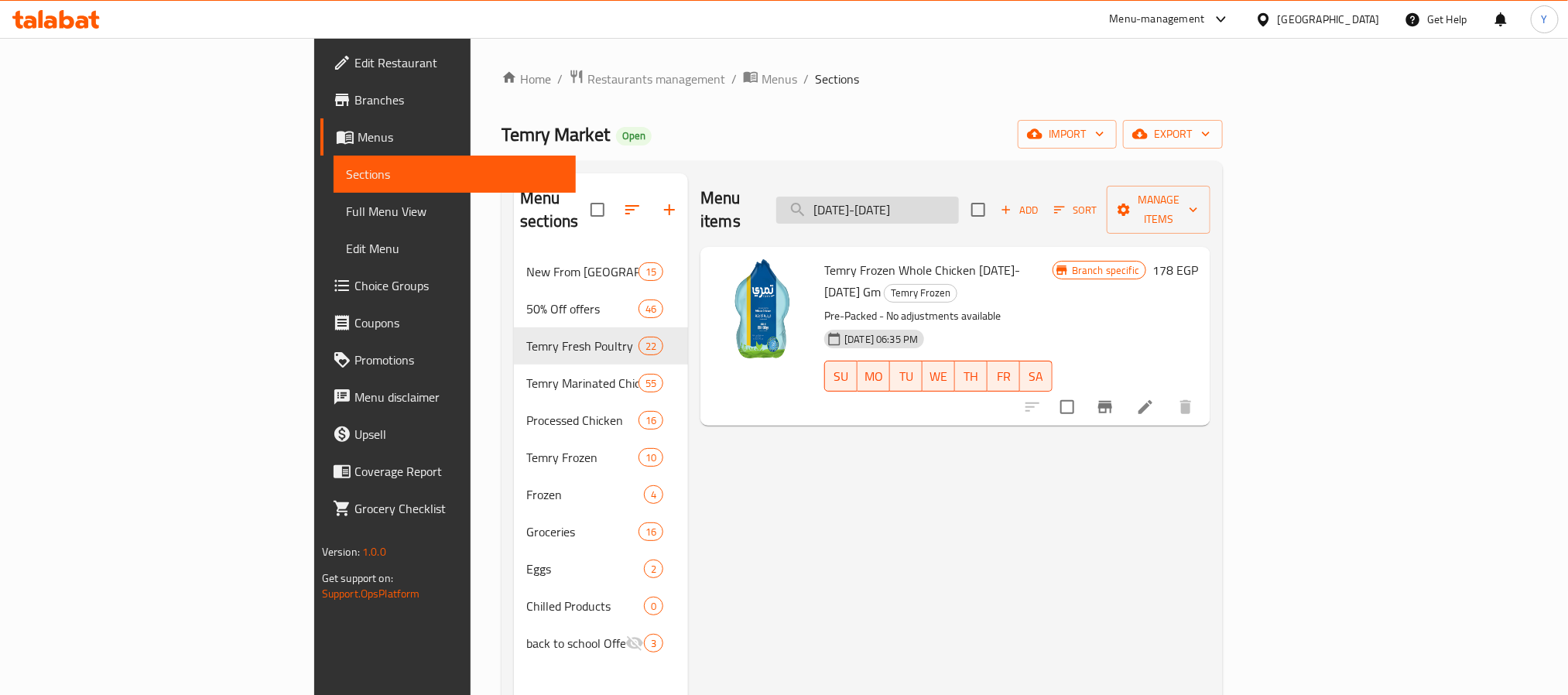
click at [959, 200] on input "[DATE]-[DATE]" at bounding box center [867, 210] width 183 height 27
click at [959, 197] on input "[DATE]-[DATE]" at bounding box center [867, 210] width 183 height 27
paste input "Buy Temry Fresh Sliced Chicken Fillet 1kg + Temry Fresh Chicken Drumstick 1 kg …"
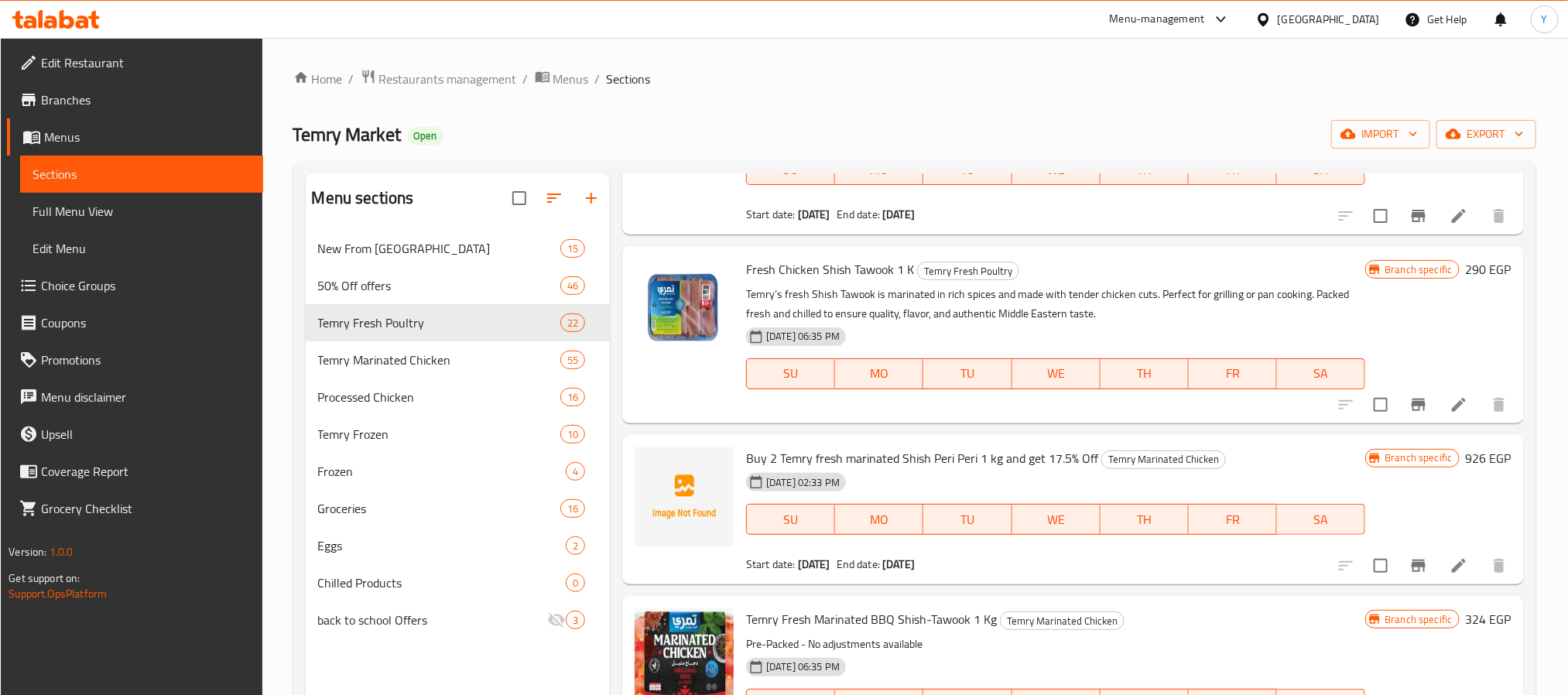
scroll to position [581, 0]
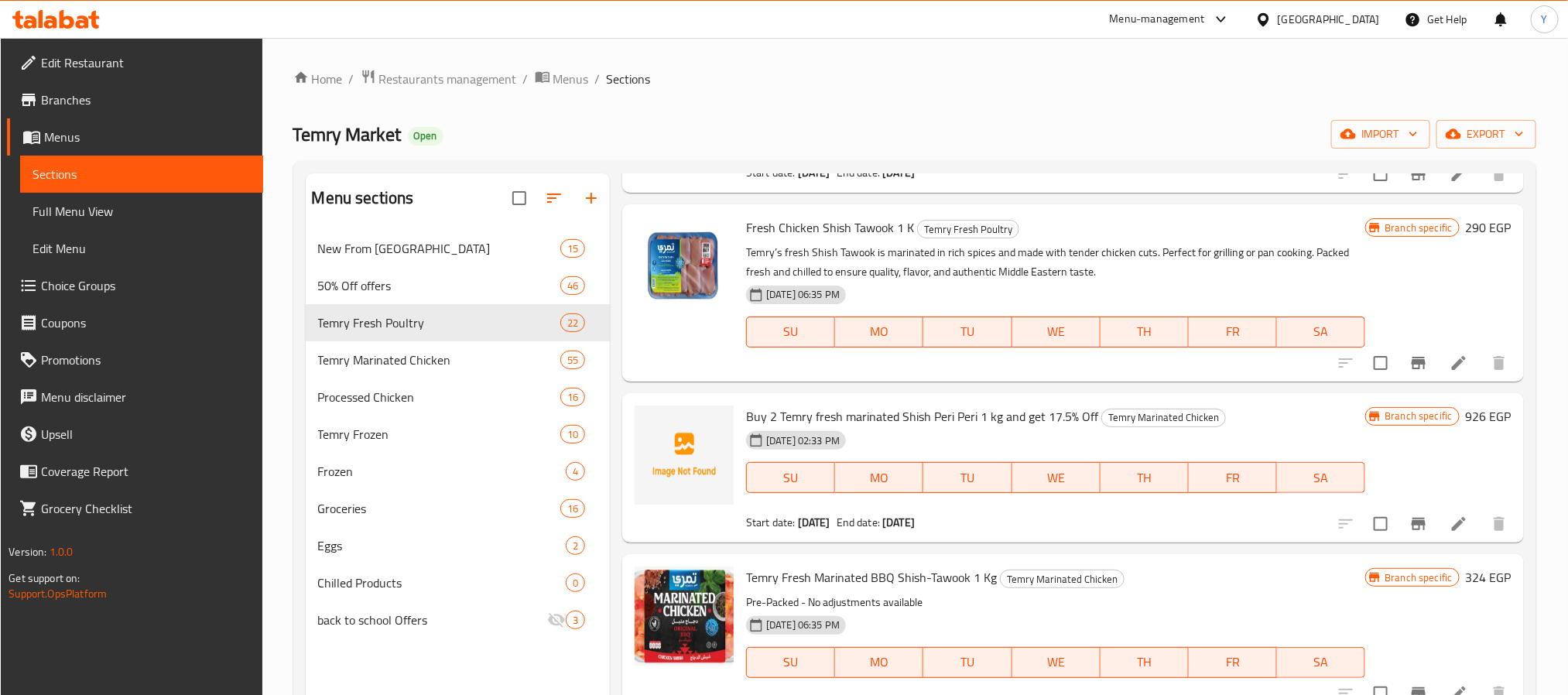
click at [835, 238] on span "Fresh Chicken Shish Tawook 1 K" at bounding box center [830, 228] width 168 height 23
copy h6 "Fresh Chicken Shish Tawook 1 K"
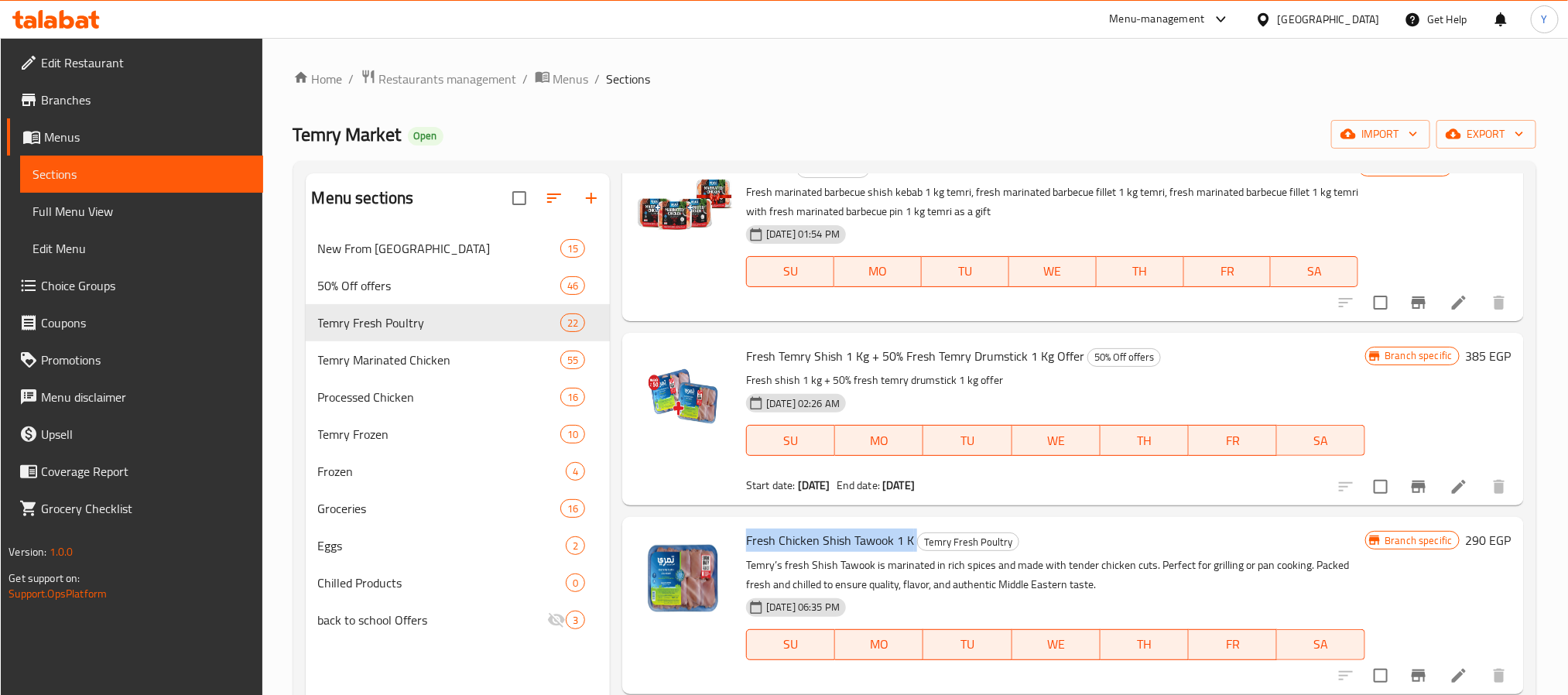
scroll to position [0, 0]
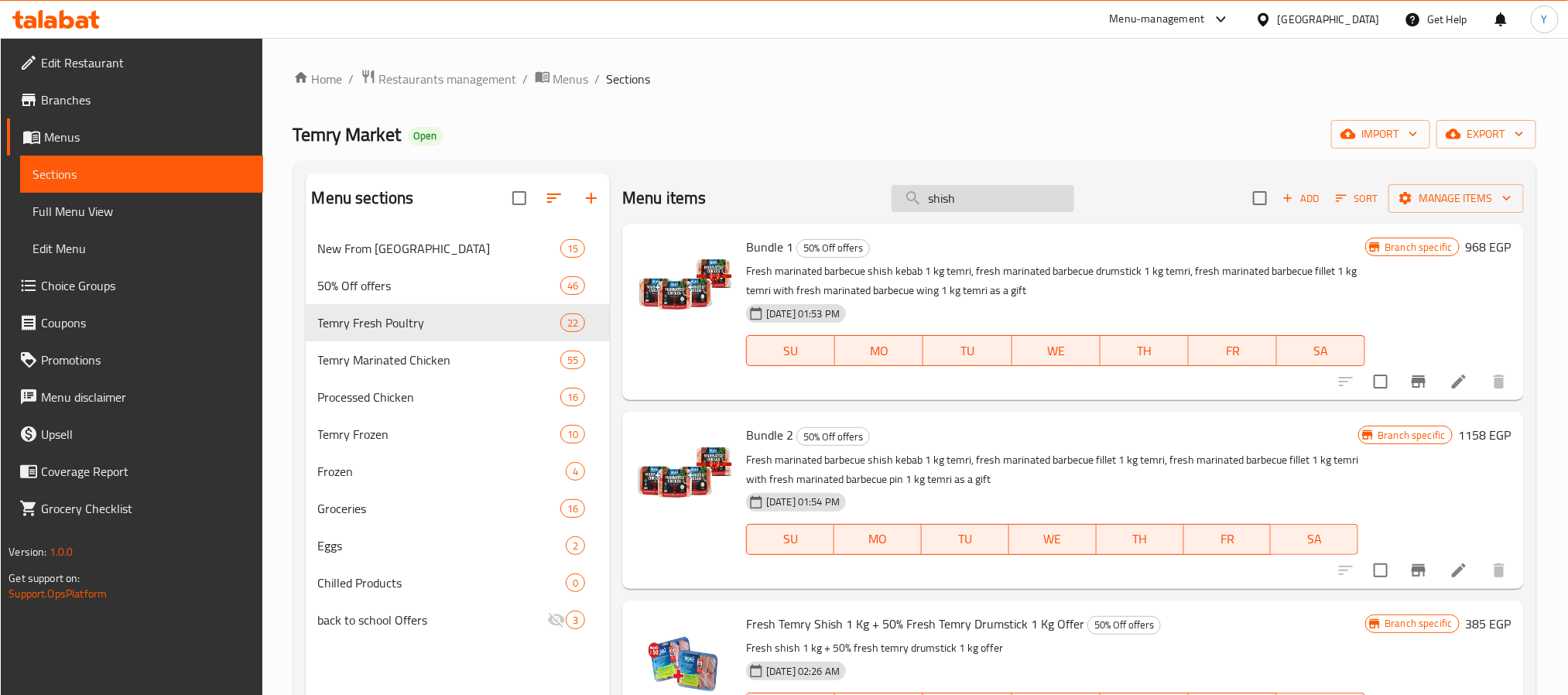
click at [994, 208] on input "shish" at bounding box center [982, 198] width 183 height 27
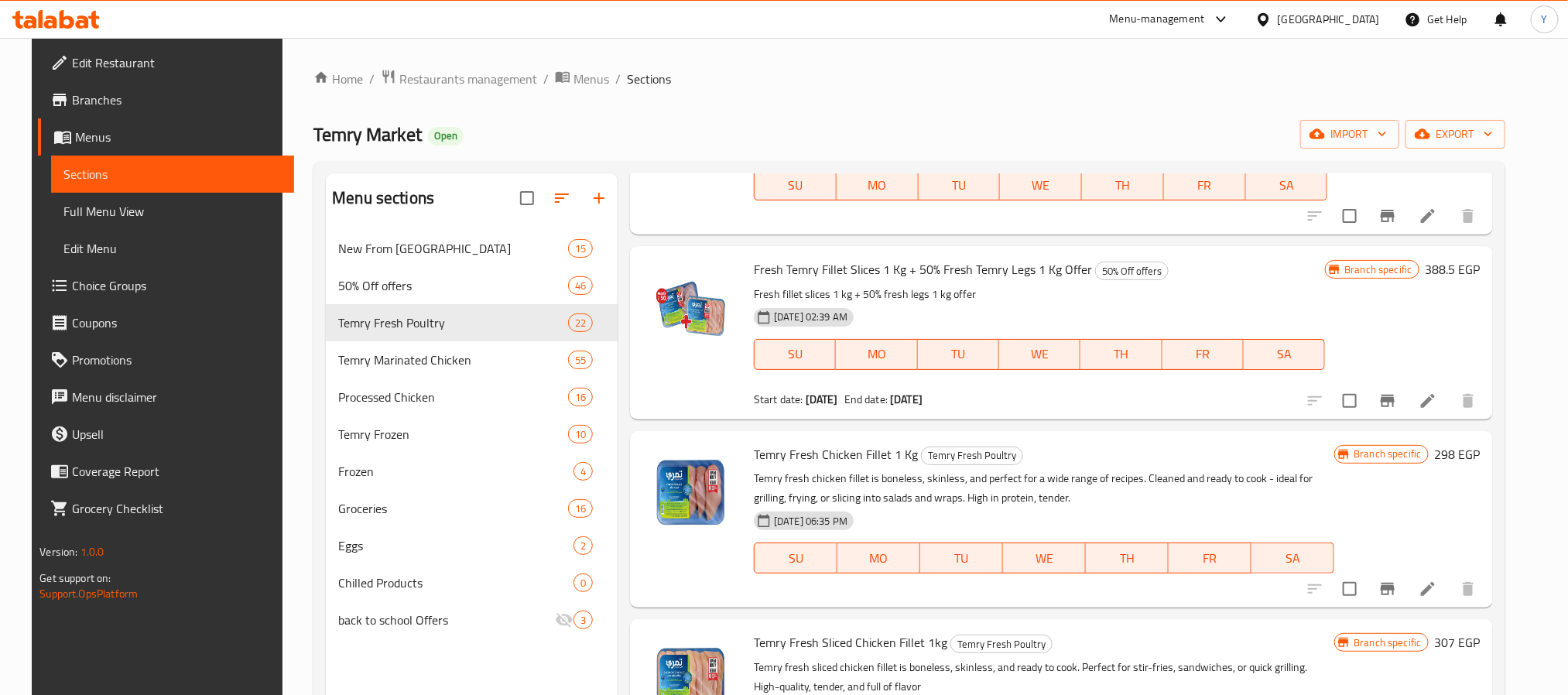
scroll to position [581, 0]
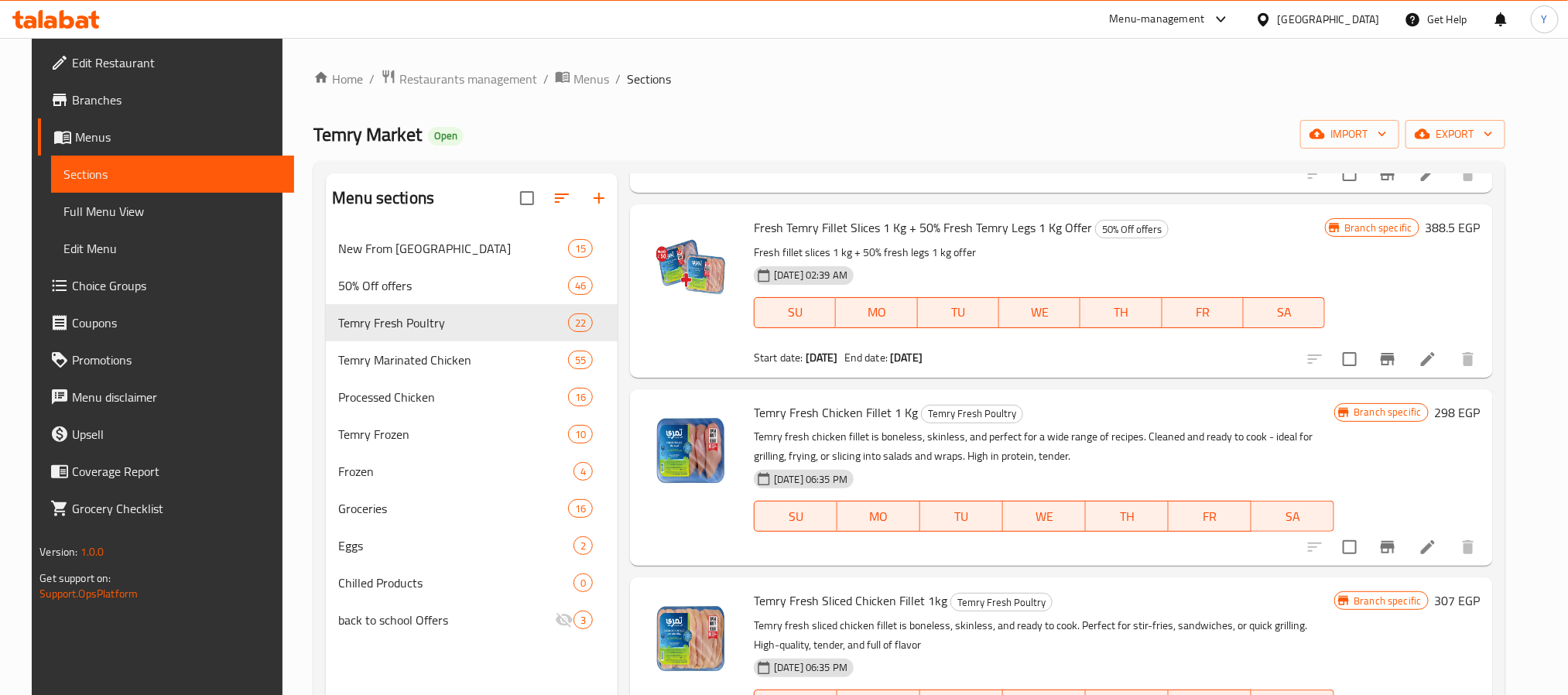
click at [754, 419] on span "Temry Fresh Chicken Fillet 1 Kg" at bounding box center [836, 412] width 164 height 23
drag, startPoint x: 753, startPoint y: 419, endPoint x: 894, endPoint y: 406, distance: 141.6
click at [894, 406] on span "Temry Fresh Chicken Fillet 1 Kg" at bounding box center [836, 412] width 164 height 23
copy span "Temry Fresh Chicken Fillet 1 Kg"
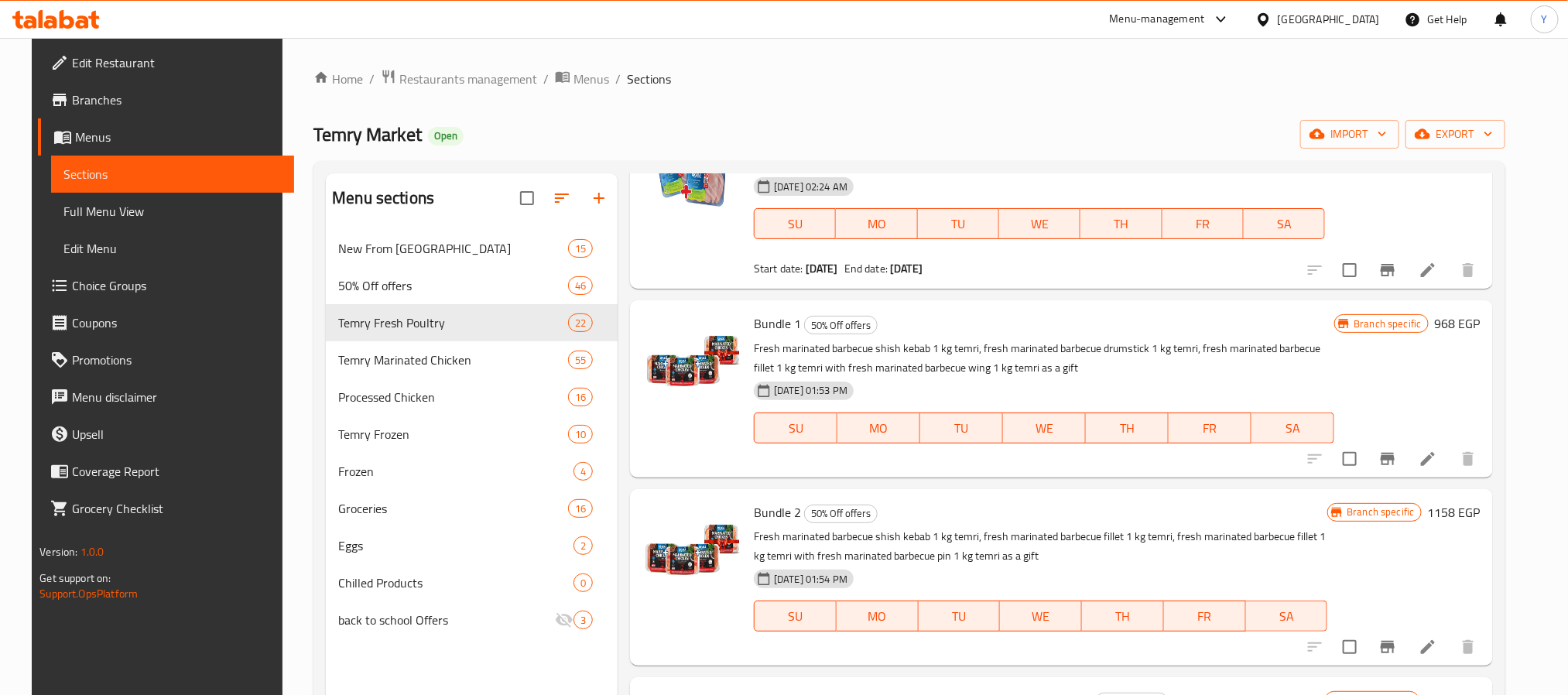
scroll to position [0, 0]
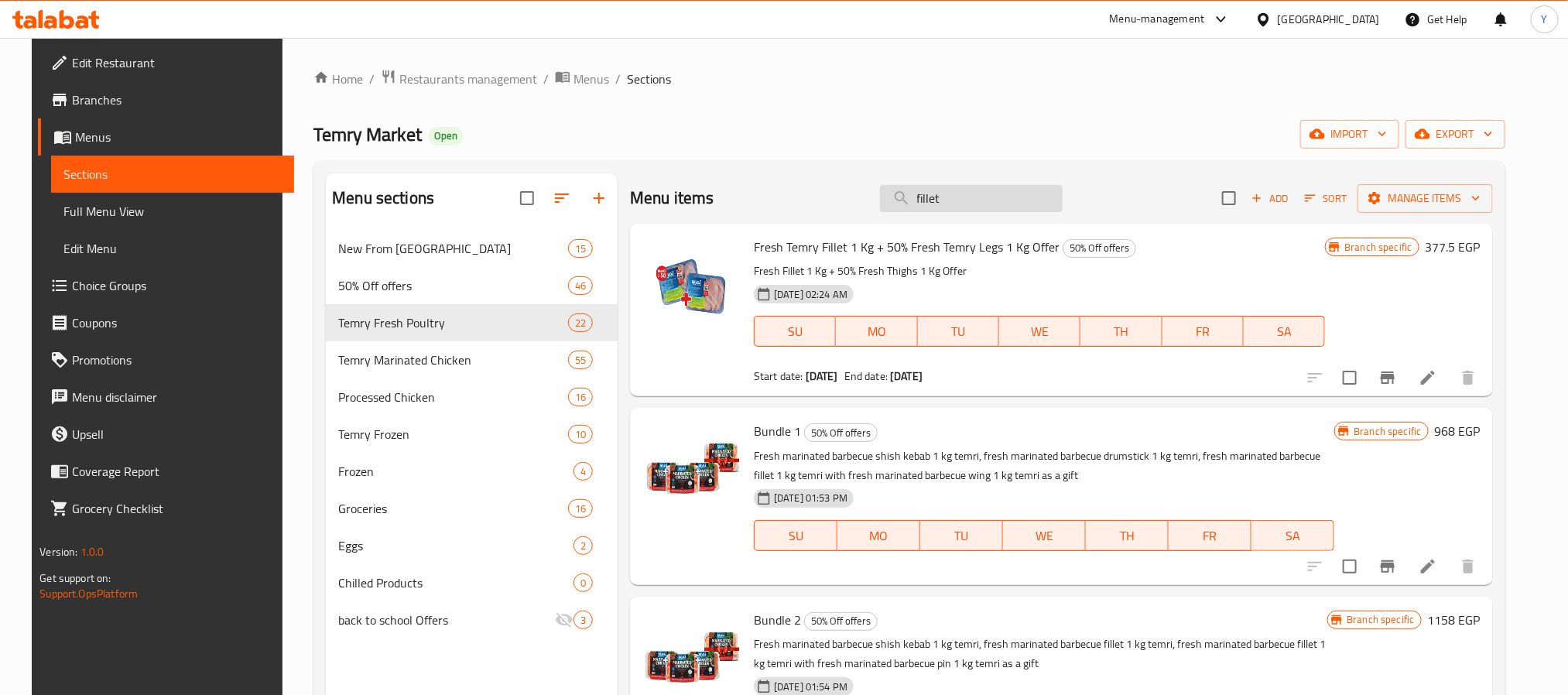
click at [962, 207] on input "fillet" at bounding box center [971, 198] width 183 height 27
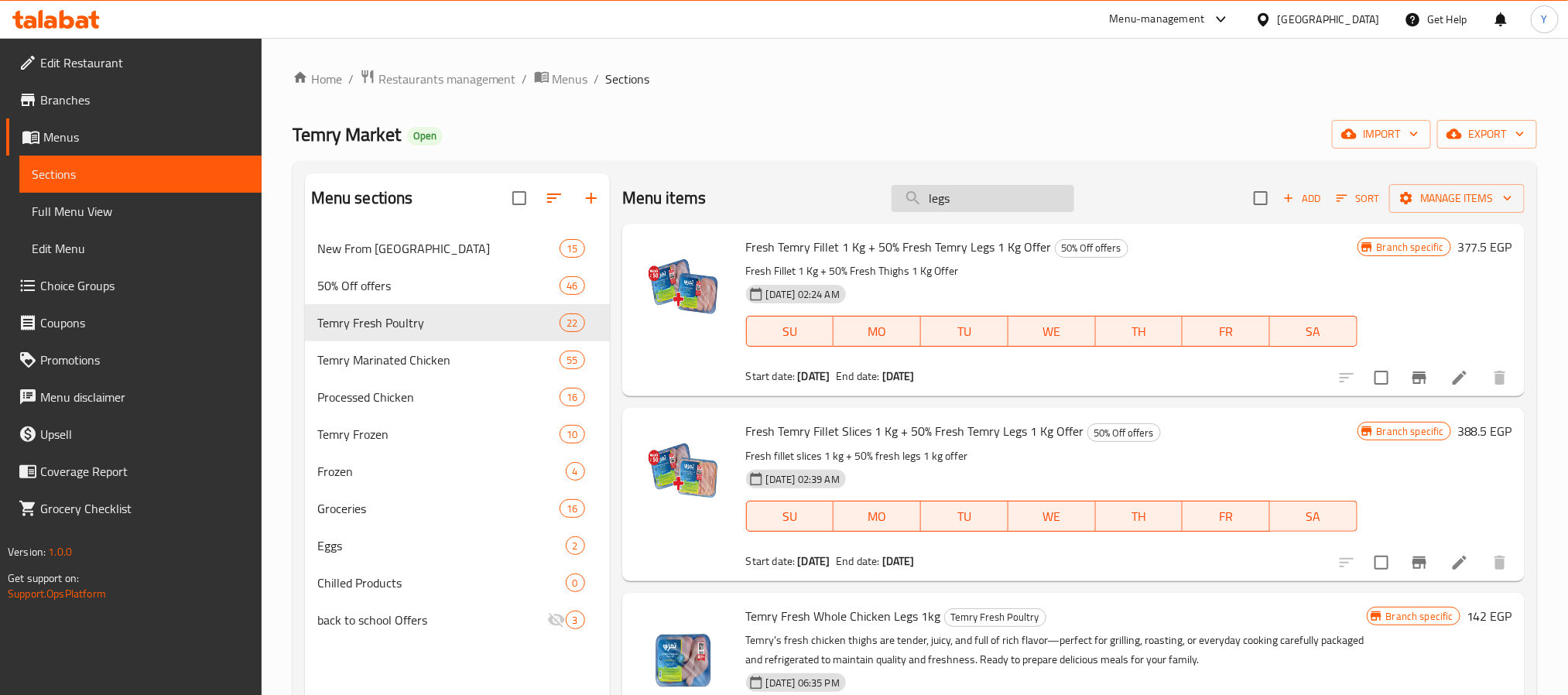
click at [945, 198] on input "legs" at bounding box center [982, 198] width 183 height 27
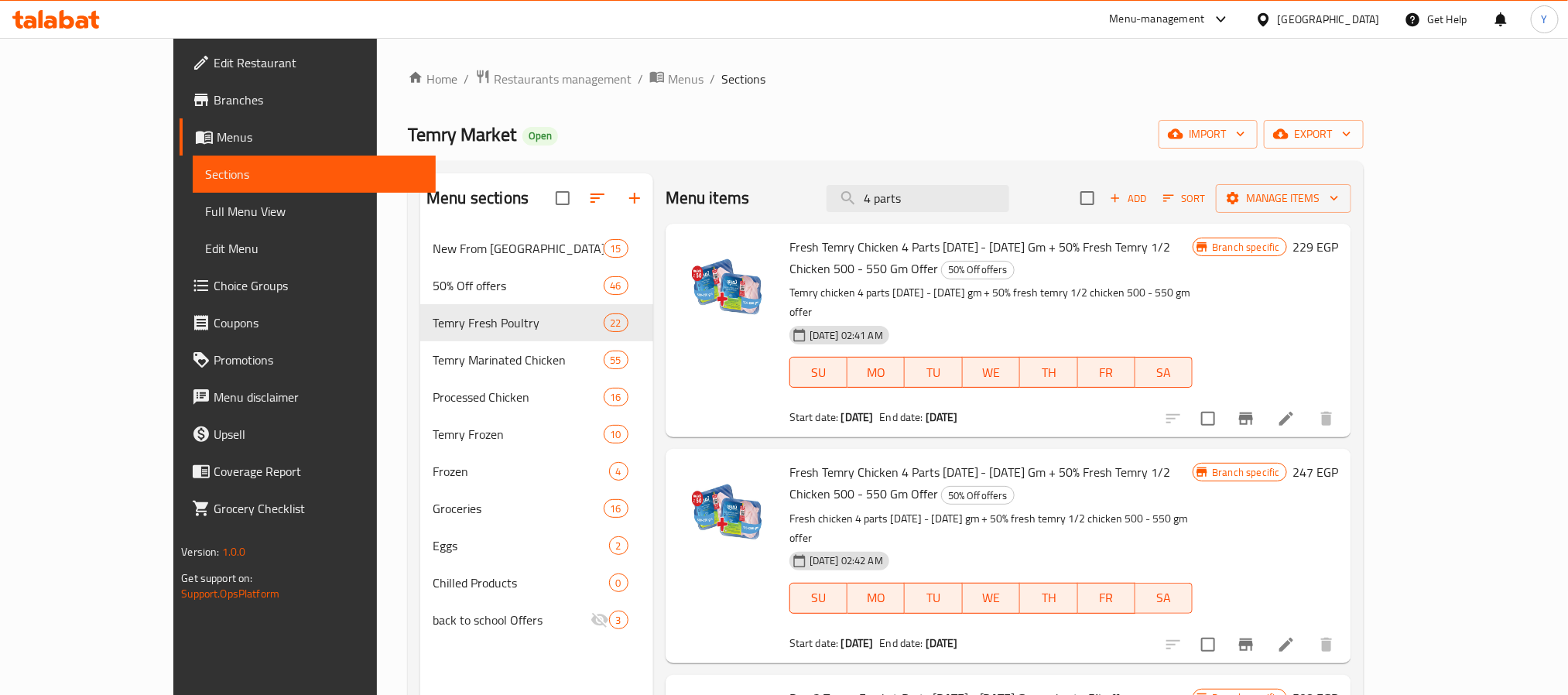
scroll to position [82, 0]
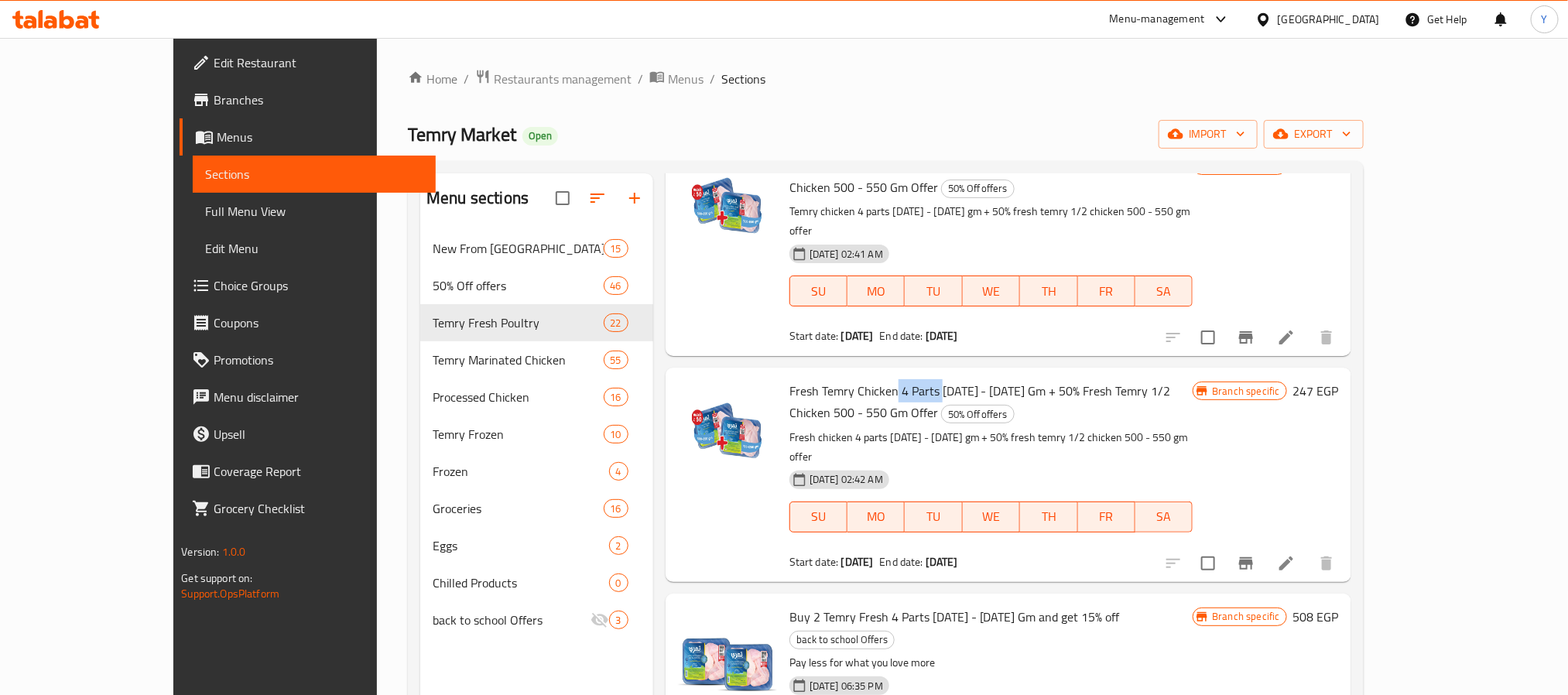
drag, startPoint x: 853, startPoint y: 350, endPoint x: 896, endPoint y: 349, distance: 43.0
click at [896, 380] on span "Fresh Temry Chicken 4 Parts [DATE] - [DATE] Gm + 50% Fresh Temry 1/2 Chicken 50…" at bounding box center [980, 402] width 381 height 45
drag, startPoint x: 982, startPoint y: 347, endPoint x: 745, endPoint y: 347, distance: 237.0
click at [789, 380] on span "Fresh Temry Chicken 4 Parts [DATE] - [DATE] Gm + 50% Fresh Temry 1/2 Chicken 50…" at bounding box center [980, 402] width 381 height 45
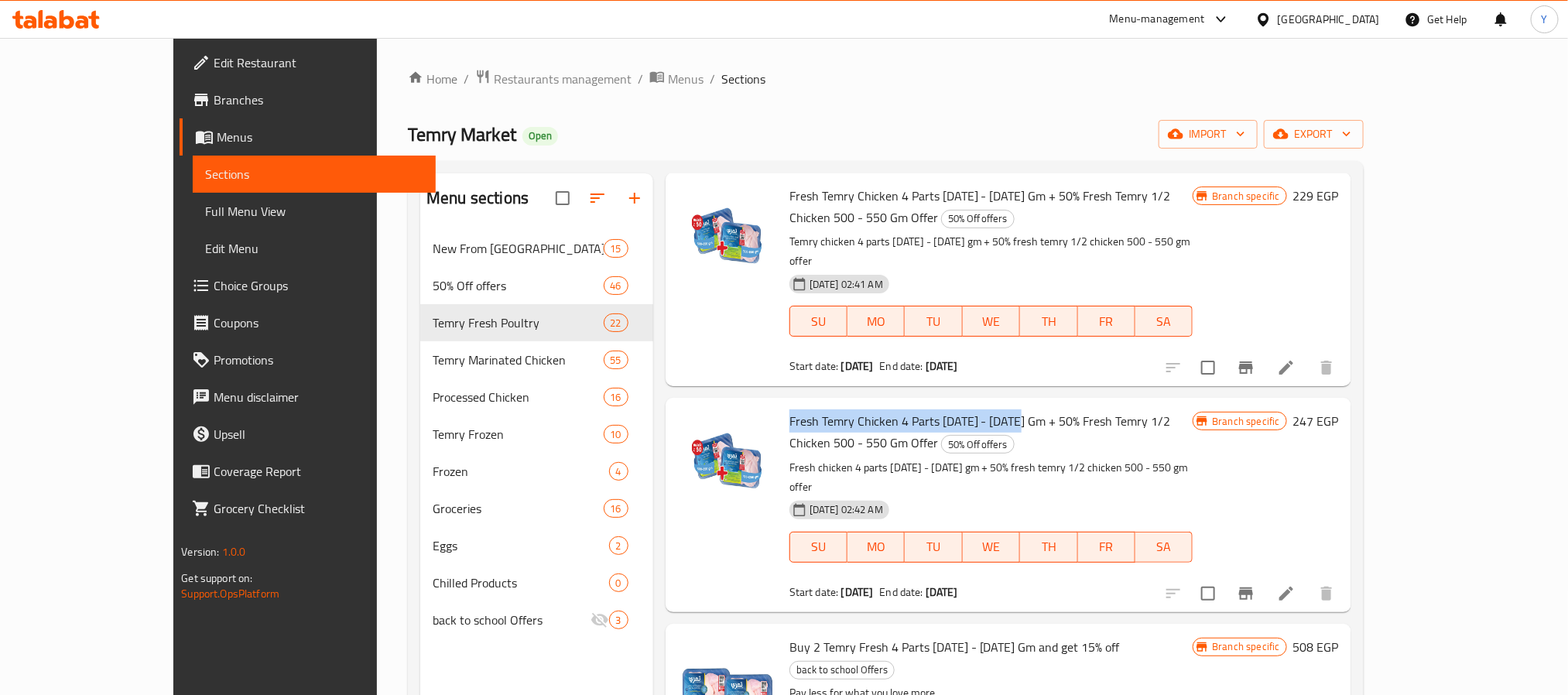
scroll to position [0, 0]
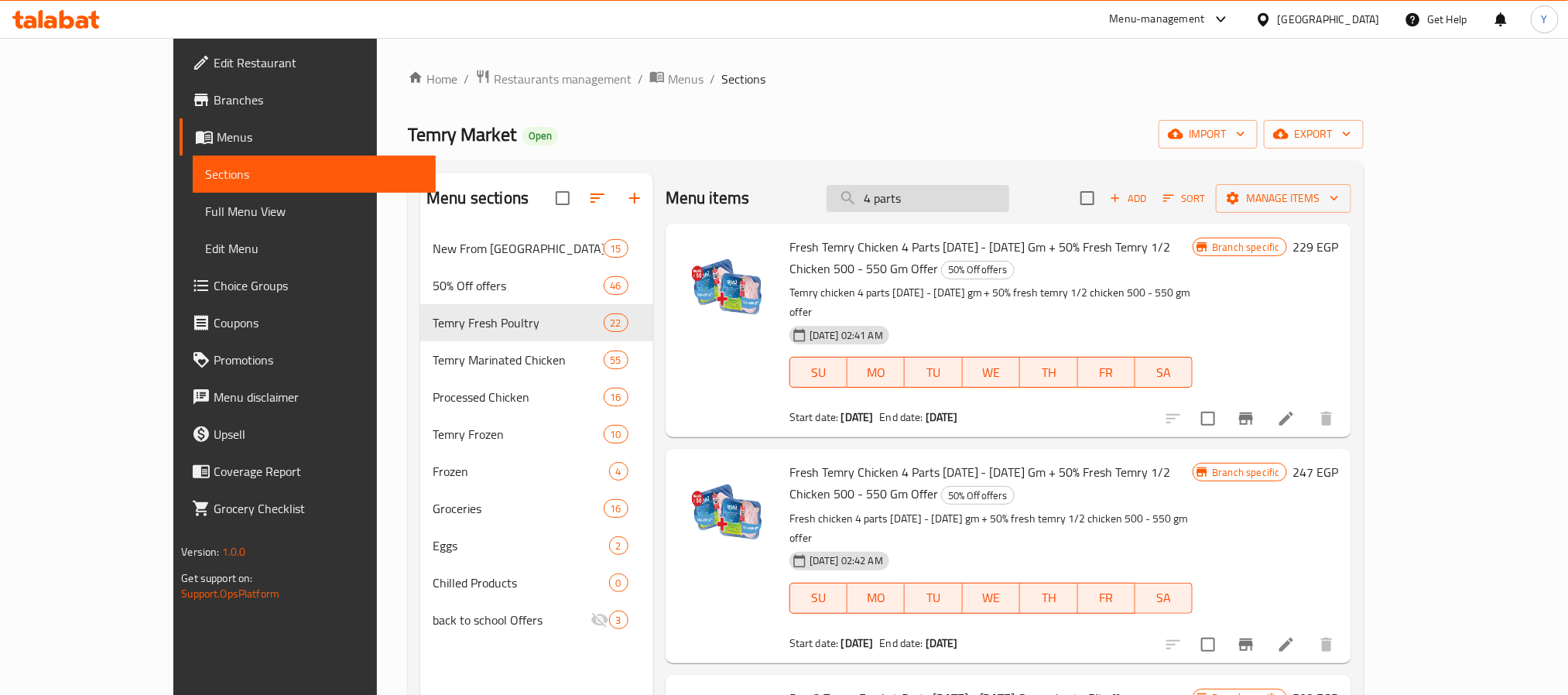
click at [1000, 191] on input "4 parts" at bounding box center [918, 198] width 183 height 27
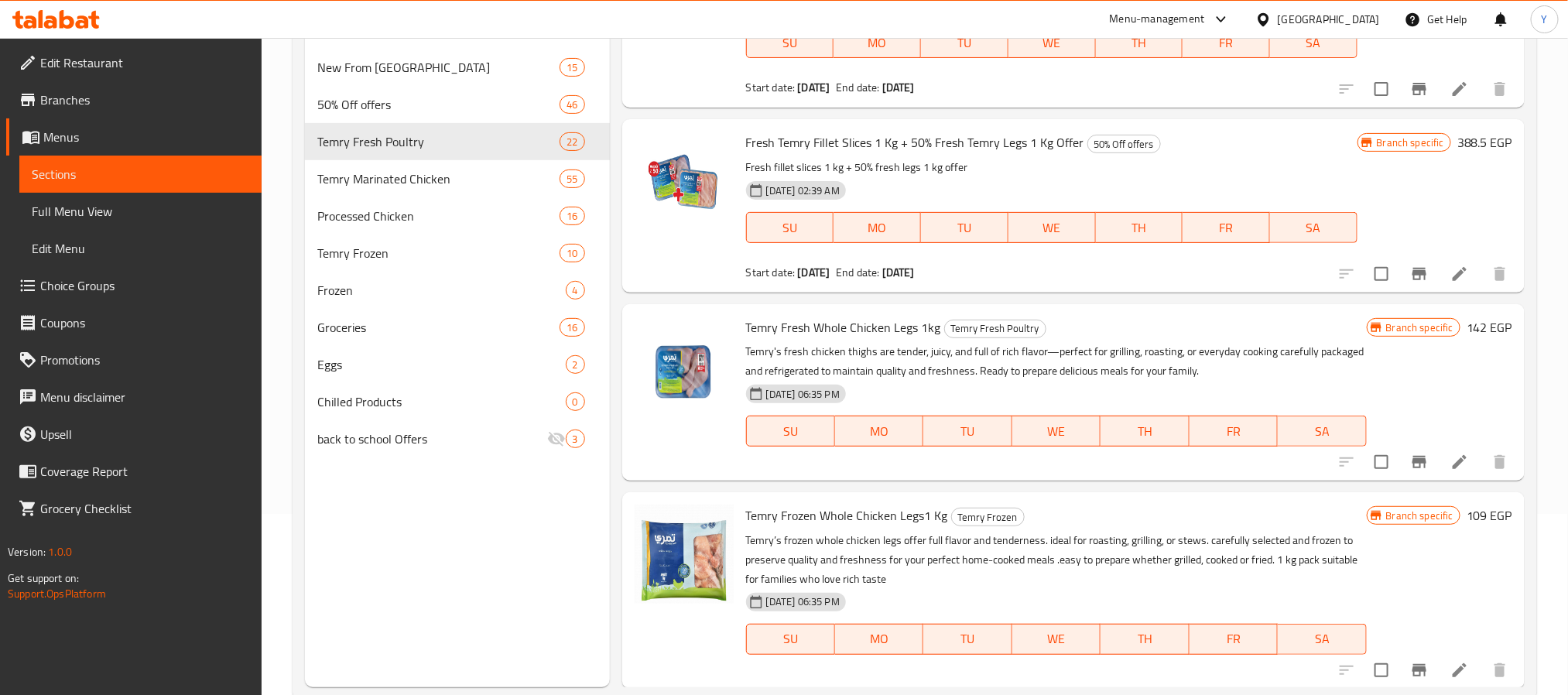
scroll to position [216, 0]
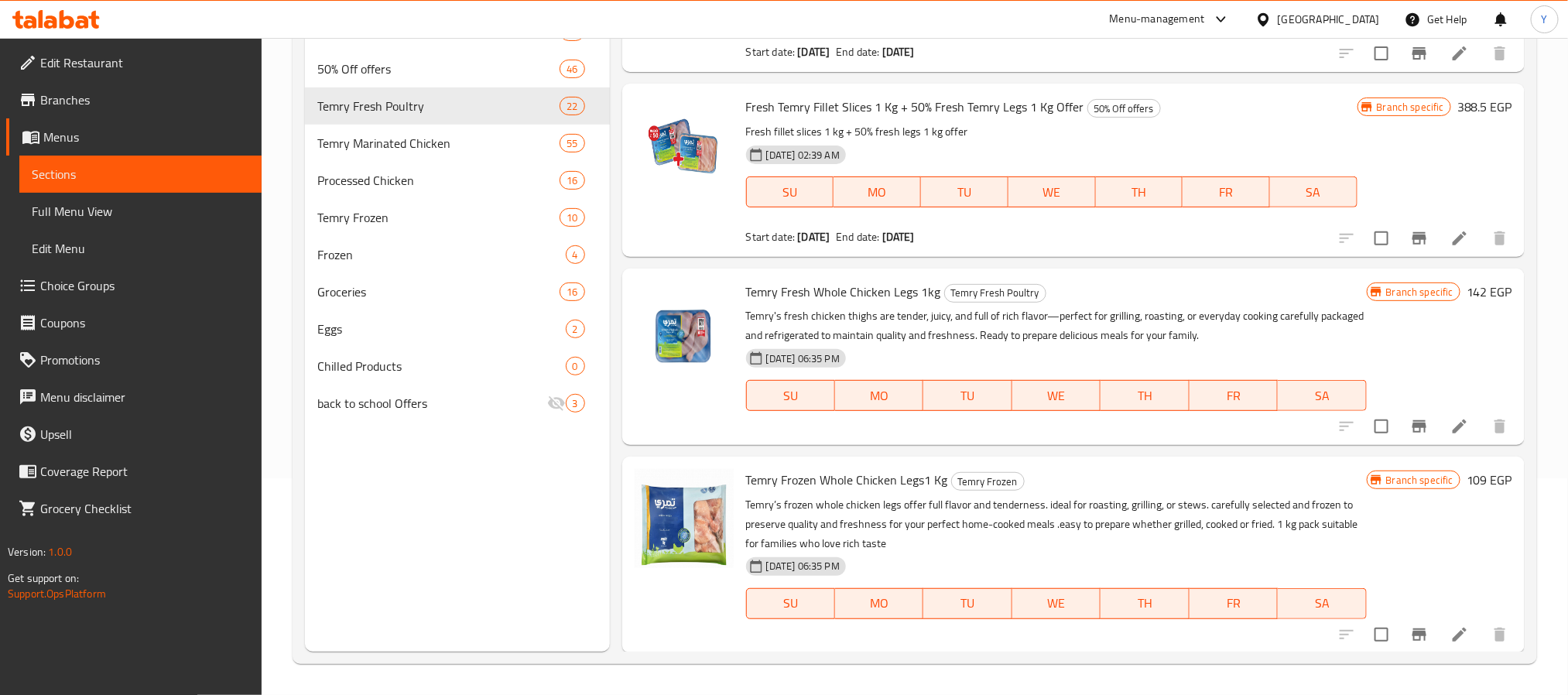
click at [772, 281] on span "Temry Fresh Whole Chicken Legs 1kg" at bounding box center [843, 291] width 195 height 23
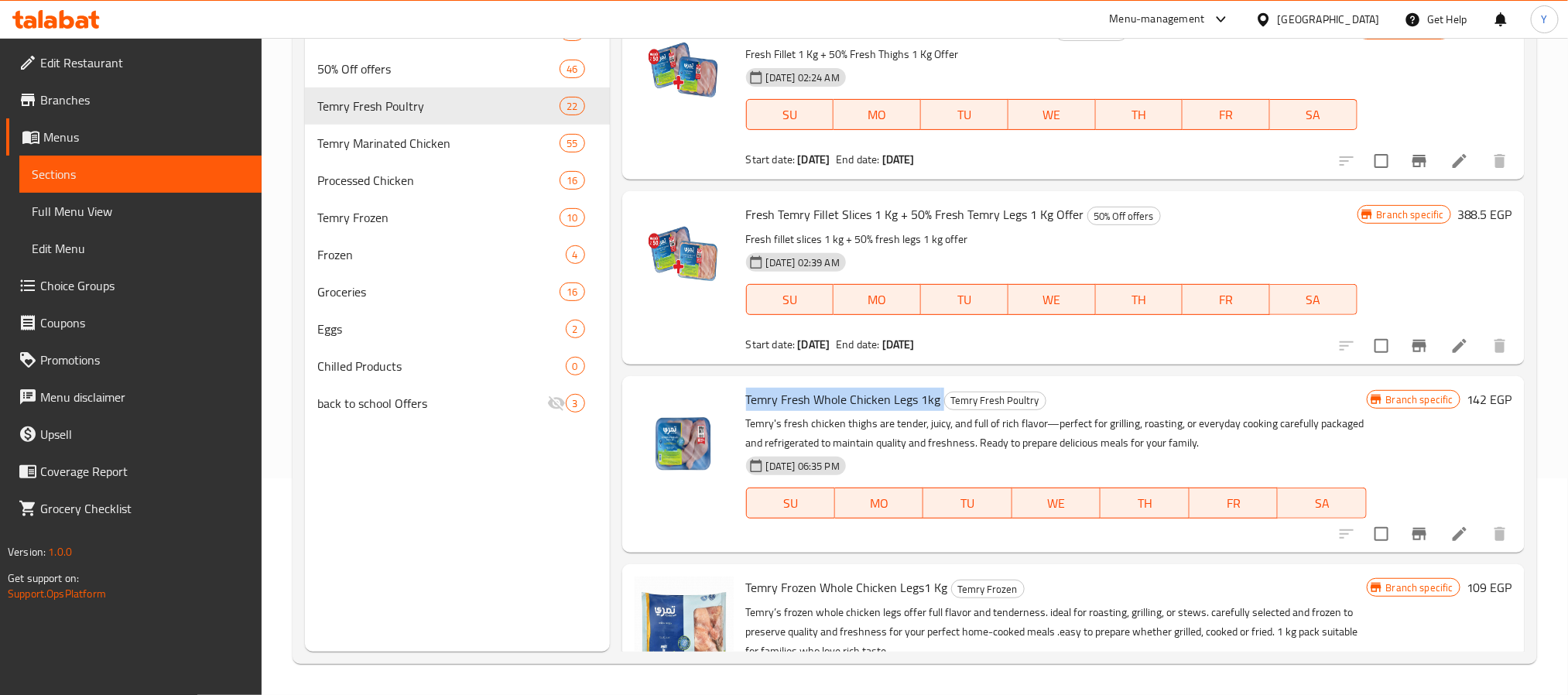
scroll to position [0, 0]
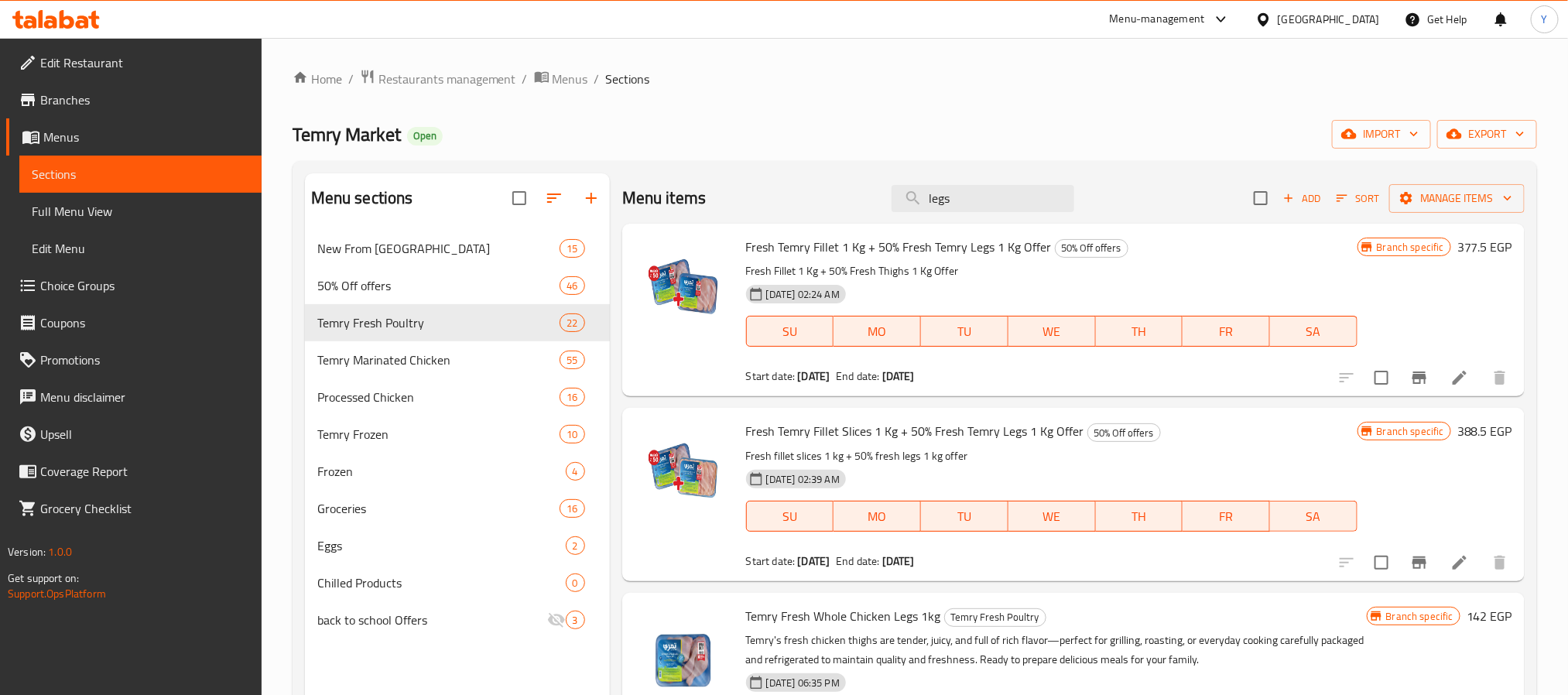
drag, startPoint x: 947, startPoint y: 198, endPoint x: 946, endPoint y: 221, distance: 23.0
click at [946, 221] on div "Menu items legs Add Sort Manage items" at bounding box center [1073, 198] width 903 height 51
paste input "Temry Fresh Chicken Liver 1Kg"
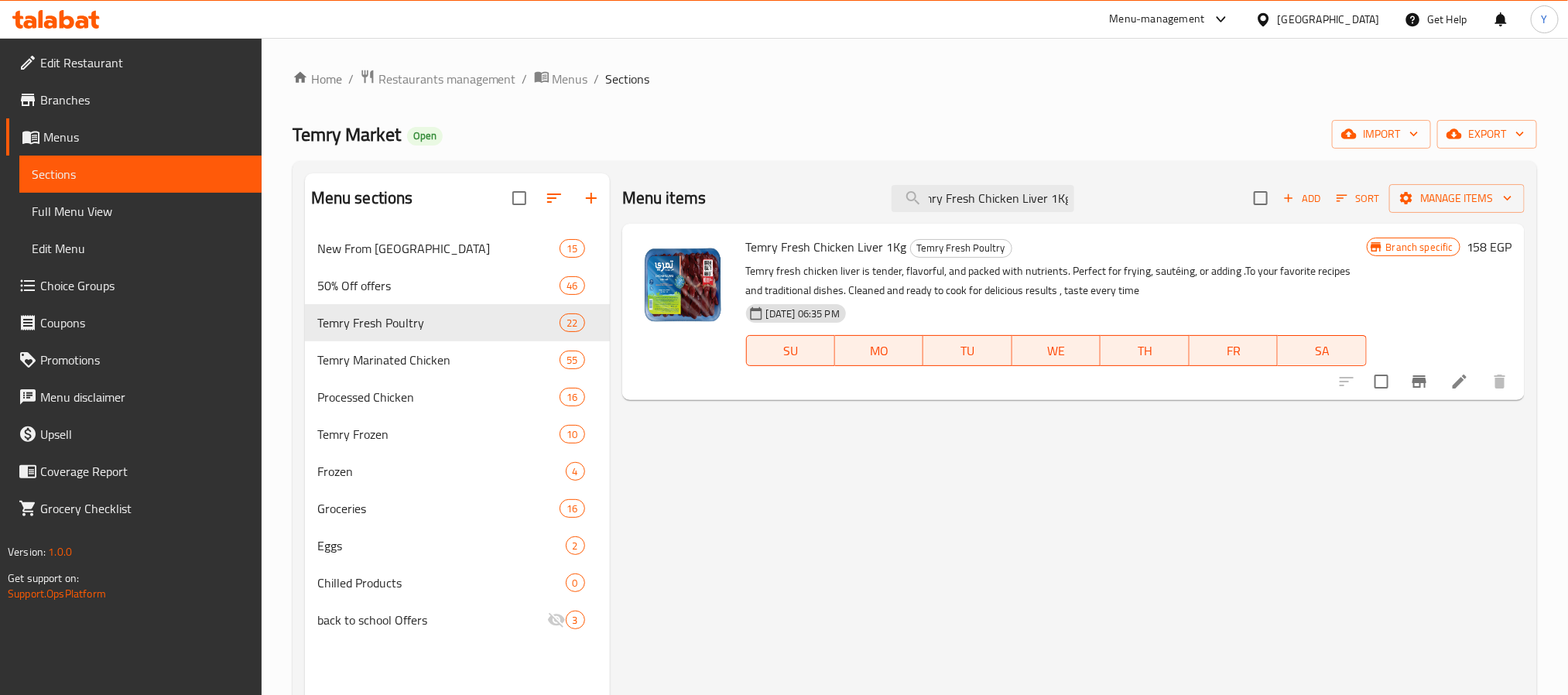
type input "Temry Fresh Chicken Liver 1Kg"
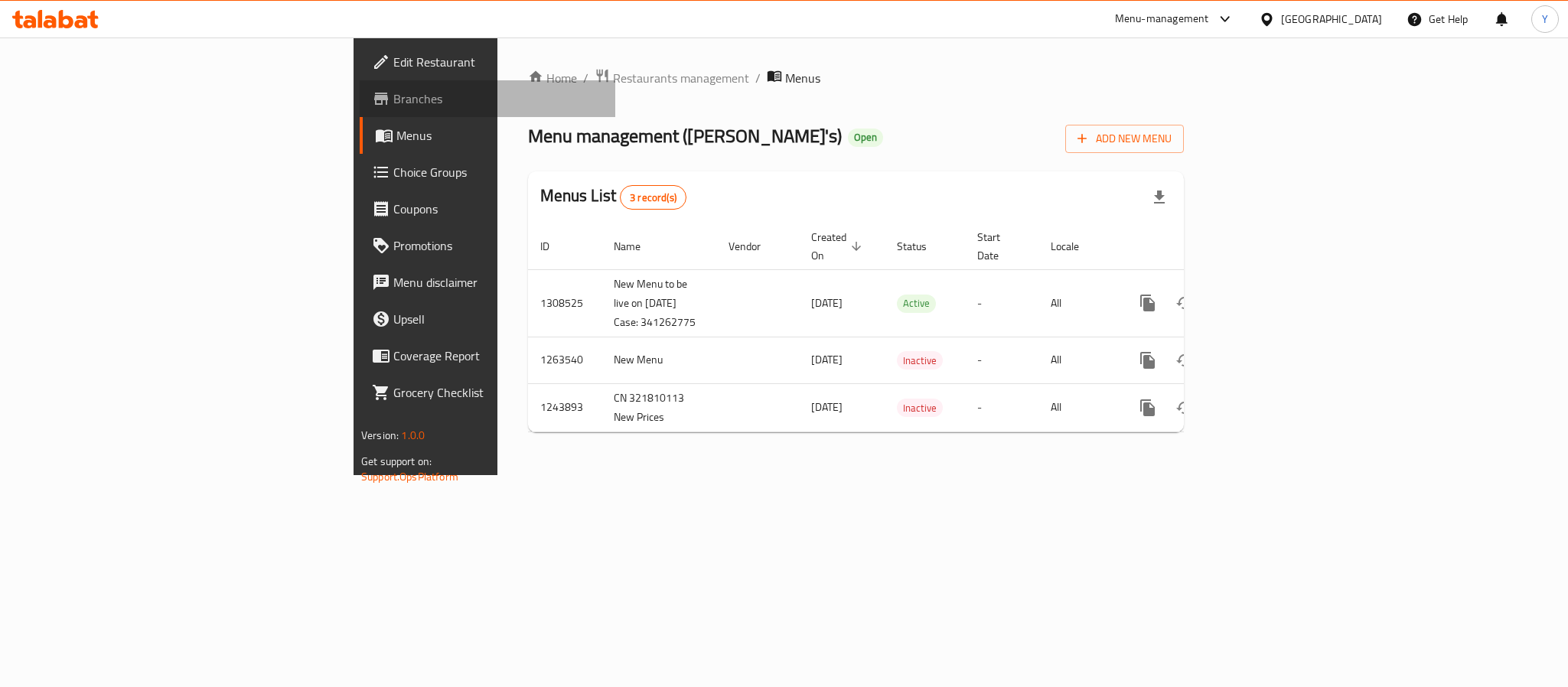
click at [360, 109] on link "Branches" at bounding box center [487, 99] width 256 height 37
